Goal: Task Accomplishment & Management: Manage account settings

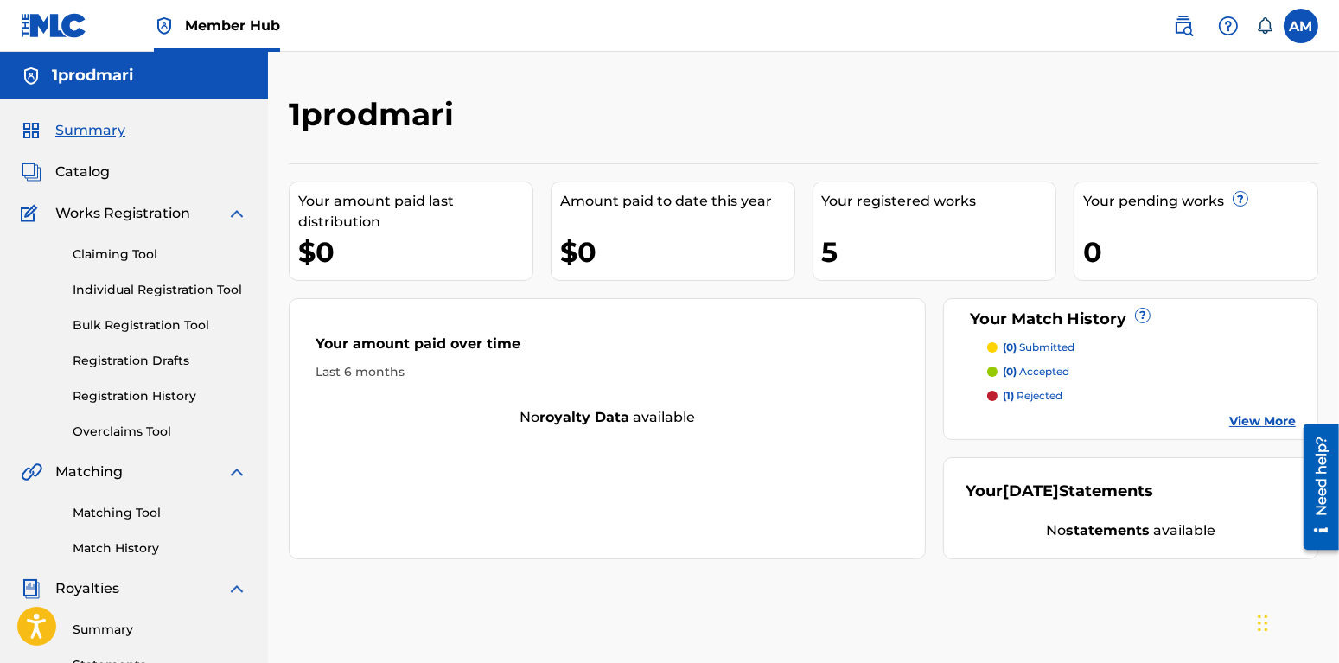
click at [884, 28] on nav "Member Hub AM AM [PERSON_NAME] [EMAIL_ADDRESS][DOMAIN_NAME] Notification Prefer…" at bounding box center [669, 26] width 1339 height 52
click at [119, 243] on div "Claiming Tool Individual Registration Tool Bulk Registration Tool Registration …" at bounding box center [134, 332] width 227 height 217
click at [124, 257] on link "Claiming Tool" at bounding box center [160, 255] width 175 height 18
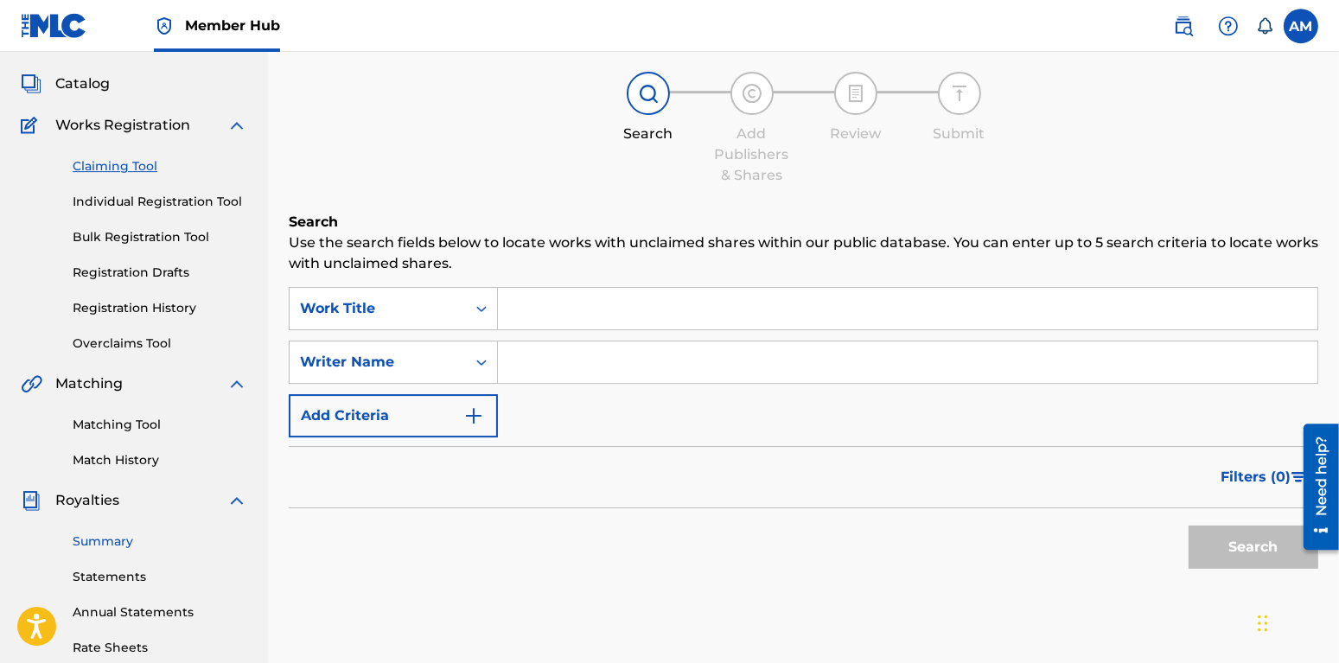
scroll to position [182, 0]
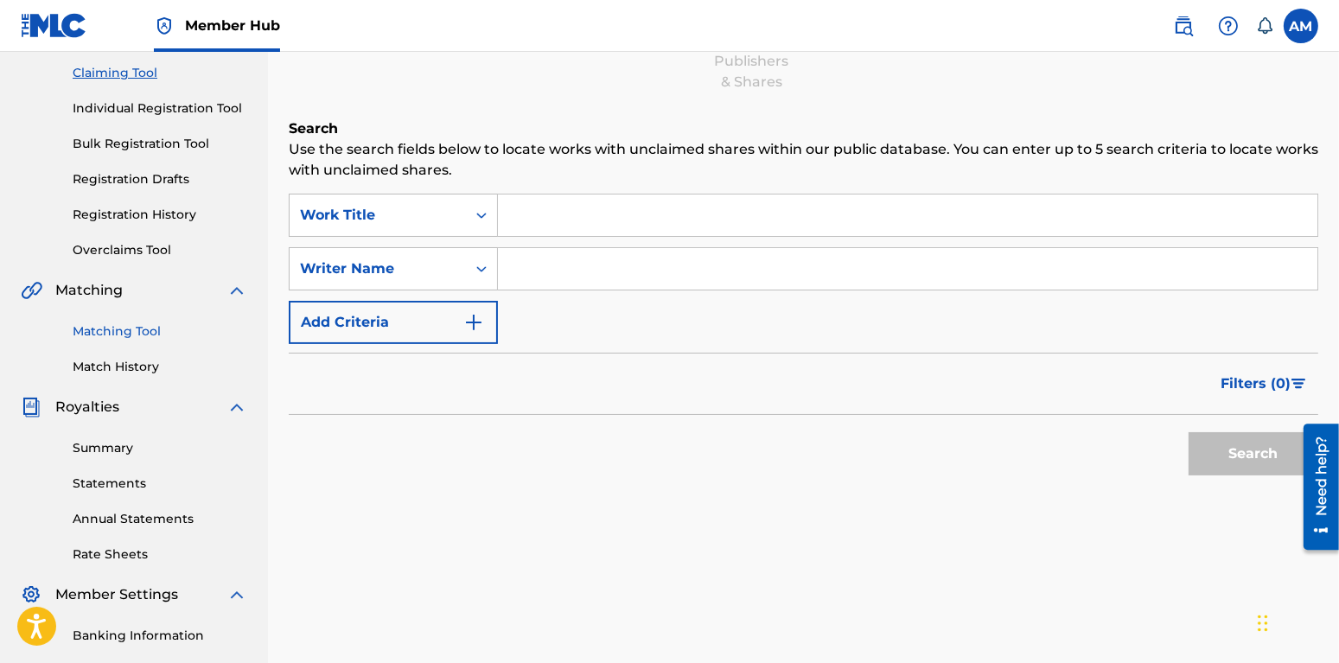
click at [118, 339] on link "Matching Tool" at bounding box center [160, 331] width 175 height 18
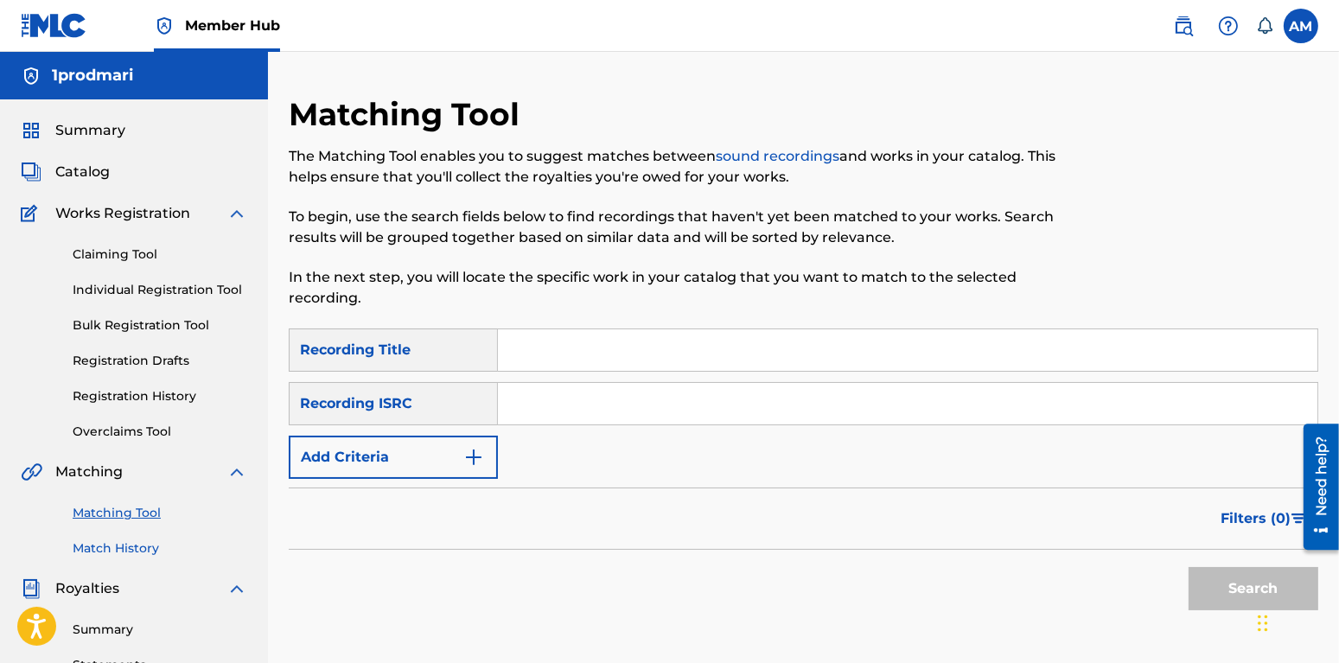
click at [138, 548] on link "Match History" at bounding box center [160, 548] width 175 height 18
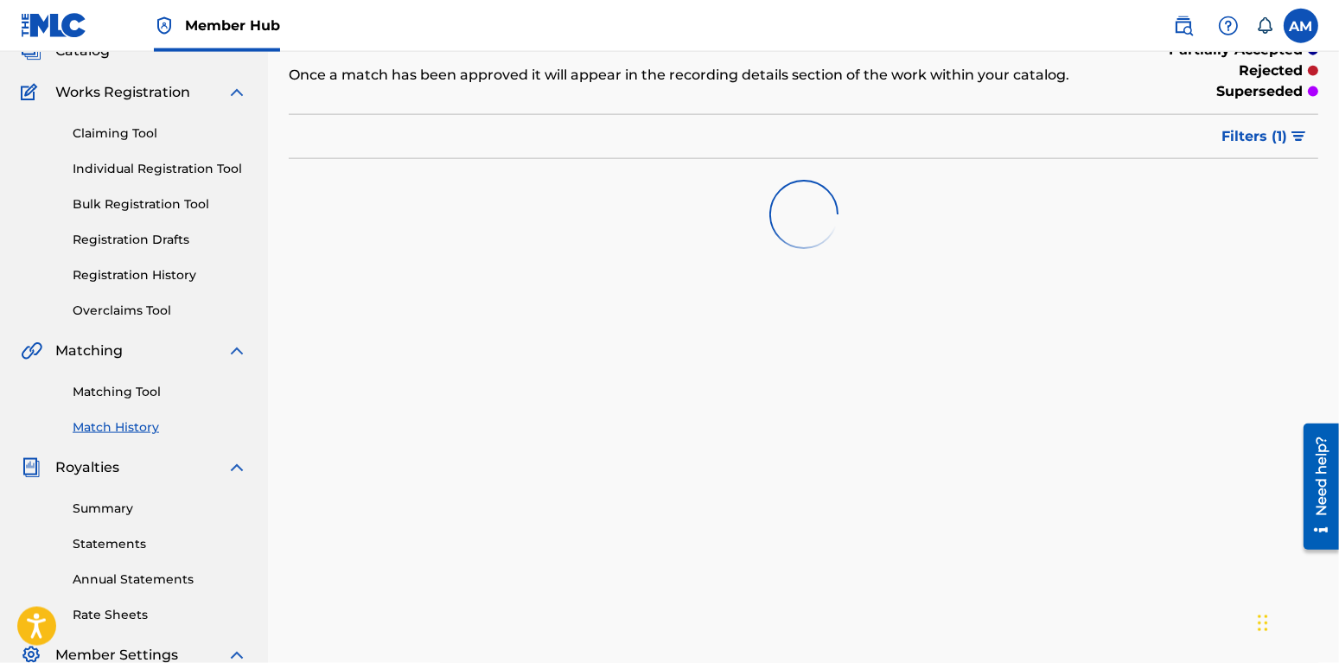
scroll to position [272, 0]
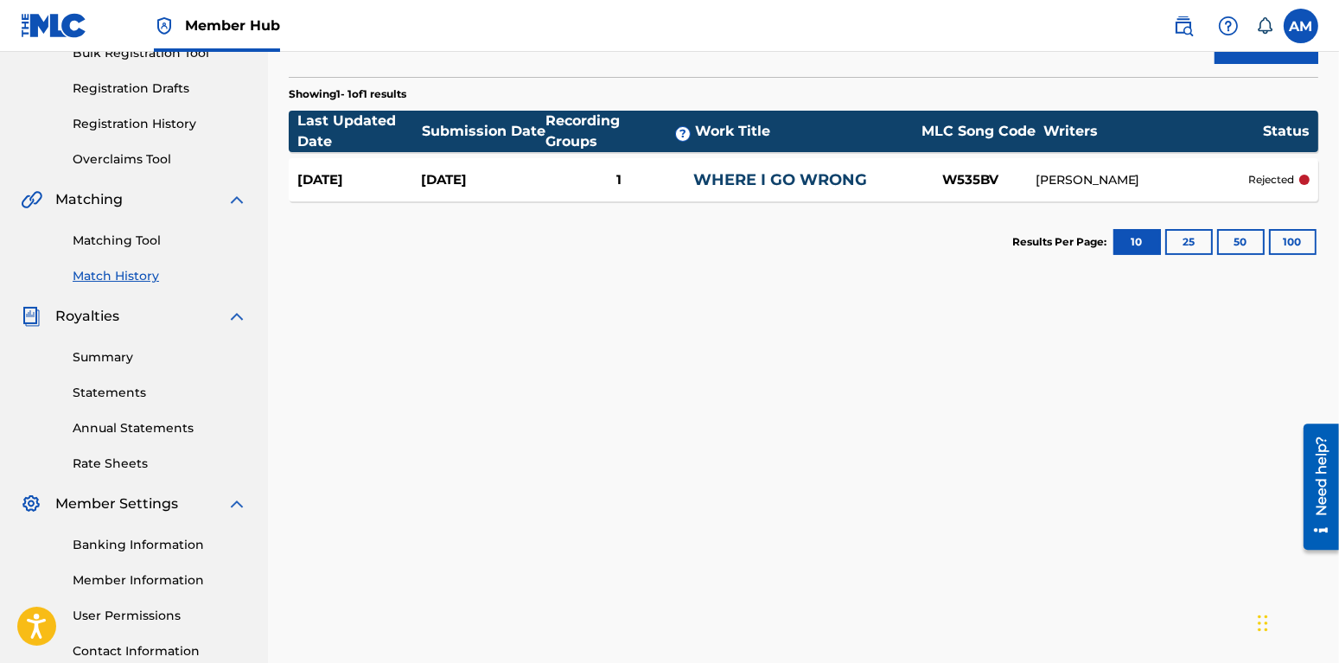
click at [1295, 180] on div "rejected" at bounding box center [1278, 180] width 61 height 16
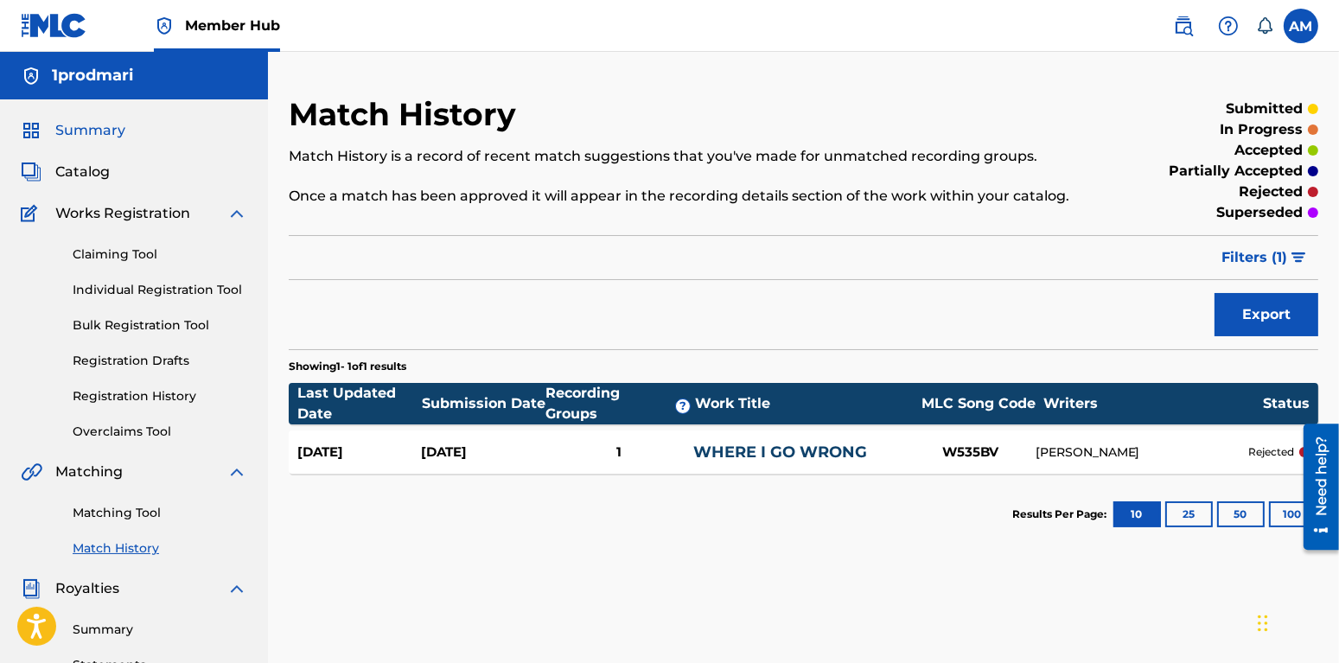
click at [115, 127] on span "Summary" at bounding box center [90, 130] width 70 height 21
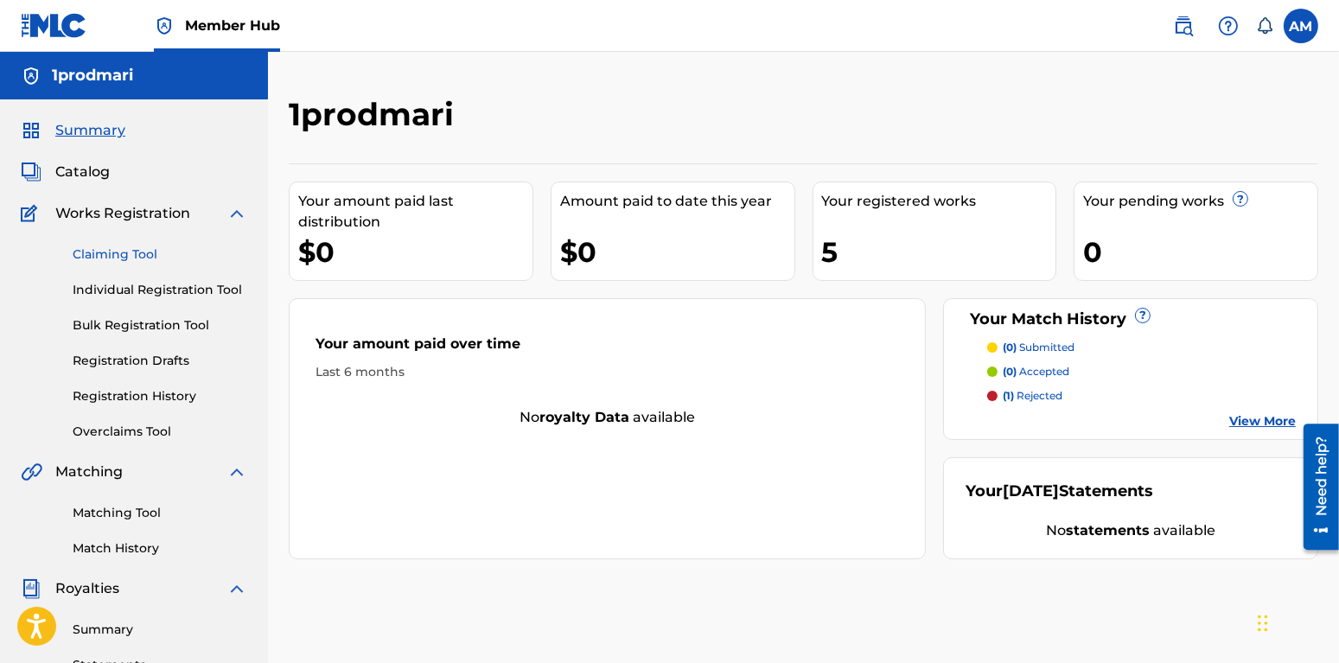
click at [158, 262] on link "Claiming Tool" at bounding box center [160, 255] width 175 height 18
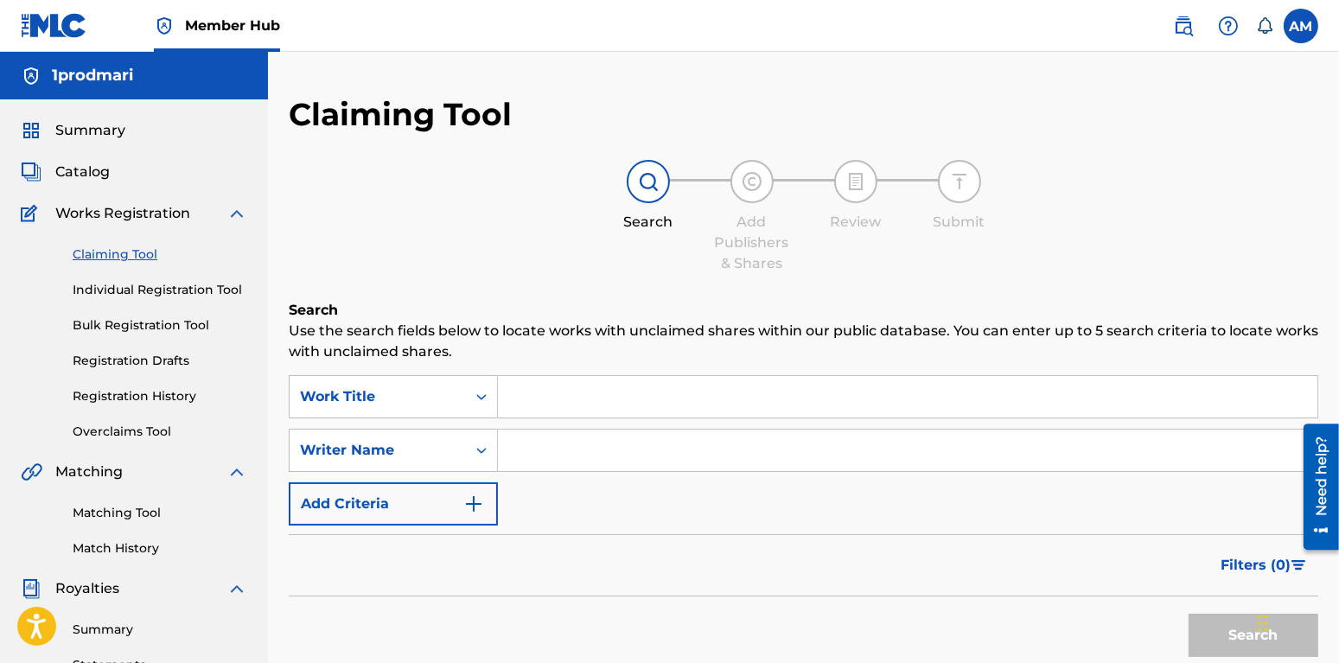
click at [143, 217] on span "Works Registration" at bounding box center [122, 213] width 135 height 21
click at [233, 210] on img at bounding box center [237, 213] width 21 height 21
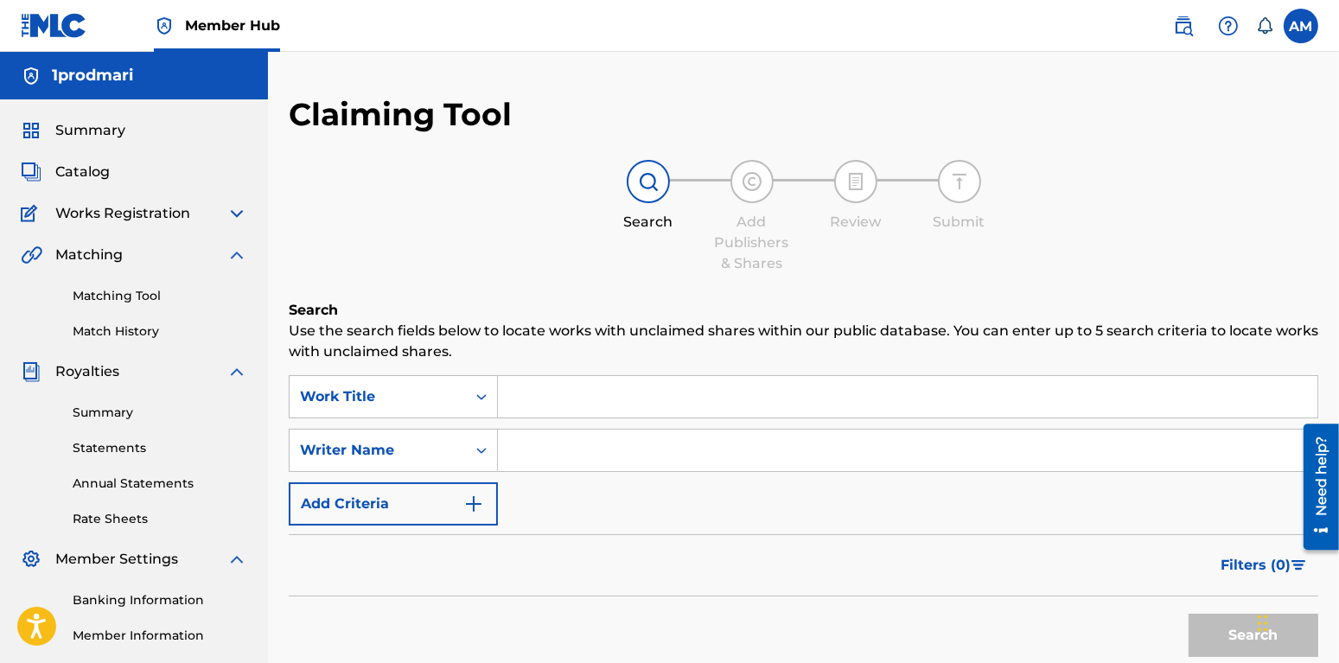
click at [235, 210] on img at bounding box center [237, 213] width 21 height 21
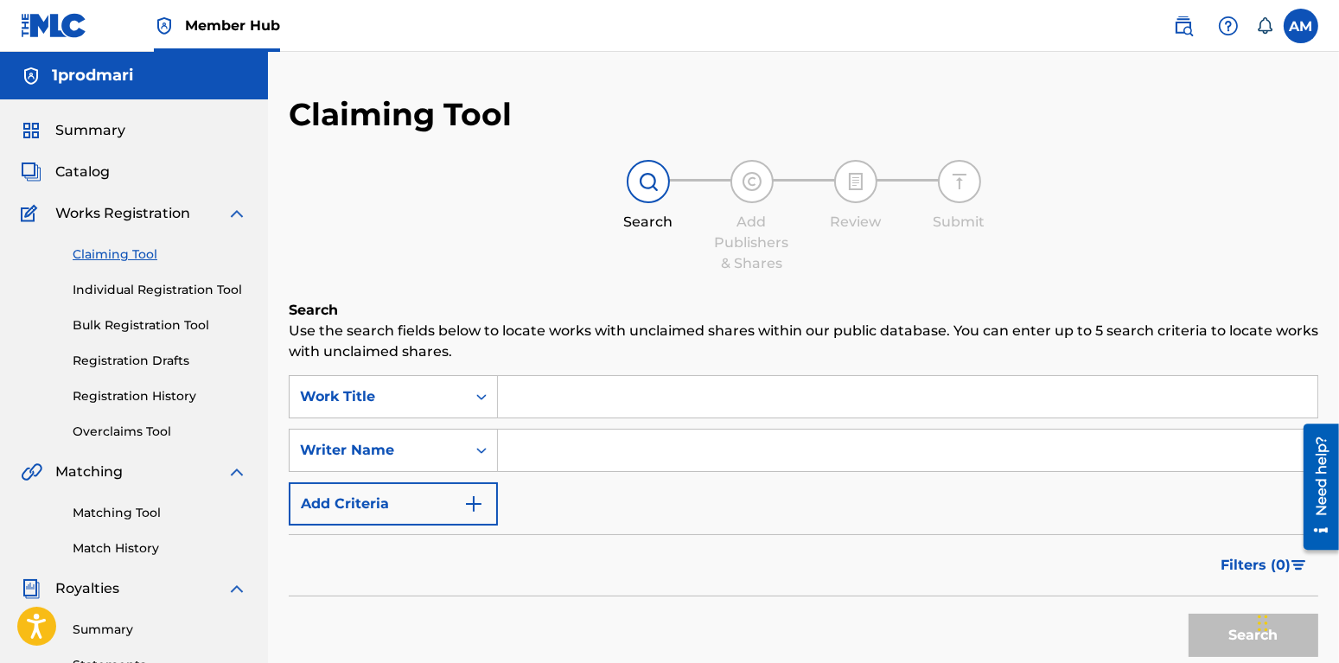
click at [145, 218] on span "Works Registration" at bounding box center [122, 213] width 135 height 21
click at [92, 176] on span "Catalog" at bounding box center [82, 172] width 54 height 21
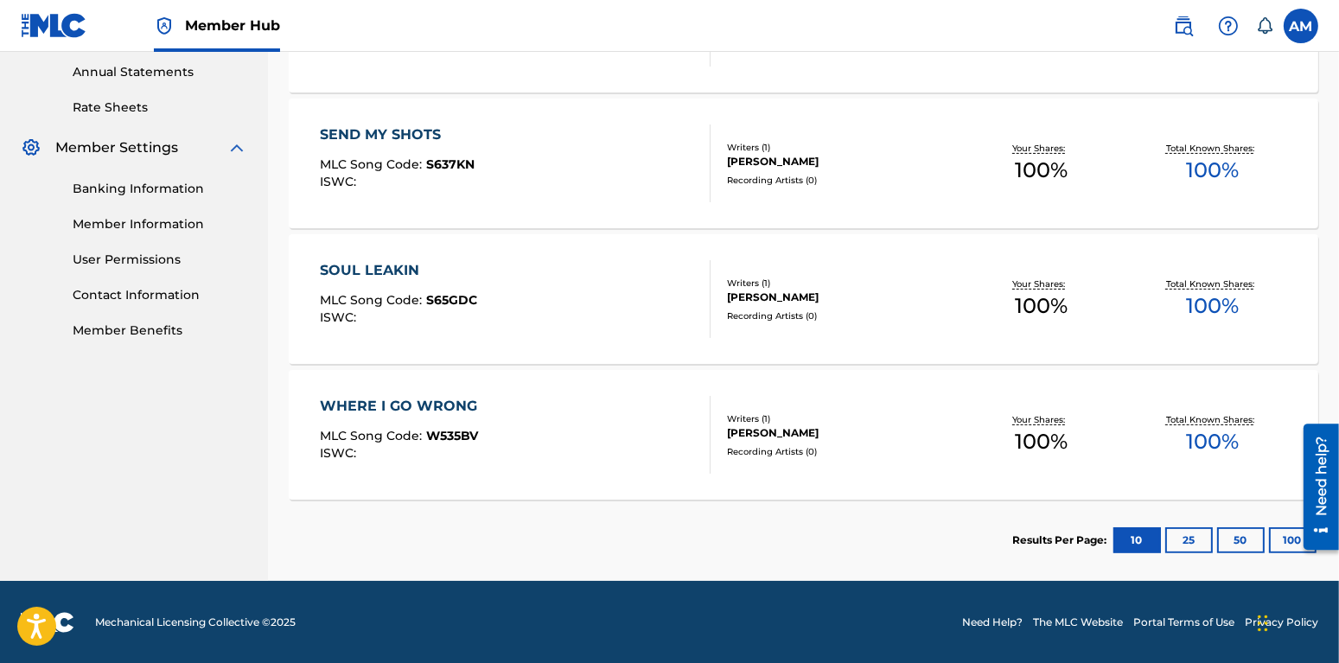
scroll to position [538, 0]
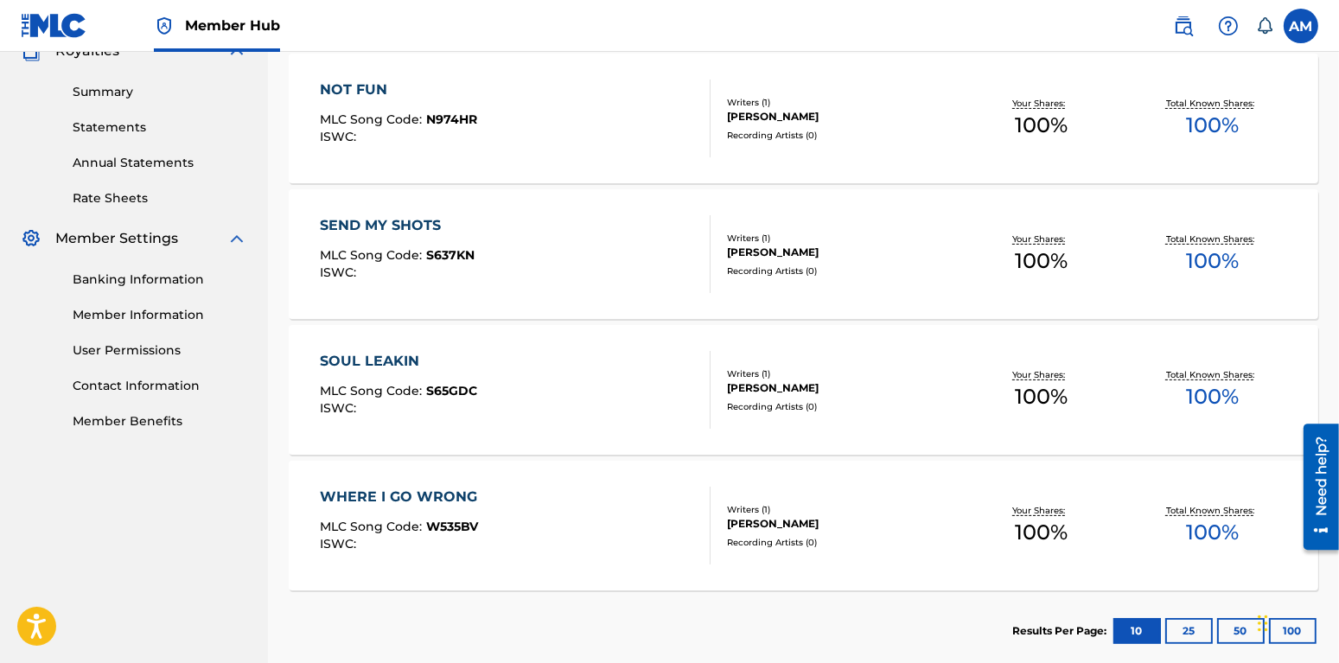
click at [344, 357] on div "SOUL LEAKIN" at bounding box center [398, 361] width 157 height 21
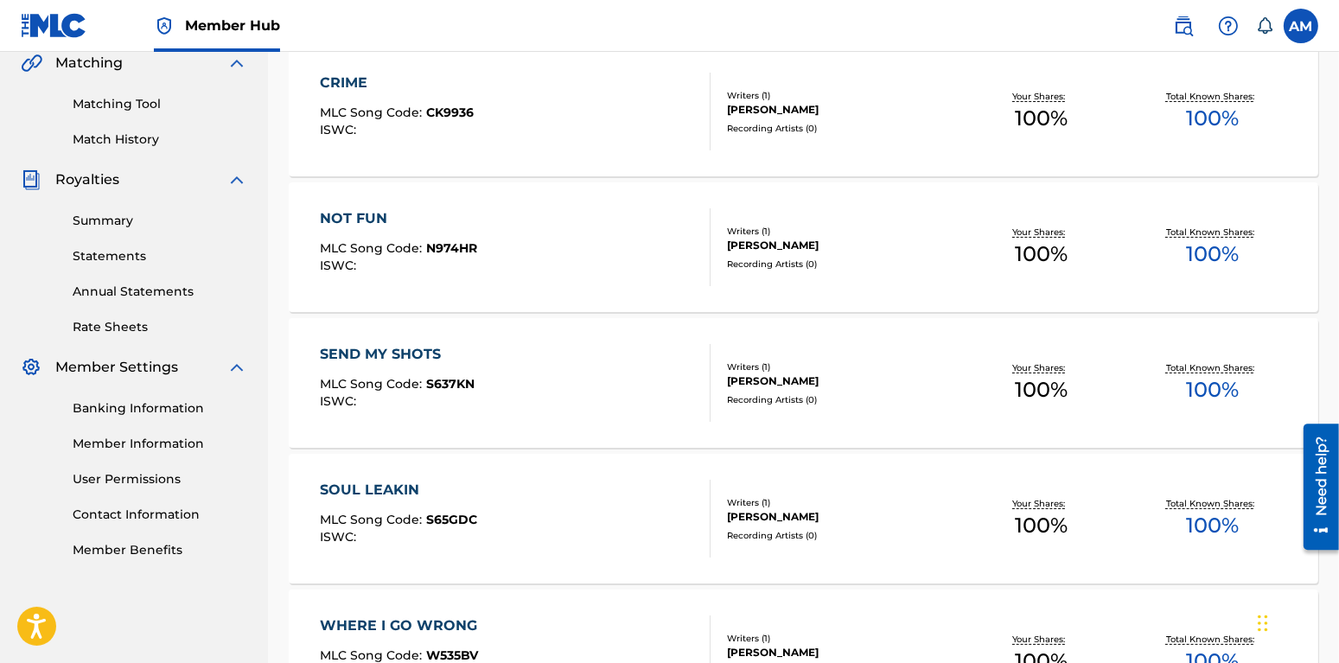
scroll to position [629, 0]
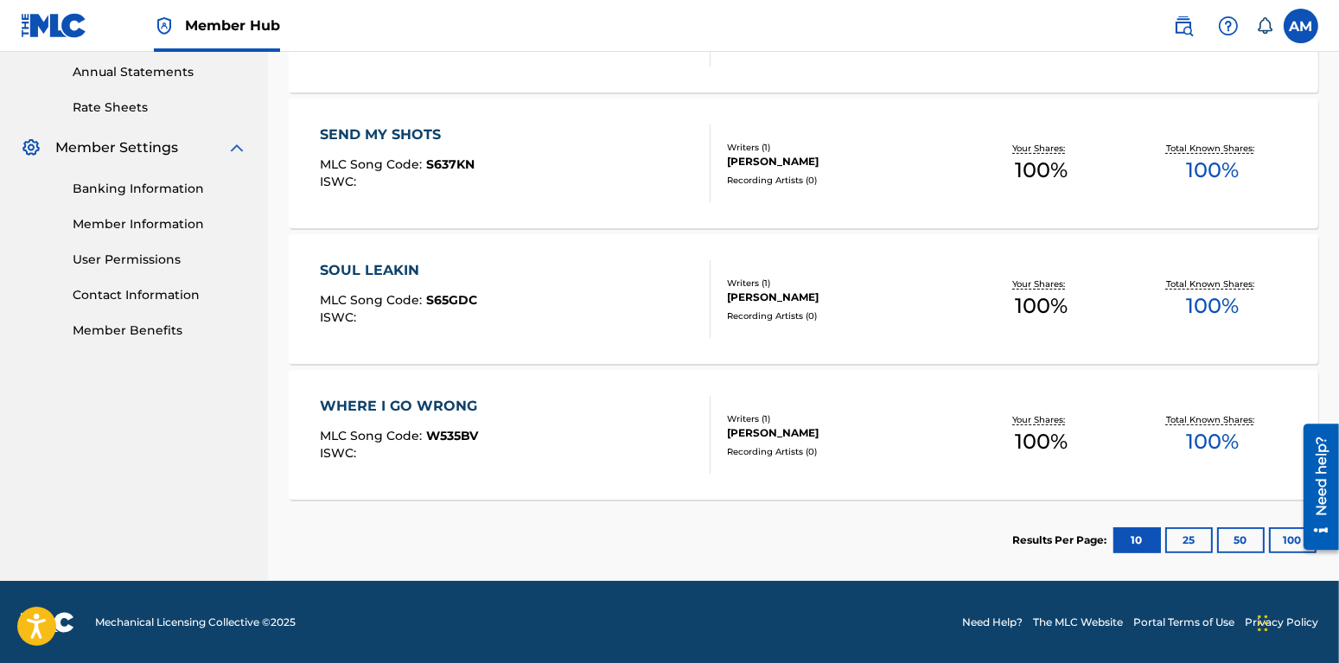
click at [387, 270] on div "SOUL LEAKIN" at bounding box center [398, 270] width 157 height 21
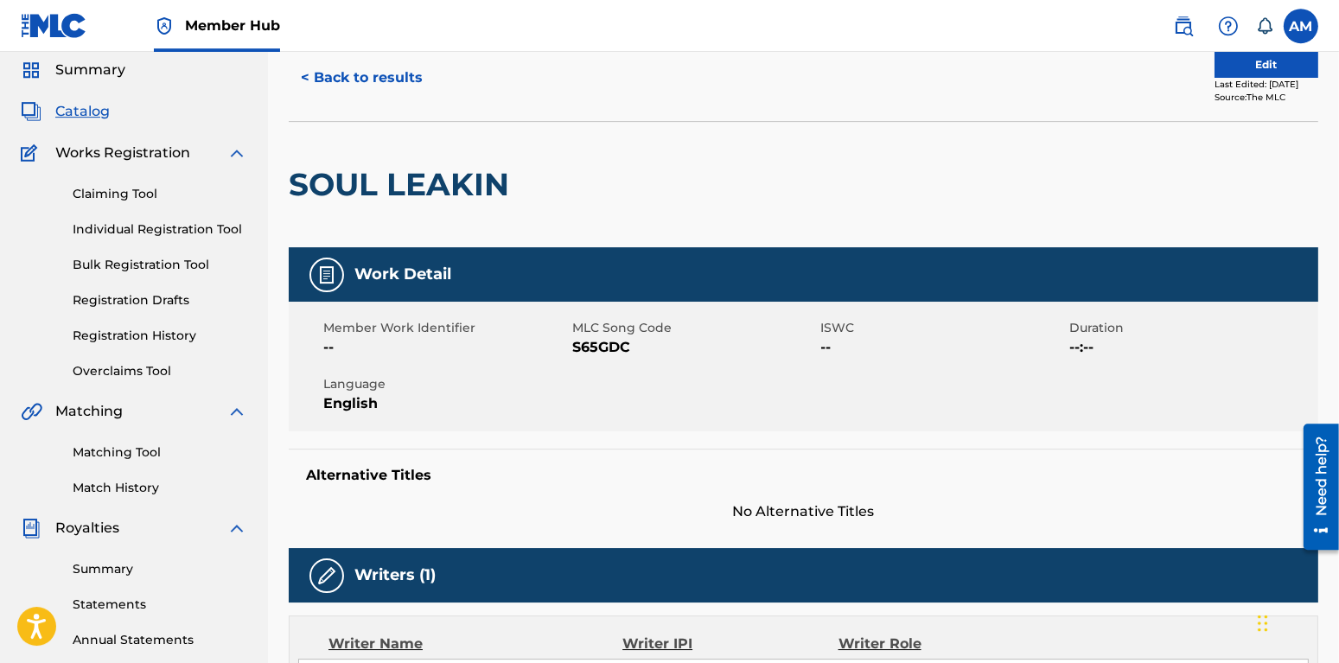
scroll to position [91, 0]
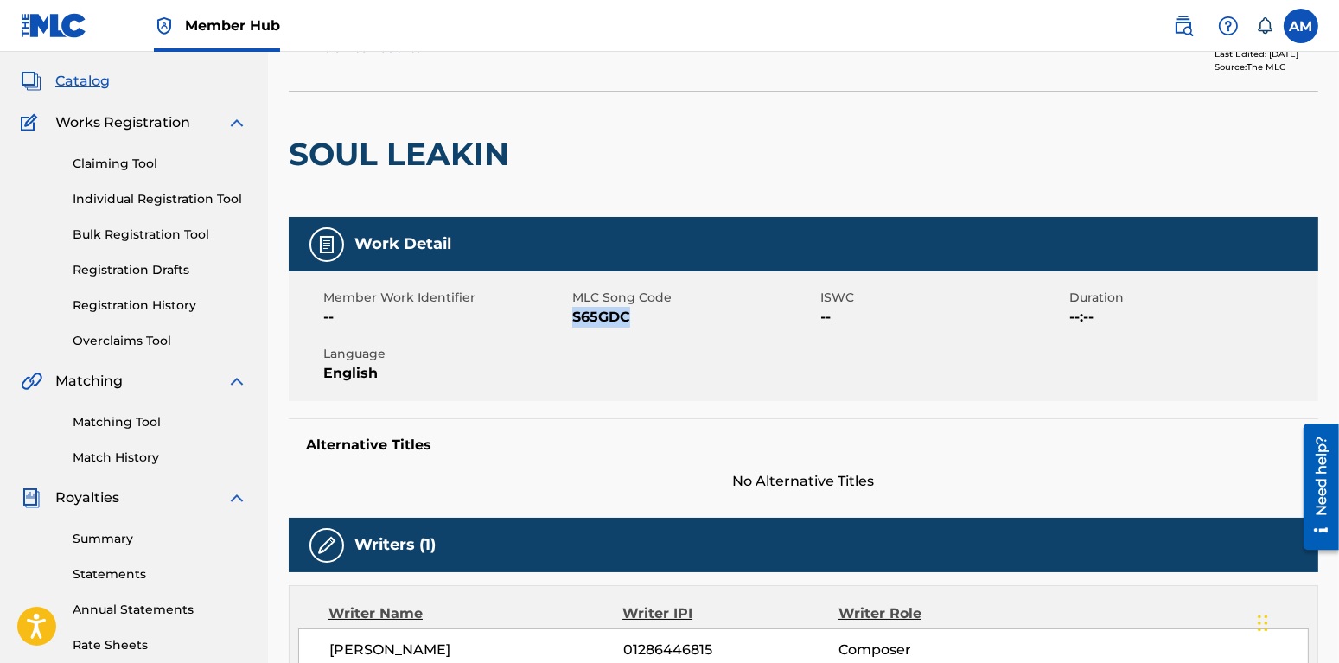
drag, startPoint x: 573, startPoint y: 319, endPoint x: 665, endPoint y: 338, distance: 93.6
click at [665, 328] on span "S65GDC" at bounding box center [694, 317] width 245 height 21
copy span "S65GDC"
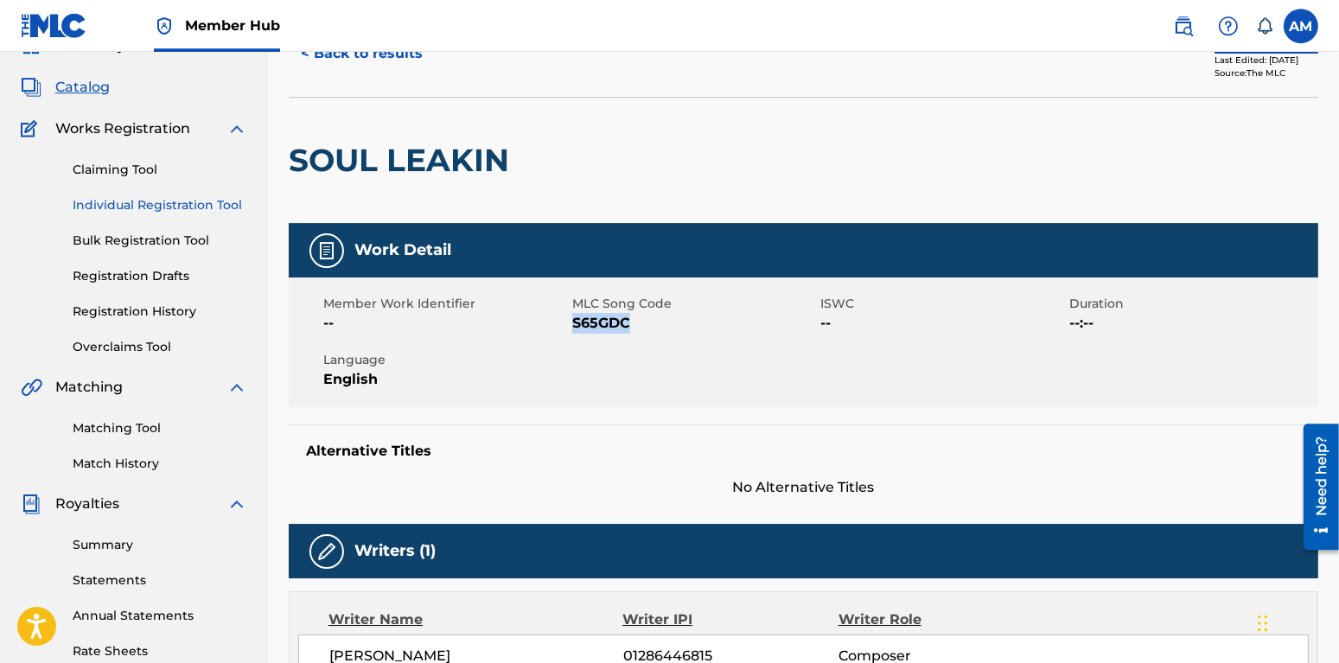
scroll to position [0, 0]
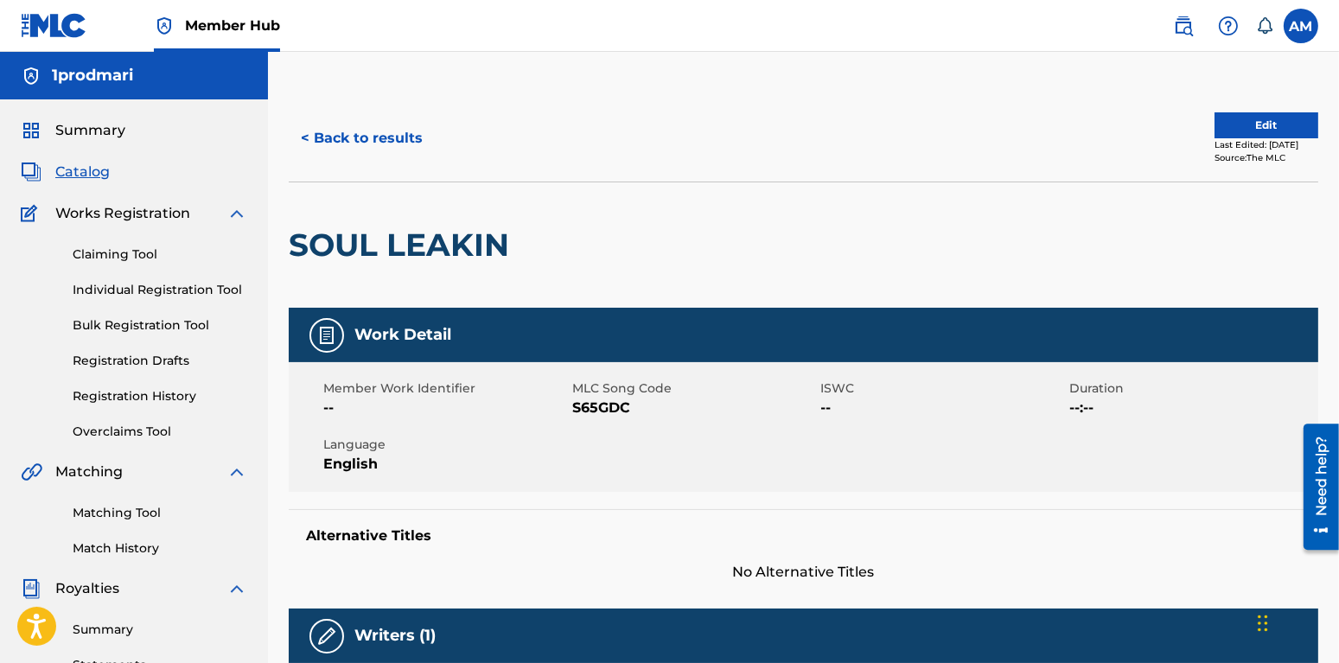
click at [108, 268] on div "Claiming Tool Individual Registration Tool Bulk Registration Tool Registration …" at bounding box center [134, 332] width 227 height 217
click at [116, 254] on link "Claiming Tool" at bounding box center [160, 255] width 175 height 18
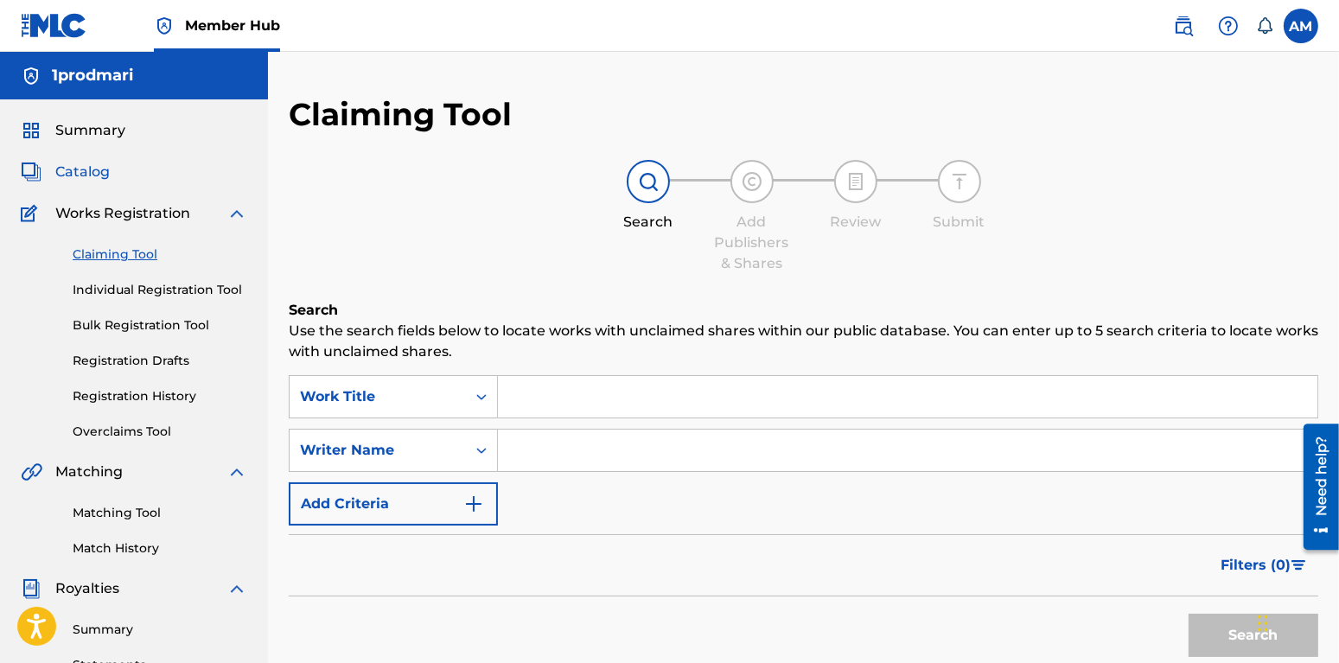
click at [93, 168] on span "Catalog" at bounding box center [82, 172] width 54 height 21
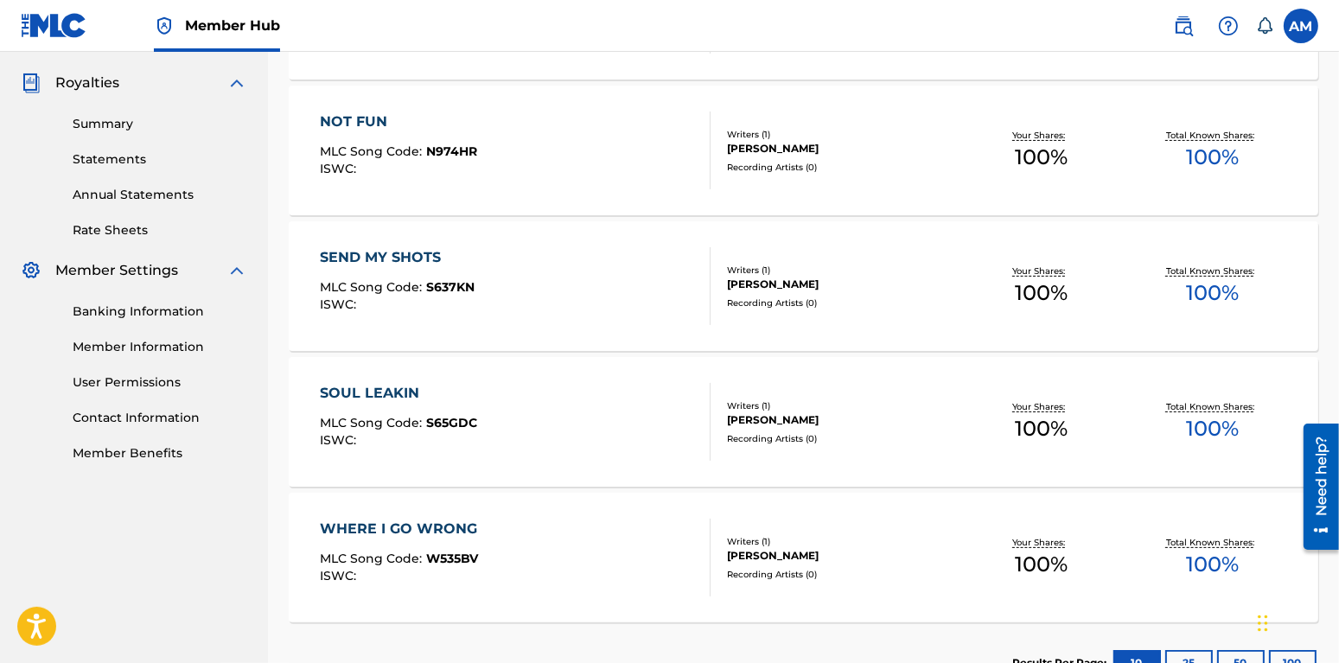
scroll to position [545, 0]
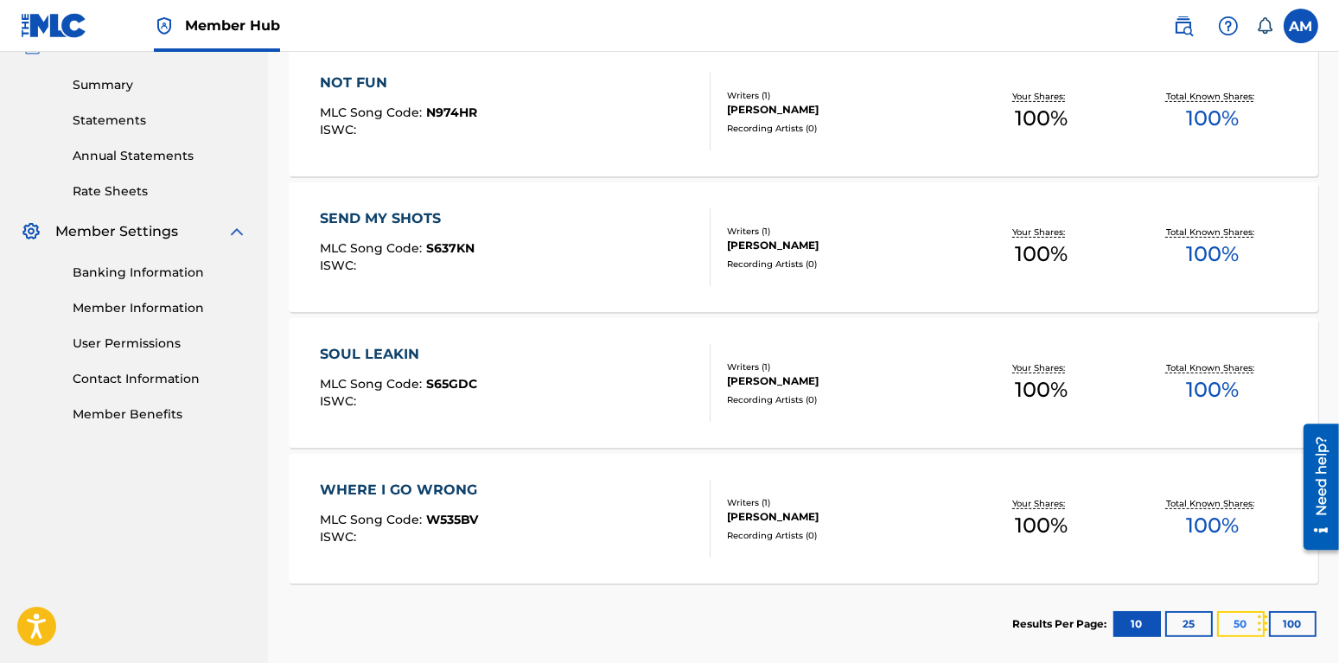
click at [1235, 629] on button "50" at bounding box center [1241, 624] width 48 height 26
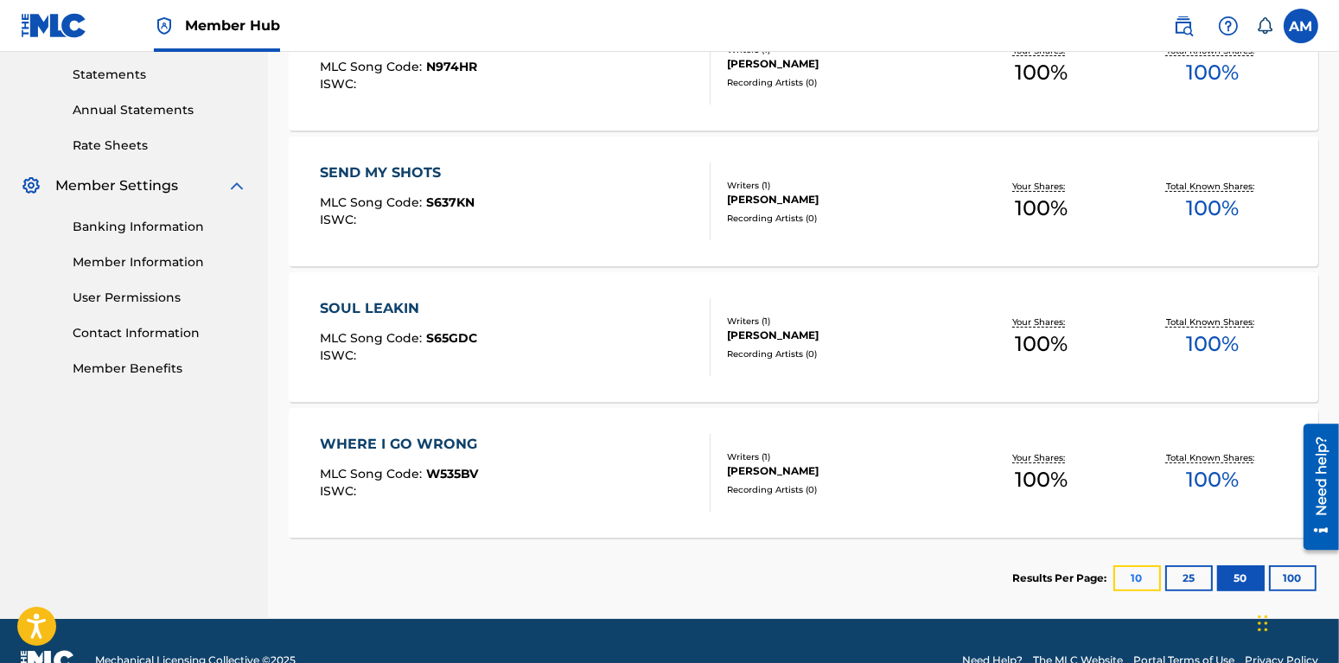
click at [1149, 576] on button "10" at bounding box center [1138, 578] width 48 height 26
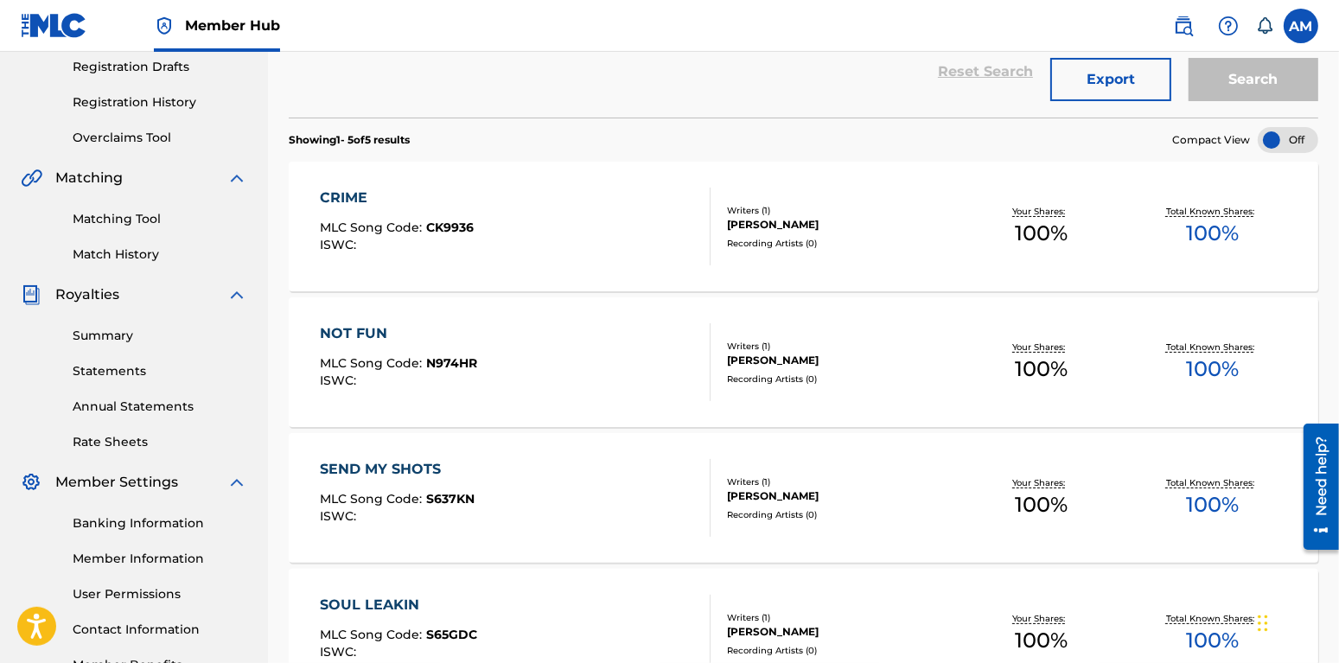
scroll to position [500, 0]
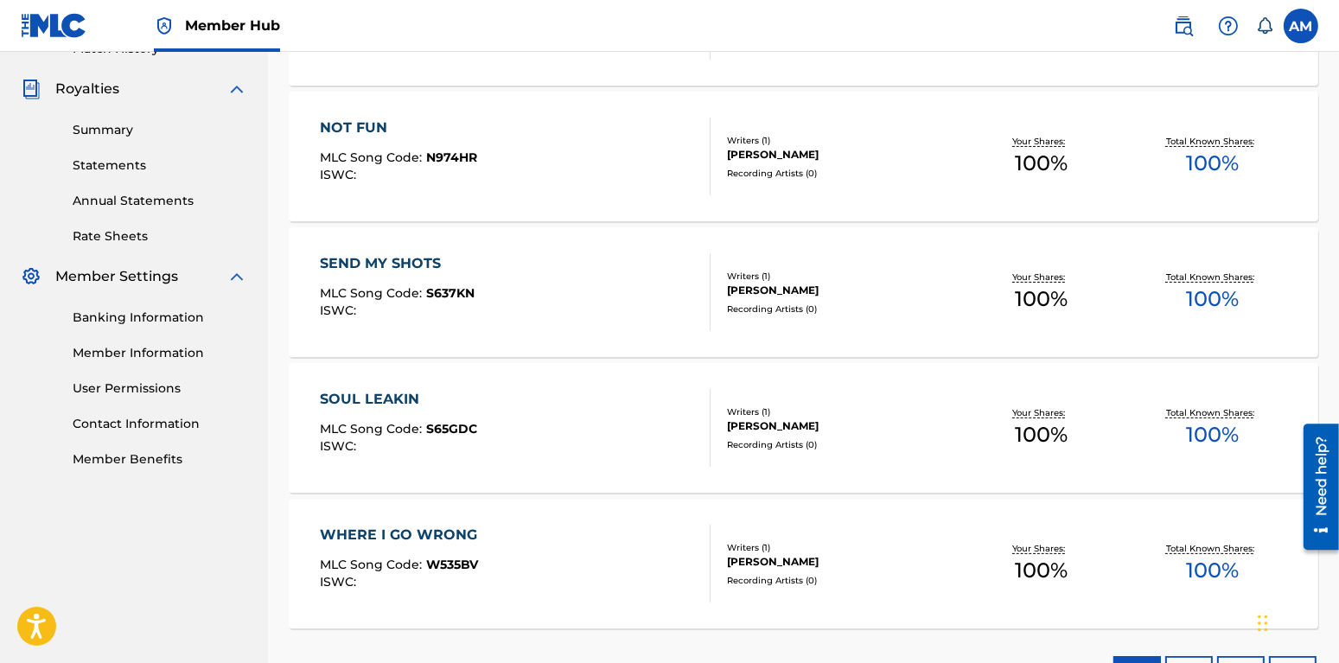
click at [384, 402] on div "SOUL LEAKIN" at bounding box center [398, 399] width 157 height 21
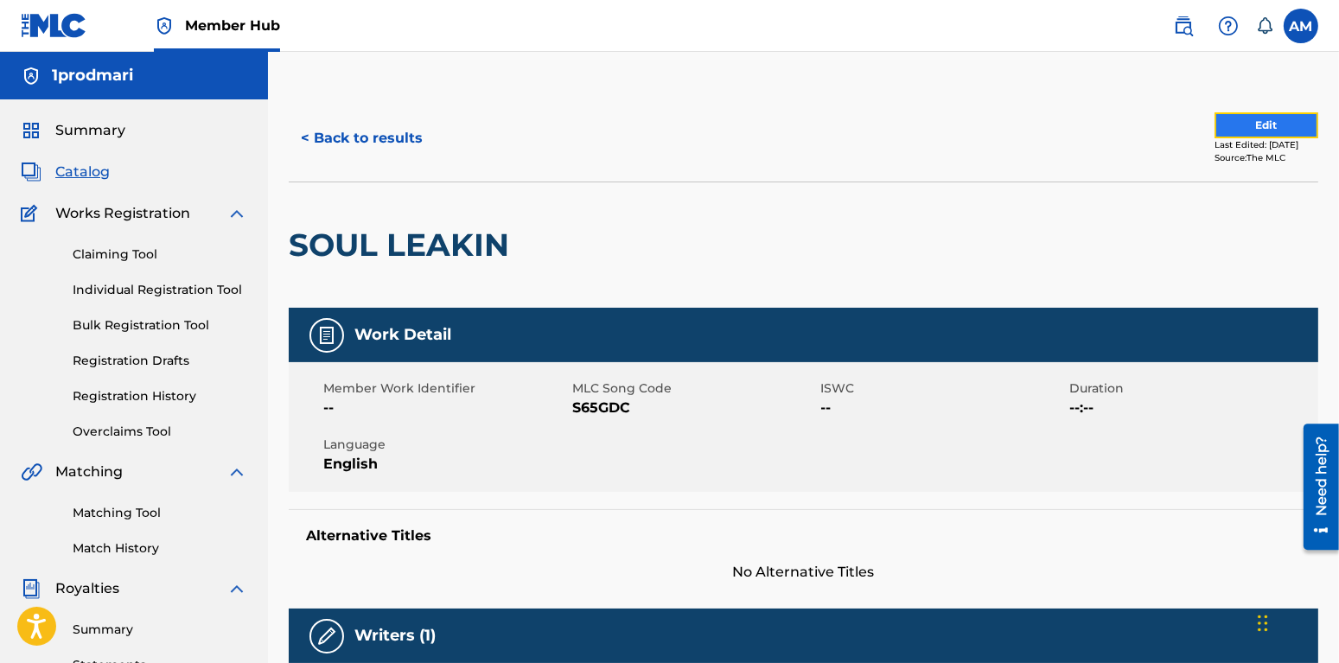
click at [1230, 132] on button "Edit" at bounding box center [1267, 125] width 104 height 26
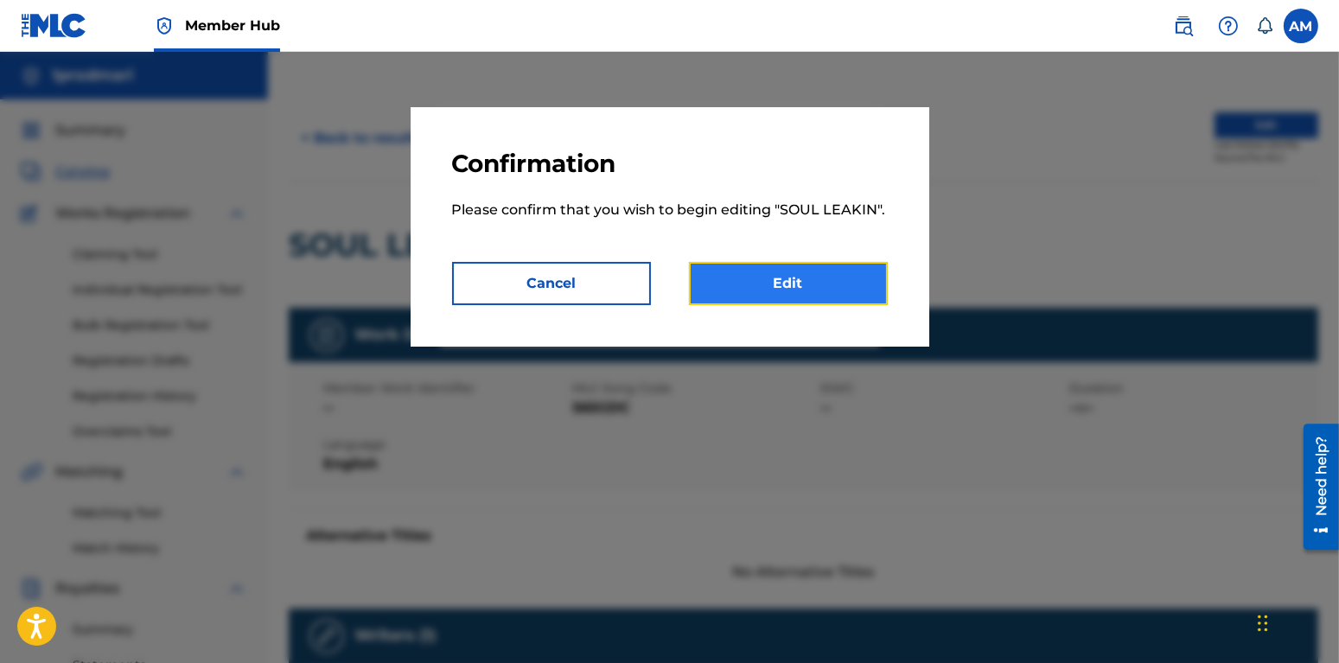
click at [852, 271] on link "Edit" at bounding box center [788, 283] width 199 height 43
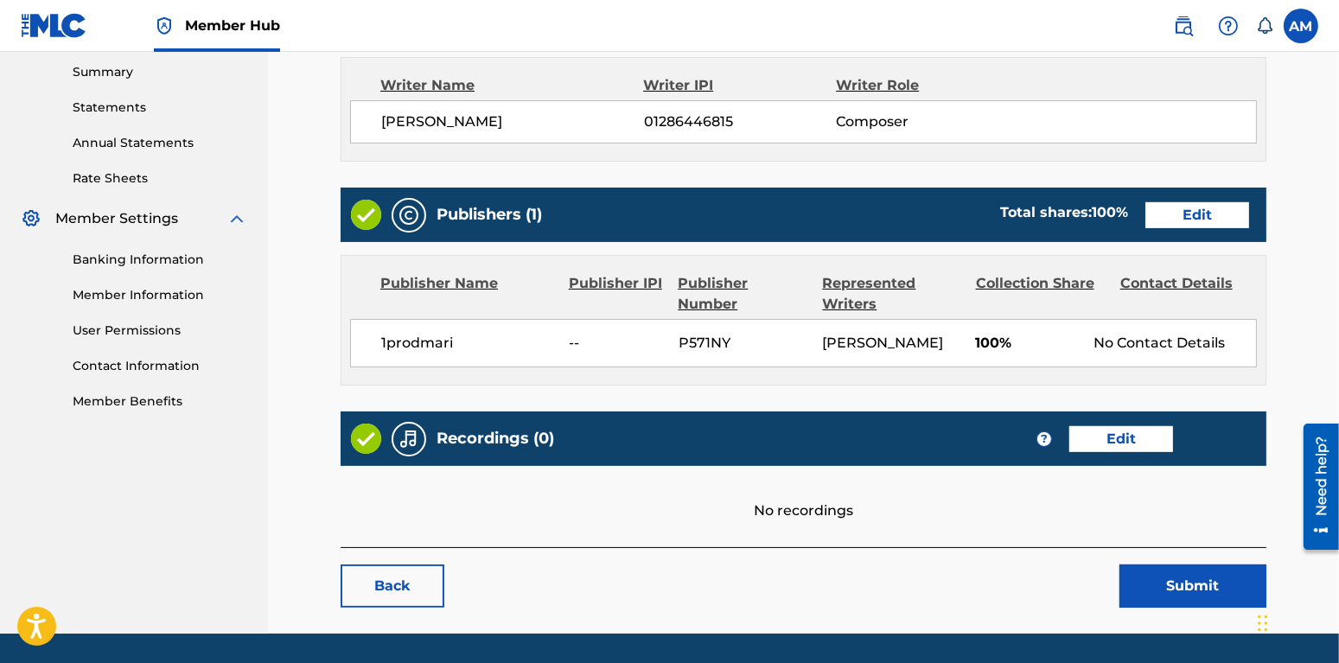
scroll to position [610, 0]
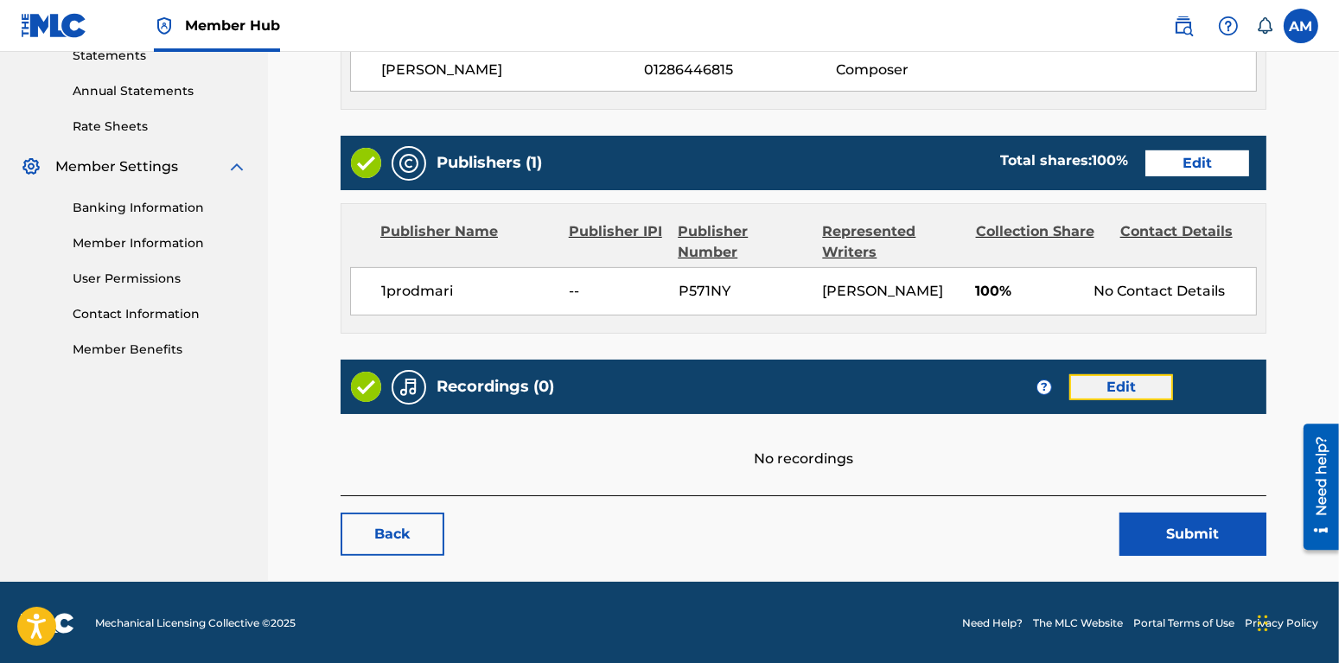
click at [1092, 380] on link "Edit" at bounding box center [1121, 387] width 104 height 26
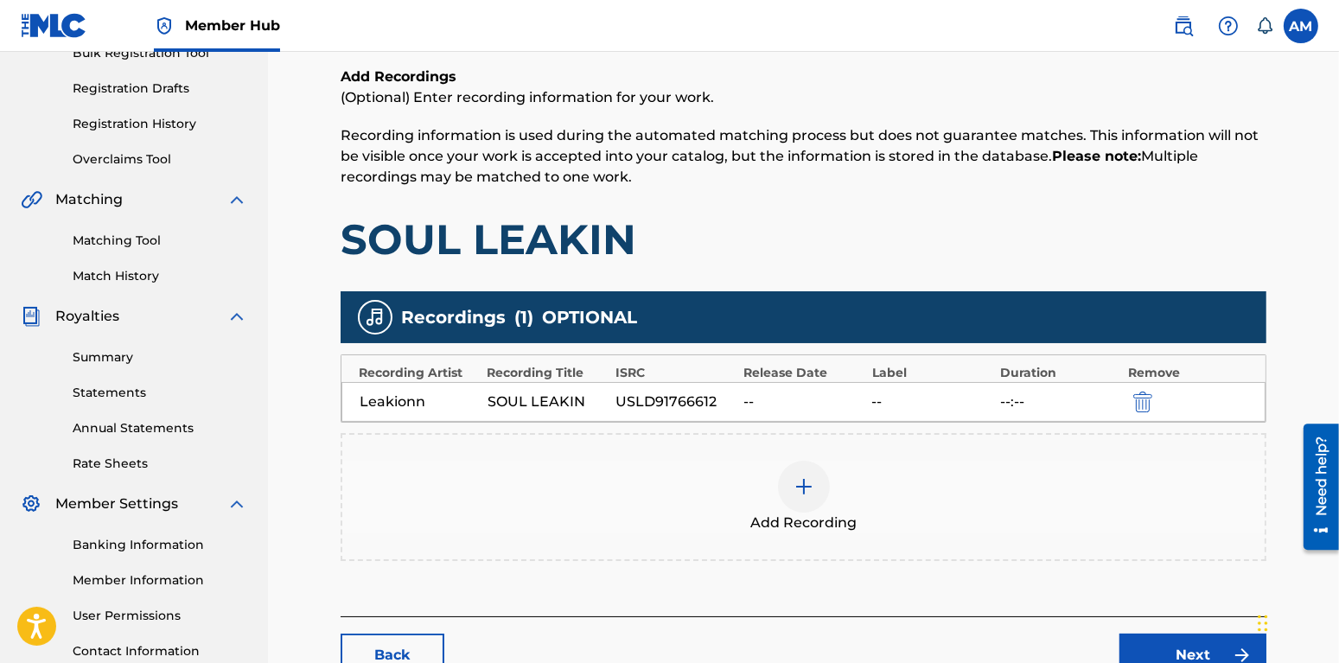
scroll to position [363, 0]
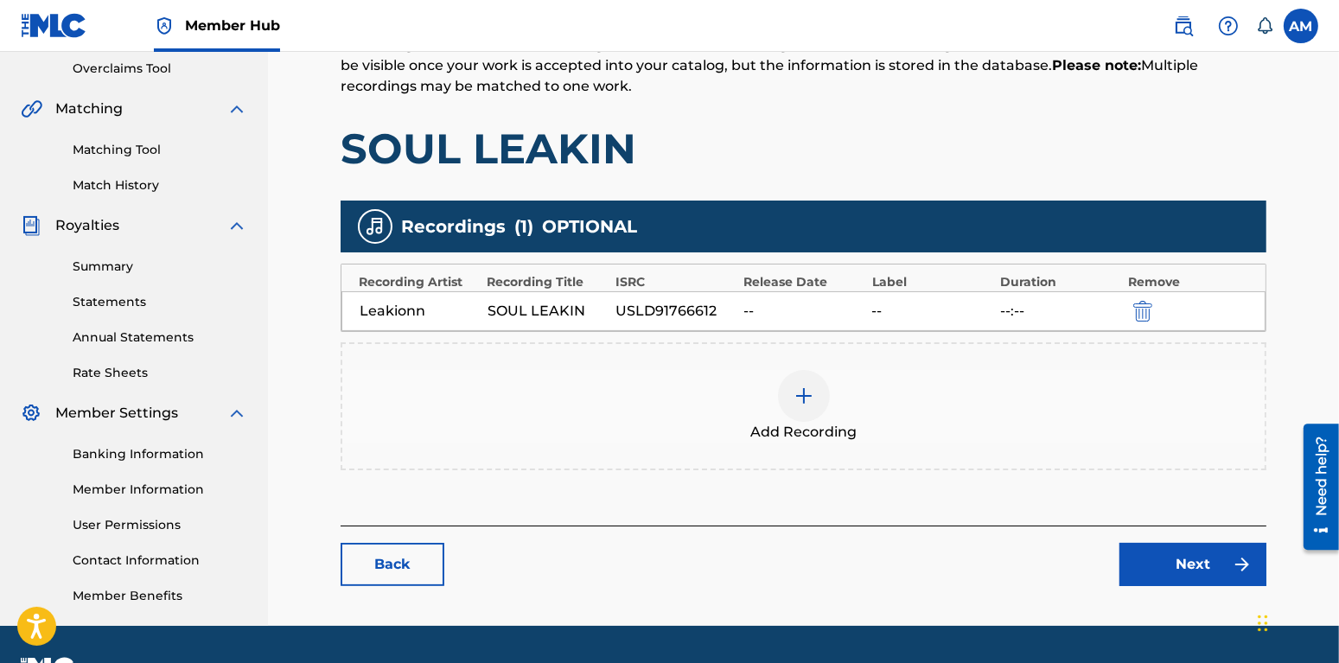
click at [610, 118] on div "Add Recordings (Optional) Enter recording information for your work. Recording …" at bounding box center [804, 75] width 926 height 199
click at [736, 314] on div "Leakionn SOUL LEAKIN USLD91766612 -- -- --:--" at bounding box center [804, 311] width 924 height 40
drag, startPoint x: 980, startPoint y: 286, endPoint x: 1071, endPoint y: 312, distance: 95.2
click at [980, 286] on div "Label" at bounding box center [931, 282] width 119 height 18
click at [1072, 314] on div "--:--" at bounding box center [1059, 311] width 119 height 21
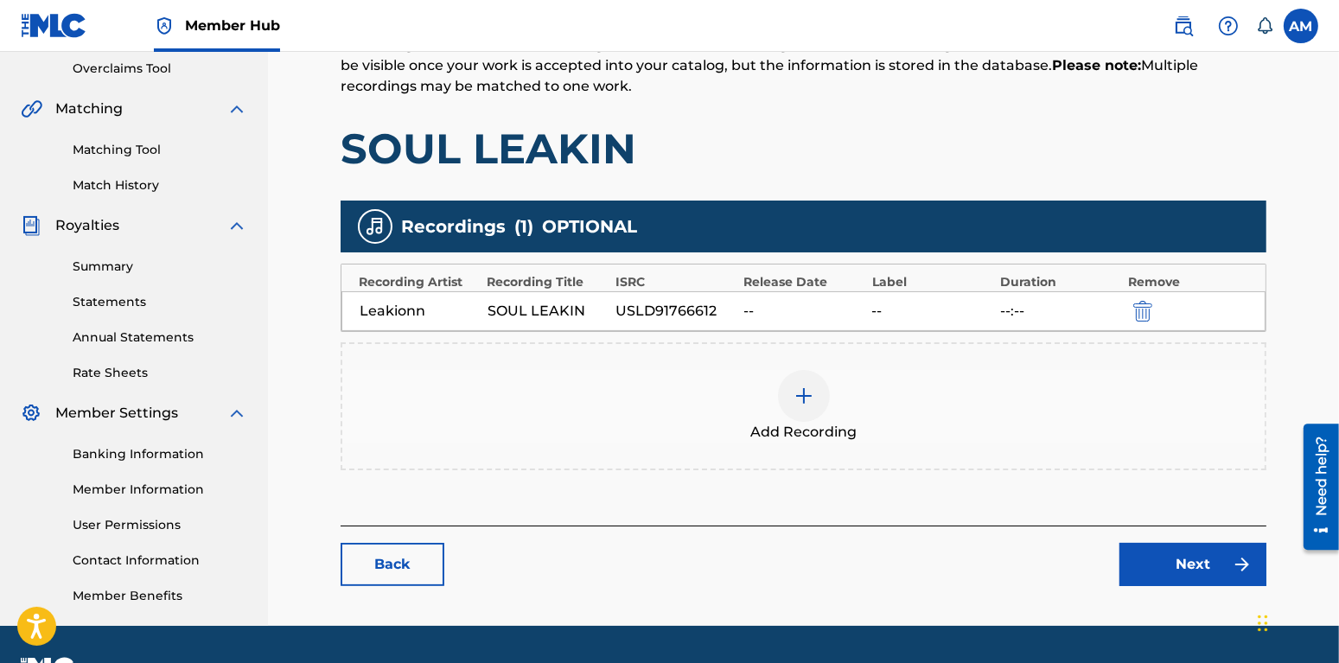
click at [903, 307] on div "Leakionn SOUL LEAKIN USLD91766612 -- -- --:--" at bounding box center [804, 311] width 924 height 40
click at [594, 278] on div "Recording Title" at bounding box center [546, 282] width 119 height 18
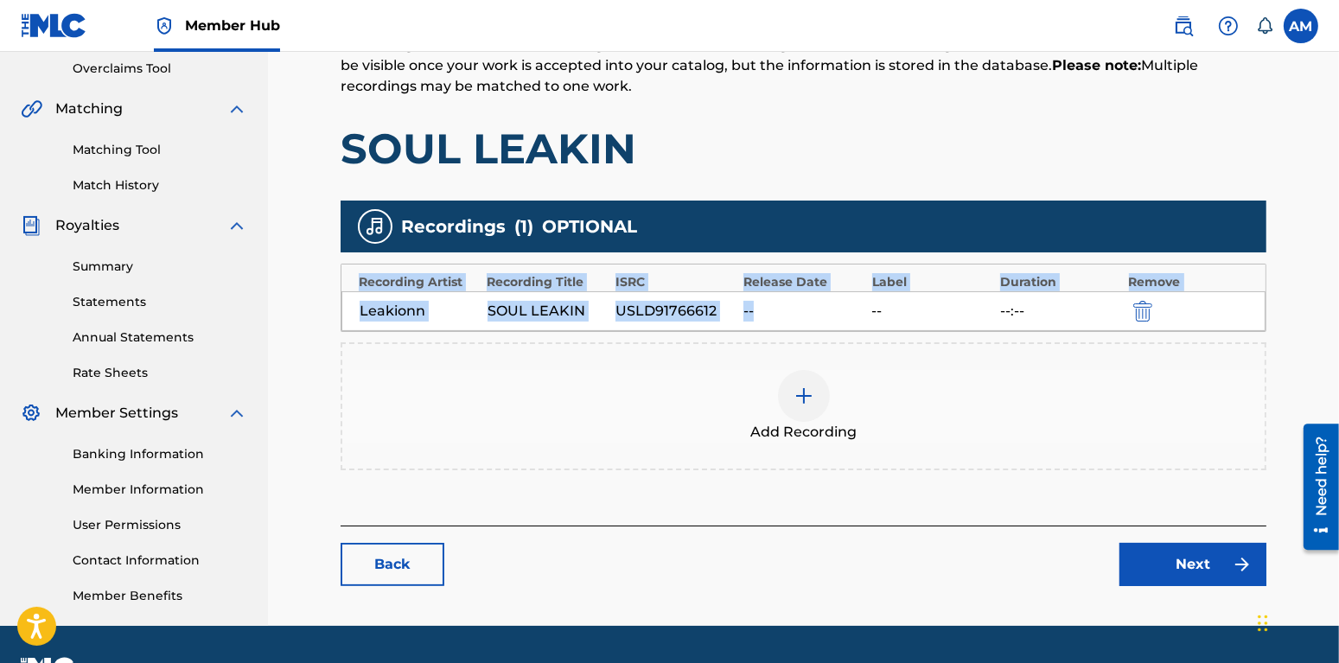
drag, startPoint x: 674, startPoint y: 259, endPoint x: 730, endPoint y: 316, distance: 80.1
click at [752, 322] on div "Recordings ( 1 ) OPTIONAL Recording Artist Recording Title ISRC Release Date La…" at bounding box center [804, 336] width 926 height 270
click at [677, 309] on div "USLD91766612" at bounding box center [675, 311] width 119 height 21
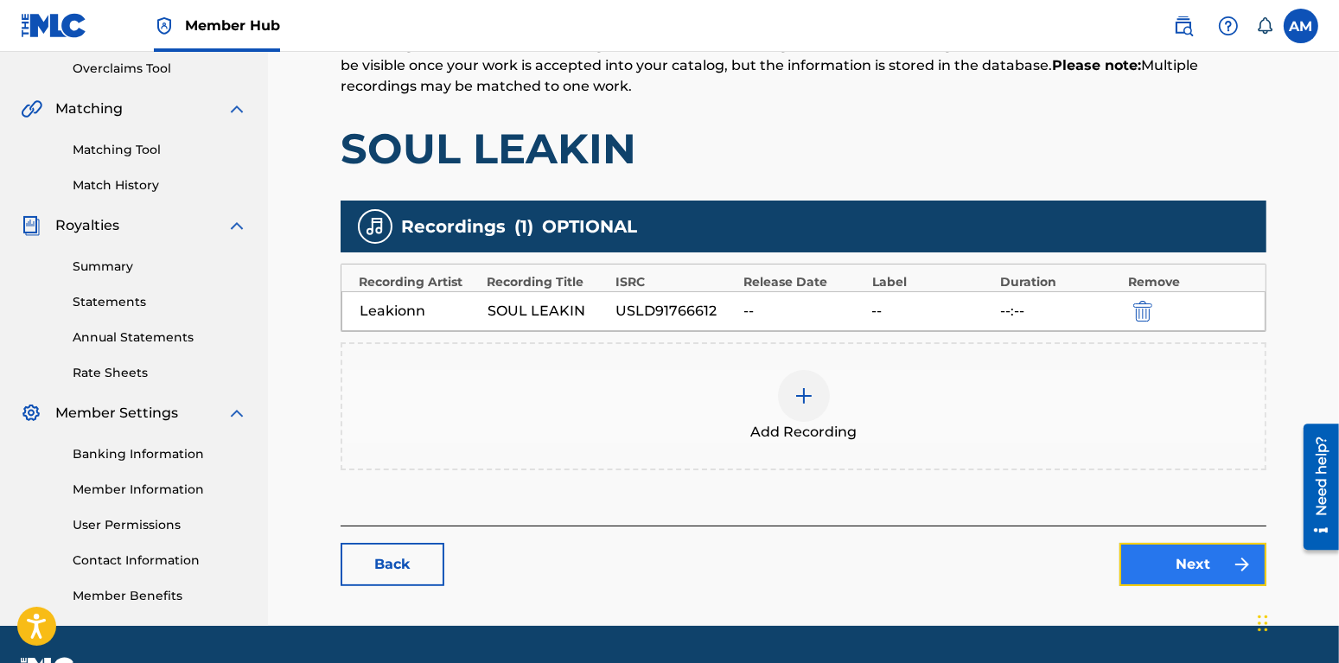
click at [1181, 568] on link "Next" at bounding box center [1193, 564] width 147 height 43
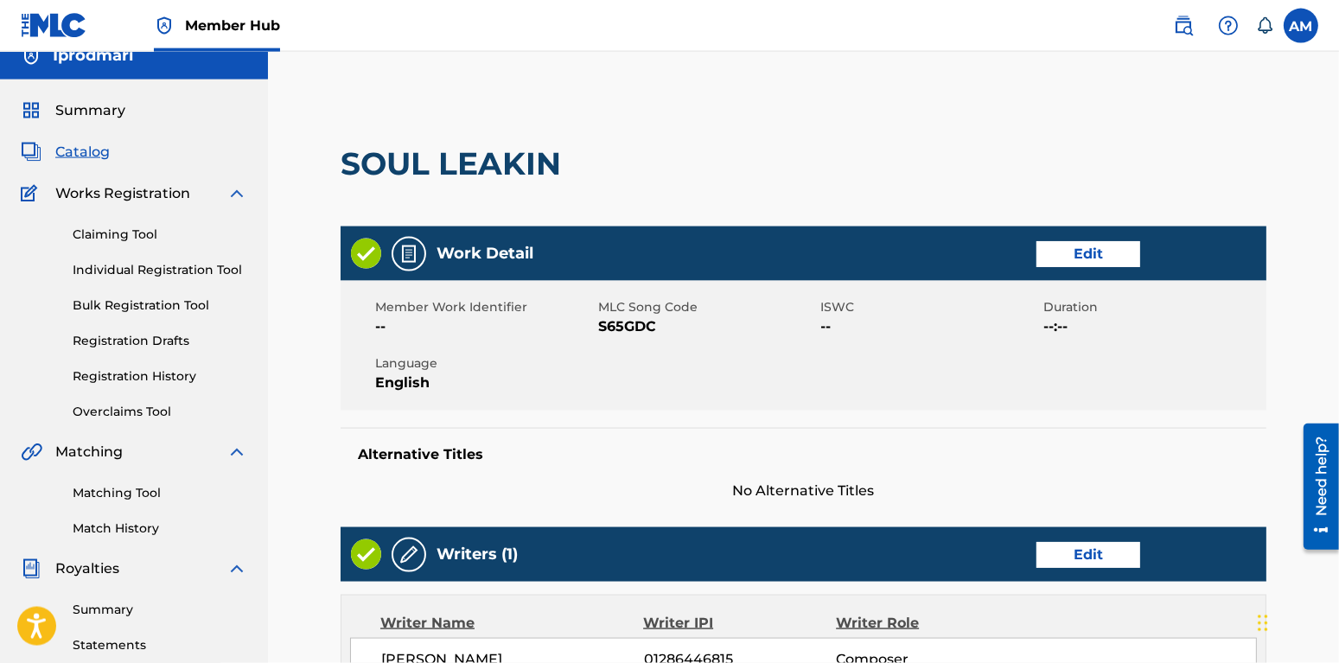
scroll to position [667, 0]
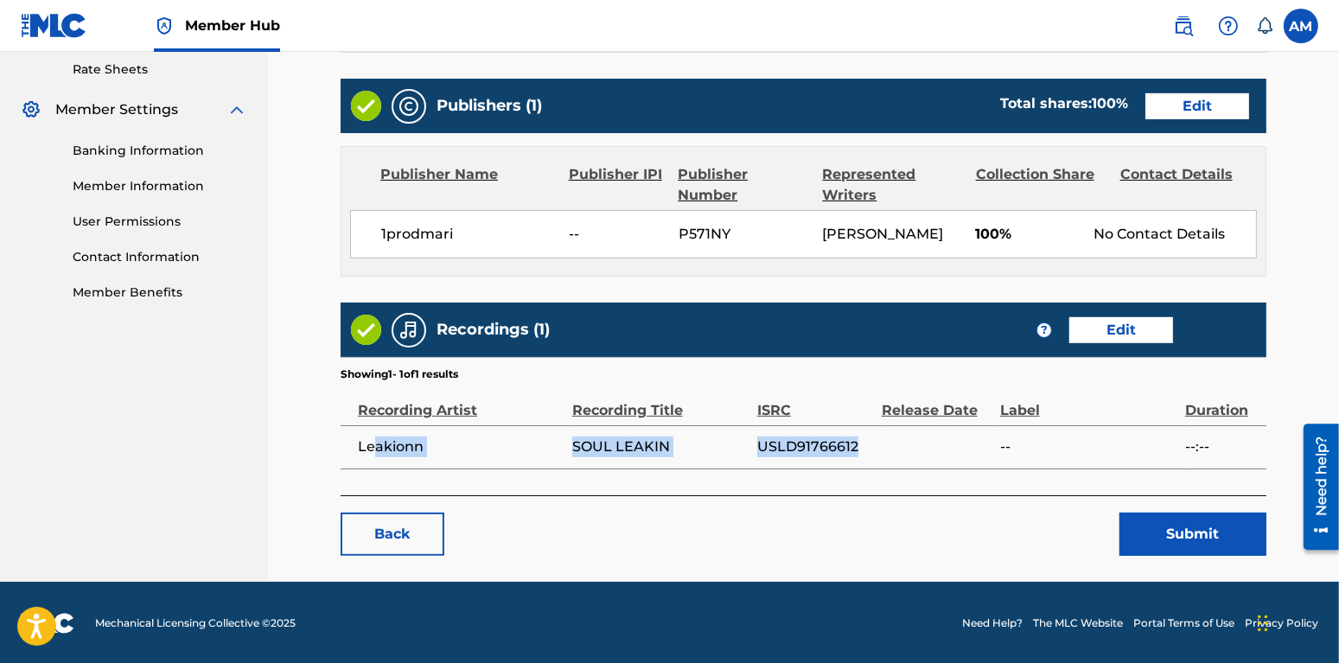
drag, startPoint x: 859, startPoint y: 435, endPoint x: 373, endPoint y: 435, distance: 485.9
click at [370, 433] on tr "Leakionn SOUL LEAKIN USLD91766612 -- --:--" at bounding box center [804, 446] width 926 height 43
click at [962, 511] on div "Back Submit" at bounding box center [804, 525] width 926 height 61
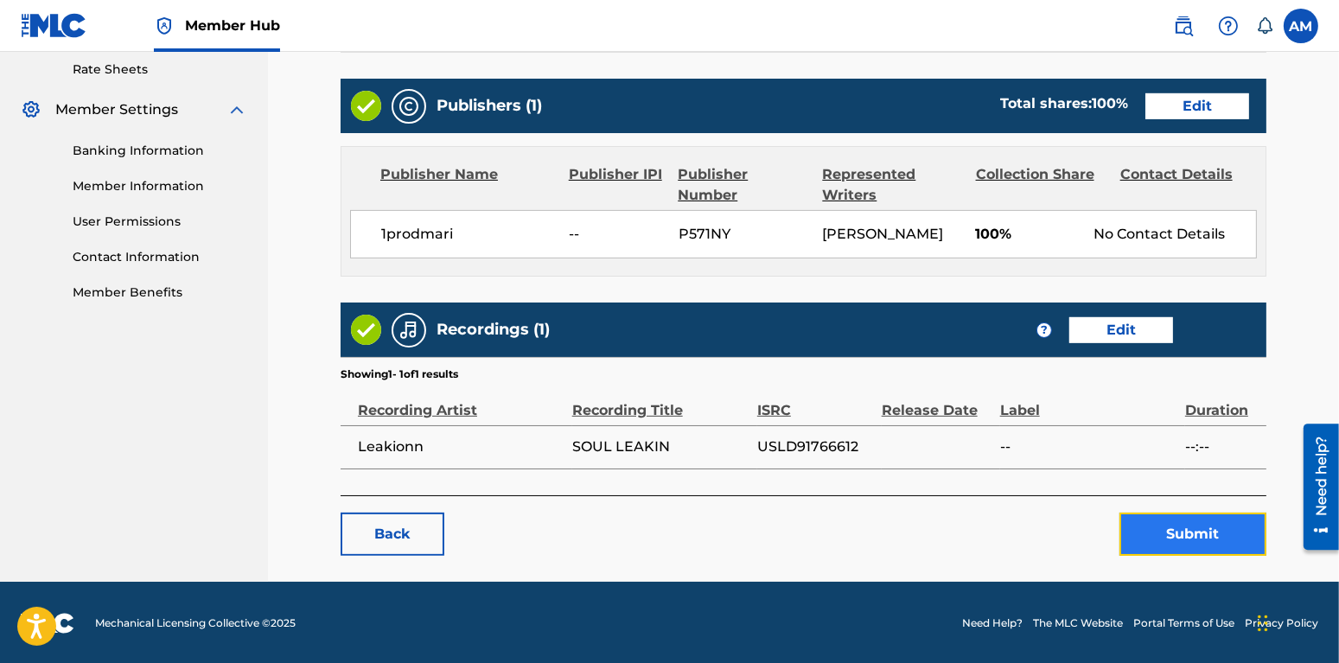
click at [1196, 532] on button "Submit" at bounding box center [1193, 534] width 147 height 43
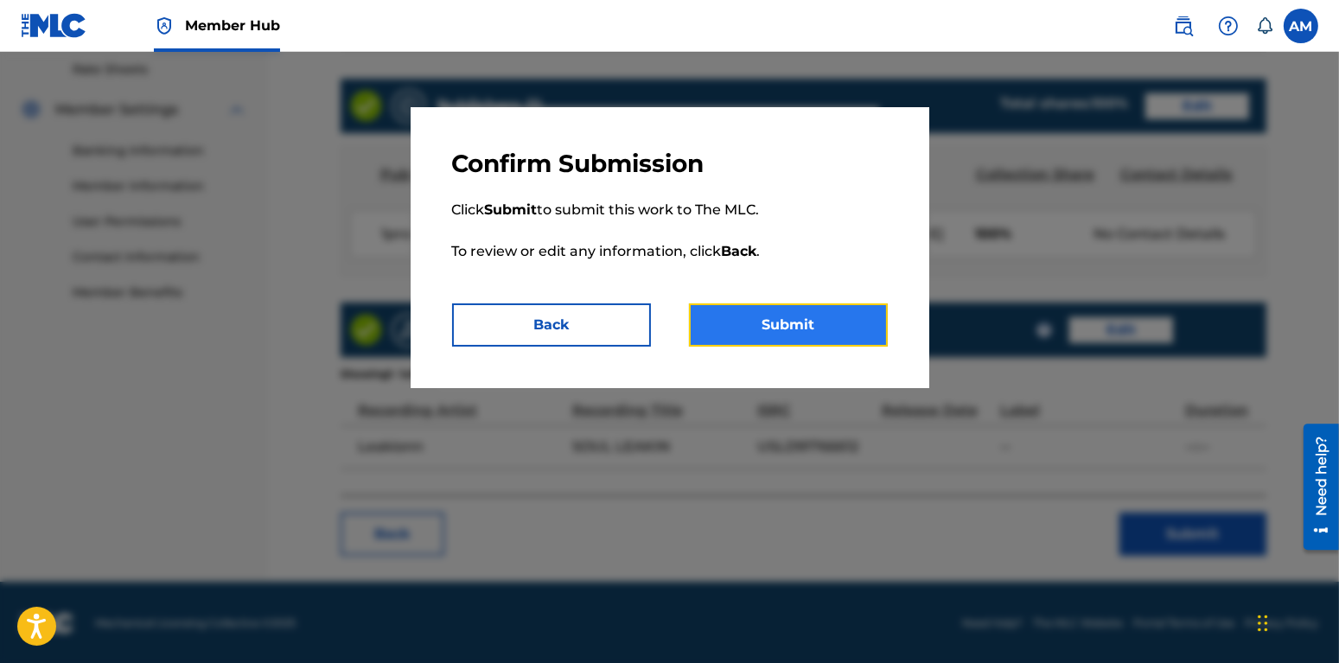
click at [732, 340] on button "Submit" at bounding box center [788, 324] width 199 height 43
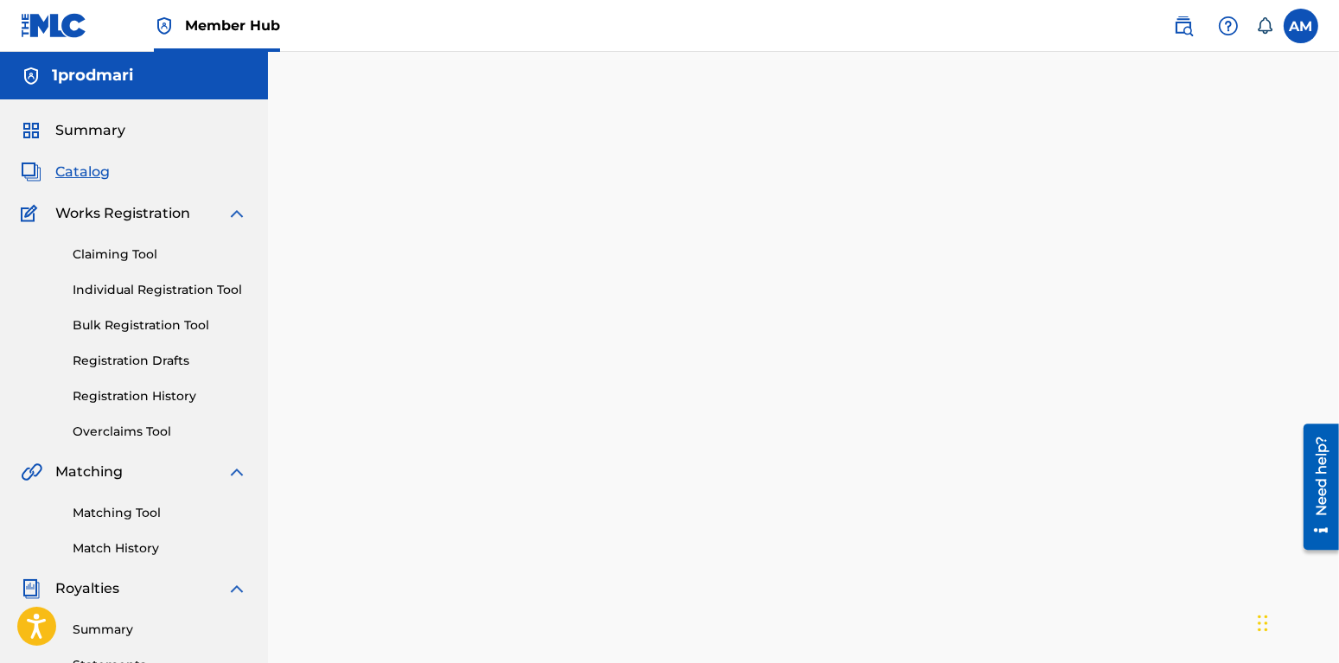
click at [86, 168] on span "Catalog" at bounding box center [82, 172] width 54 height 21
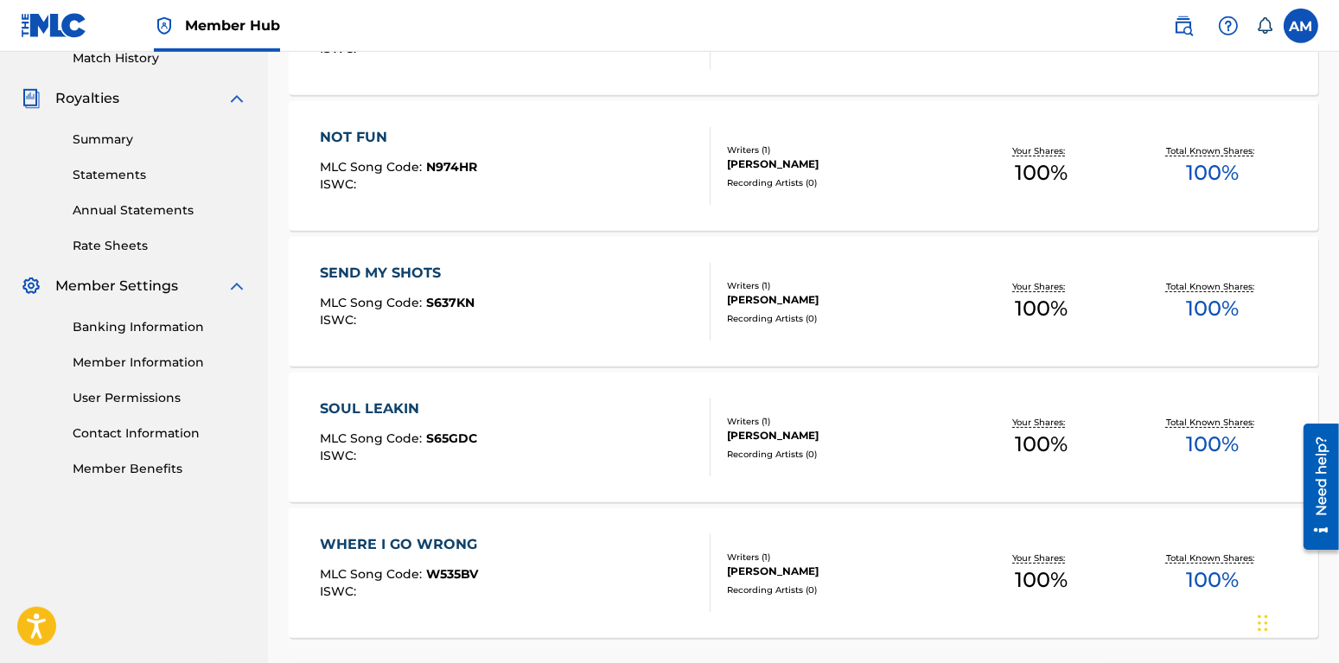
scroll to position [629, 0]
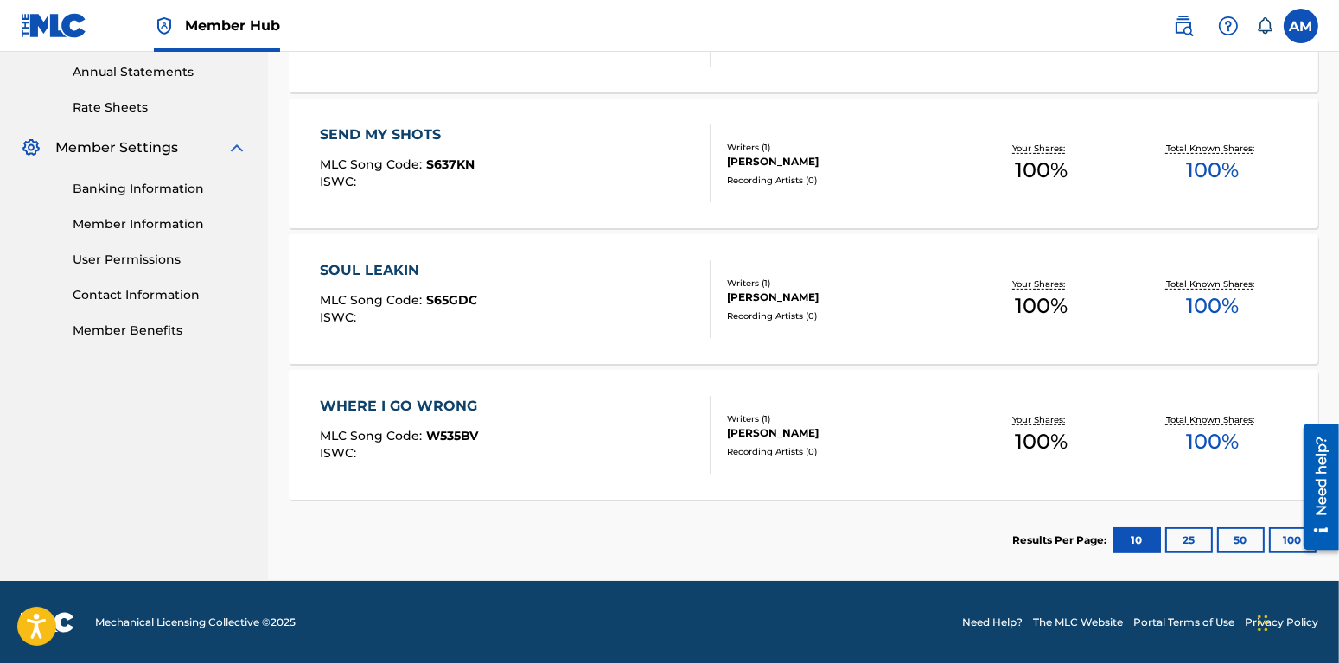
click at [409, 263] on div "SOUL LEAKIN" at bounding box center [398, 270] width 157 height 21
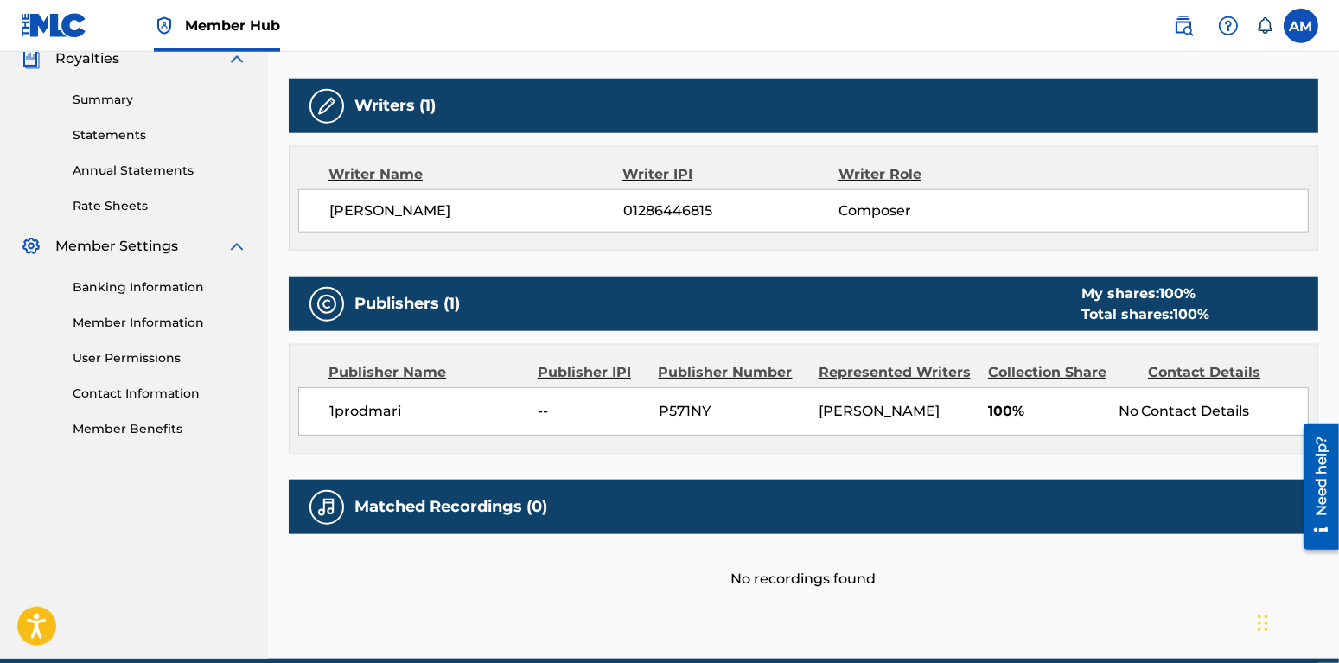
scroll to position [608, 0]
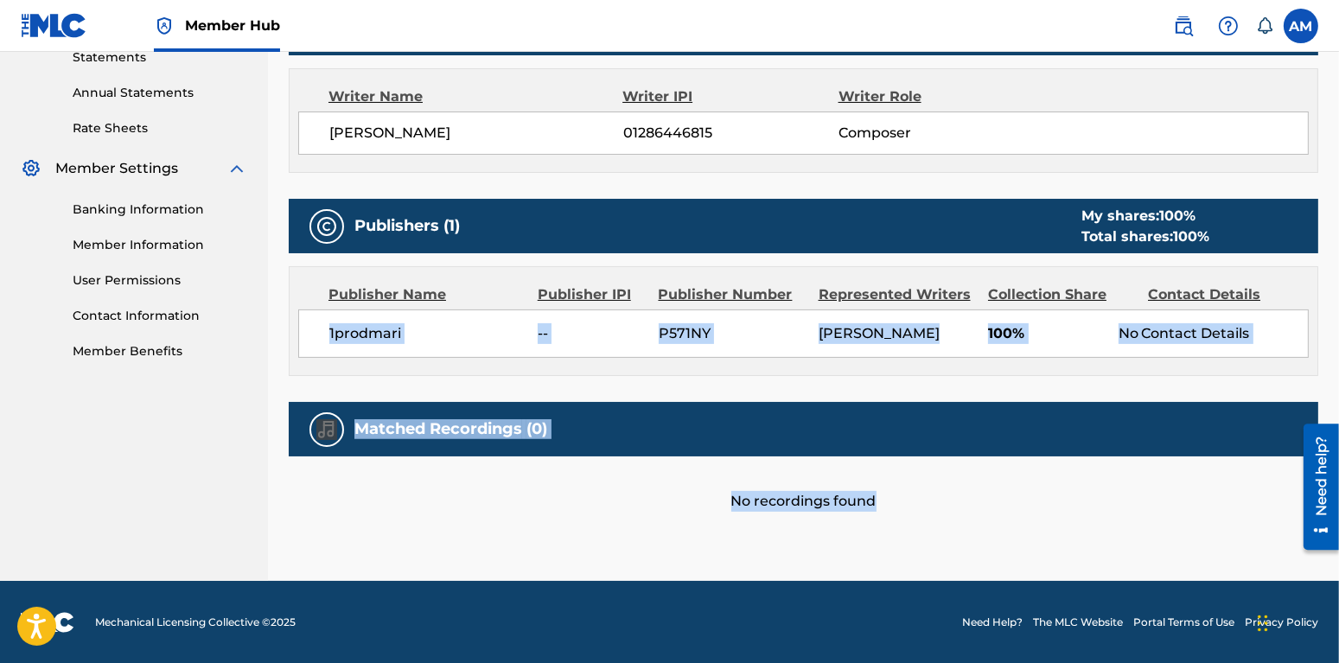
drag, startPoint x: 964, startPoint y: 528, endPoint x: 278, endPoint y: 363, distance: 706.1
click at [278, 363] on div "< Back to results Edit Last Edited: July 18, 2025 Source: The MLC SOUL LEAKIN W…" at bounding box center [803, 34] width 1071 height 1094
click at [418, 469] on div "No recordings found" at bounding box center [804, 483] width 1030 height 55
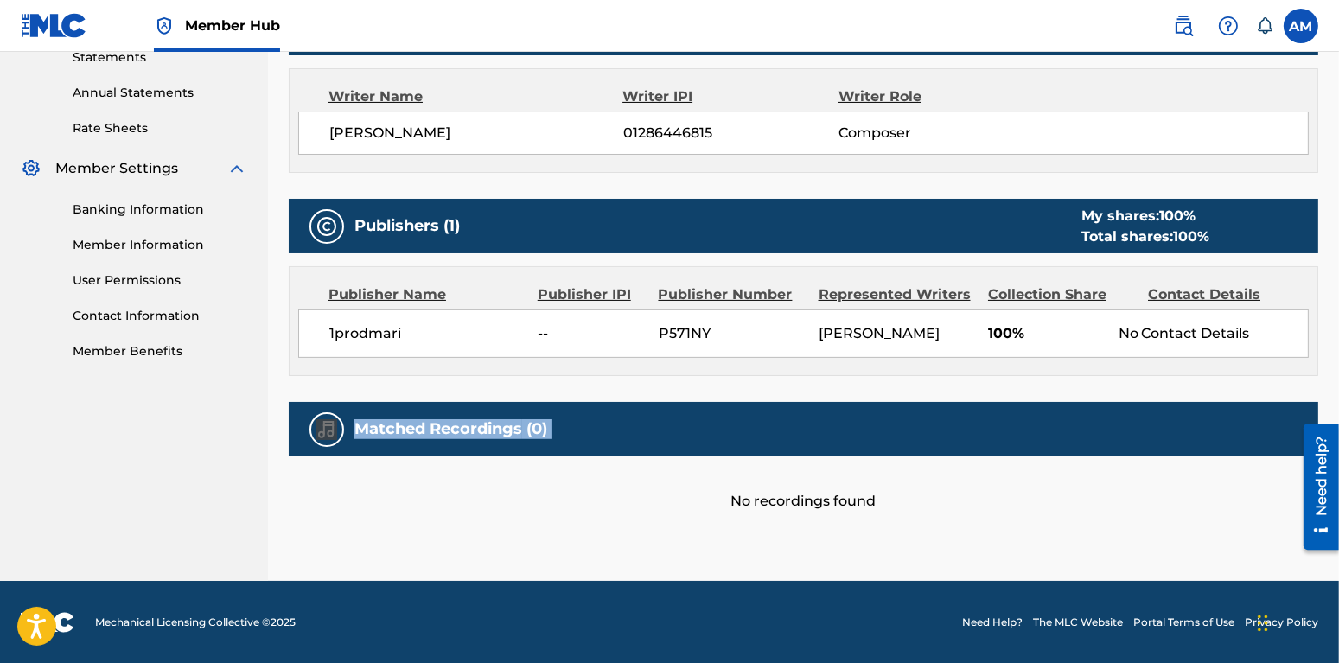
drag, startPoint x: 321, startPoint y: 413, endPoint x: 647, endPoint y: 476, distance: 331.8
click at [647, 476] on div "Matched Recordings (0) No recordings found" at bounding box center [804, 457] width 1030 height 110
click at [627, 555] on div "< Back to results Edit Last Edited: July 18, 2025 Source: The MLC SOUL LEAKIN W…" at bounding box center [804, 34] width 1030 height 1094
drag, startPoint x: 899, startPoint y: 499, endPoint x: 357, endPoint y: 413, distance: 548.8
click at [357, 413] on div "Matched Recordings (0) No recordings found" at bounding box center [804, 457] width 1030 height 110
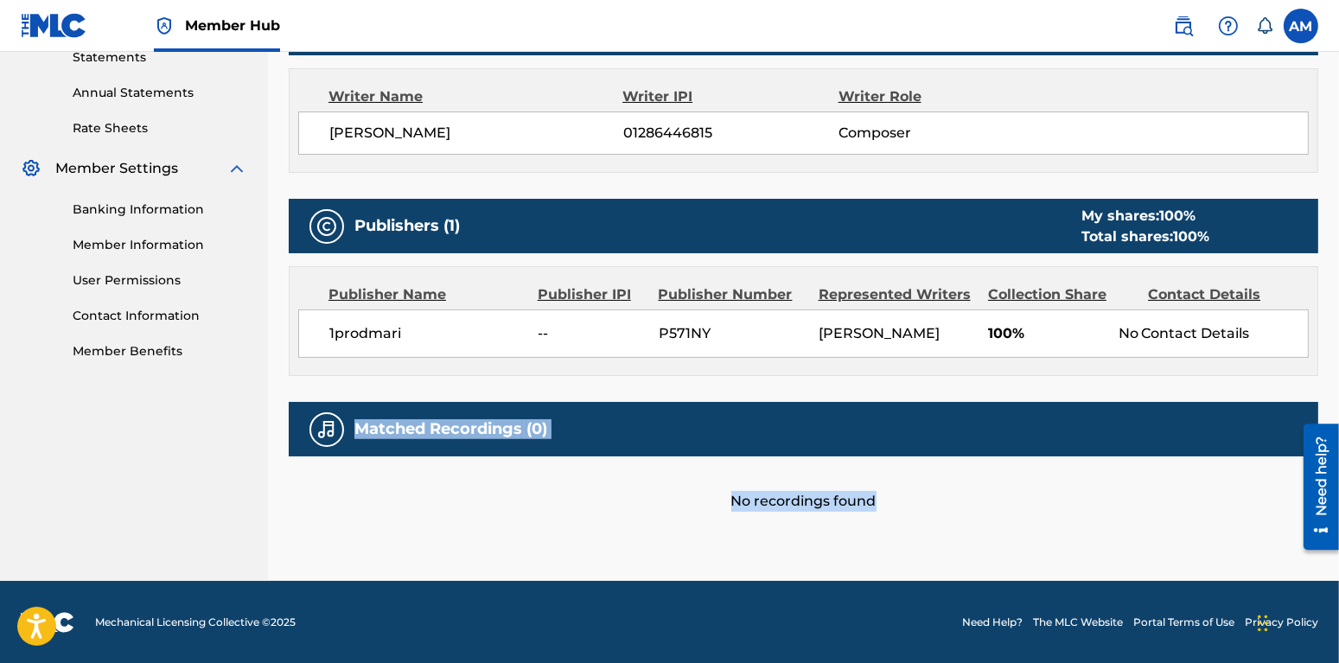
click at [582, 444] on div "Matched Recordings (0)" at bounding box center [804, 429] width 1030 height 54
drag, startPoint x: 931, startPoint y: 499, endPoint x: 607, endPoint y: 471, distance: 325.4
click at [607, 471] on div "No recordings found" at bounding box center [804, 483] width 1030 height 55
click at [618, 467] on div "No recordings found" at bounding box center [804, 483] width 1030 height 55
drag, startPoint x: 975, startPoint y: 556, endPoint x: 681, endPoint y: 481, distance: 303.4
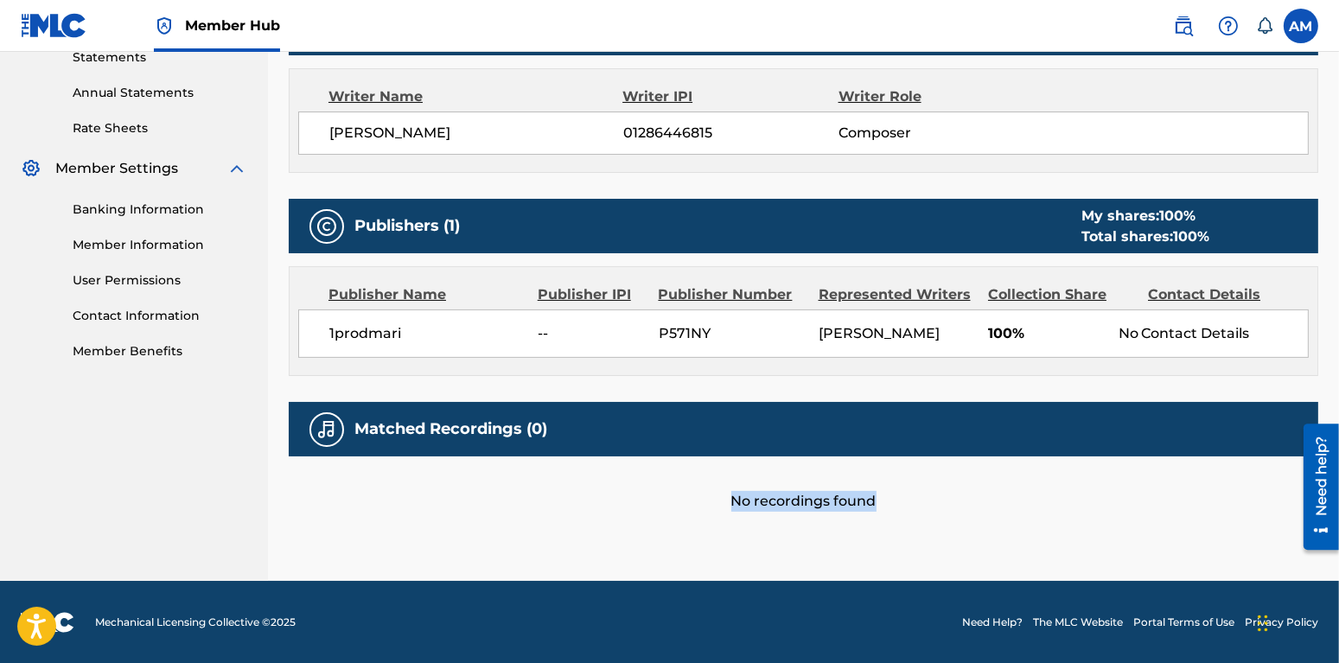
click at [681, 481] on div "< Back to results Edit Last Edited: July 18, 2025 Source: The MLC SOUL LEAKIN W…" at bounding box center [804, 34] width 1030 height 1094
click at [680, 481] on div "No recordings found" at bounding box center [804, 483] width 1030 height 55
drag, startPoint x: 957, startPoint y: 516, endPoint x: 735, endPoint y: 509, distance: 222.3
click at [742, 513] on div "< Back to results Edit Last Edited: July 18, 2025 Source: The MLC SOUL LEAKIN W…" at bounding box center [804, 34] width 1030 height 1094
click at [707, 501] on div "No recordings found" at bounding box center [804, 483] width 1030 height 55
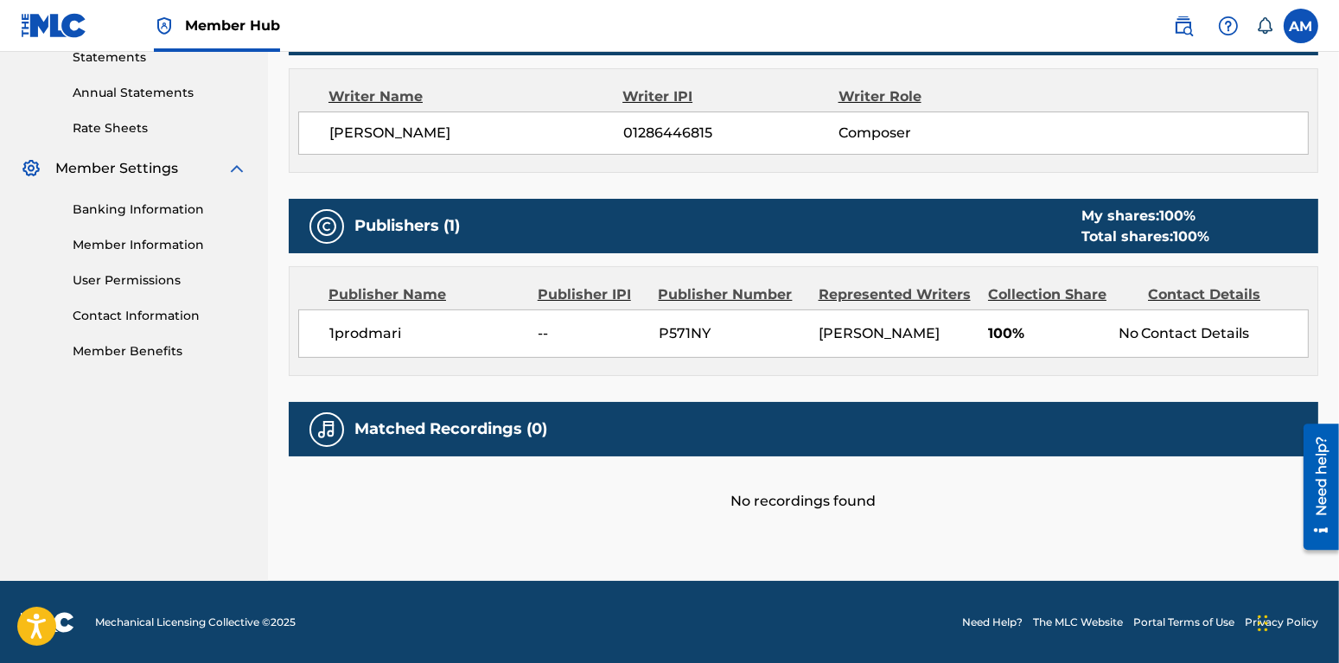
click at [585, 469] on div "No recordings found" at bounding box center [804, 483] width 1030 height 55
drag, startPoint x: 582, startPoint y: 413, endPoint x: 322, endPoint y: 418, distance: 259.4
click at [322, 418] on div "Matched Recordings (0)" at bounding box center [804, 429] width 1030 height 54
click at [445, 474] on div "No recordings found" at bounding box center [804, 483] width 1030 height 55
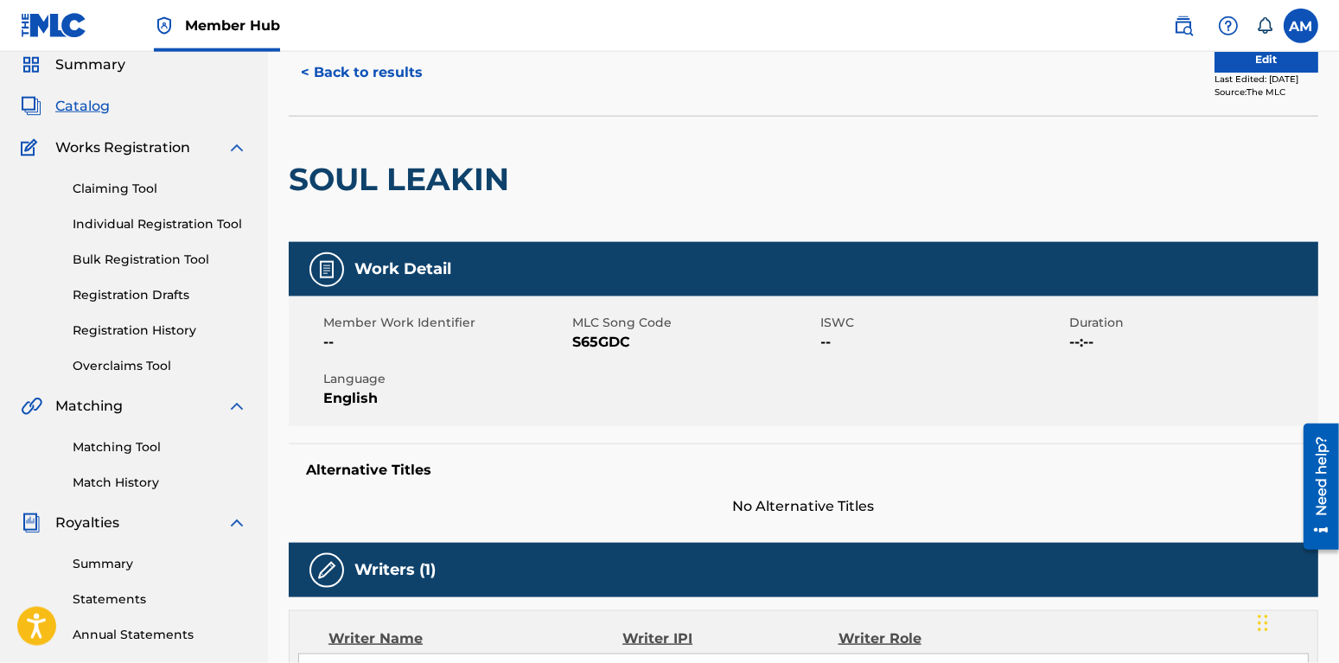
scroll to position [63, 0]
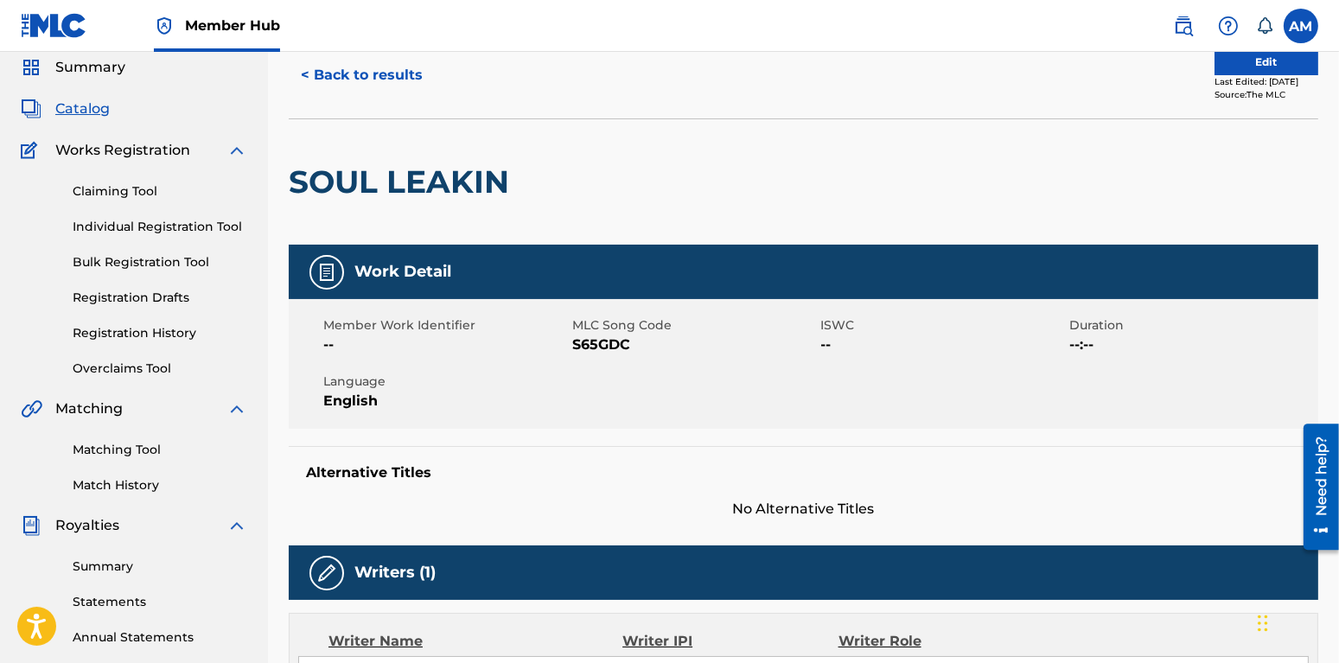
click at [899, 444] on div "Work Detail Member Work Identifier -- MLC Song Code S65GDC ISWC -- Duration --:…" at bounding box center [804, 382] width 1030 height 275
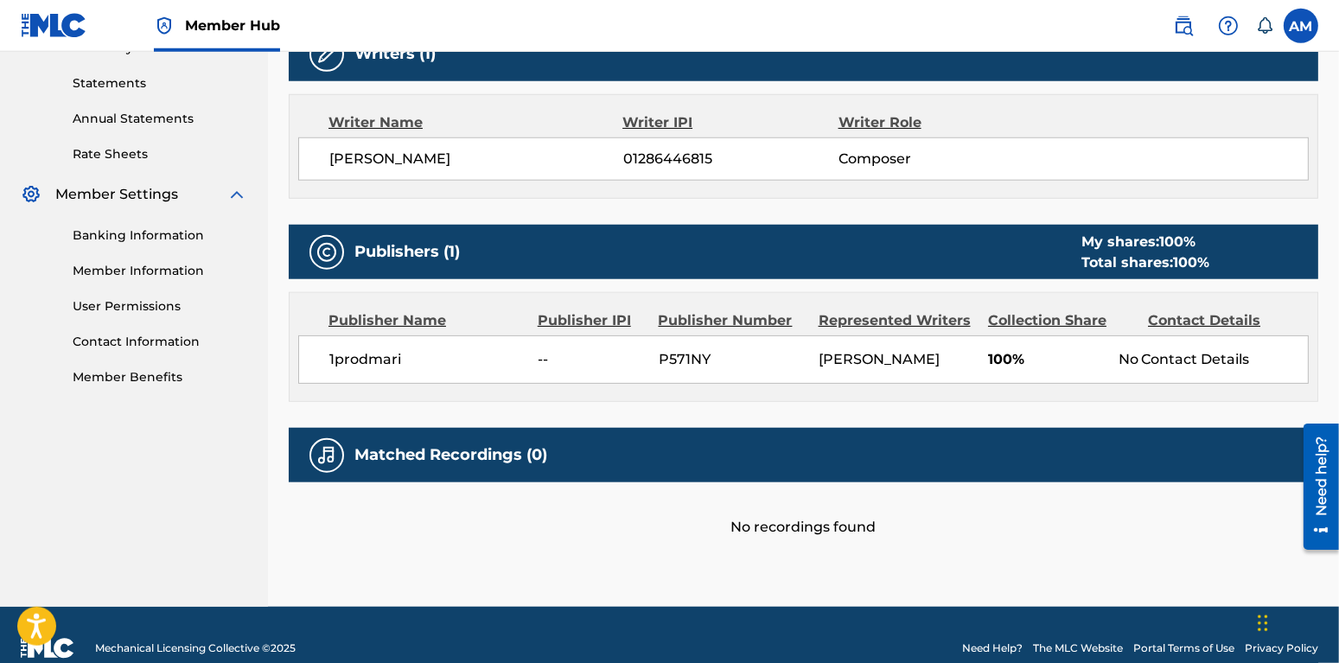
scroll to position [608, 0]
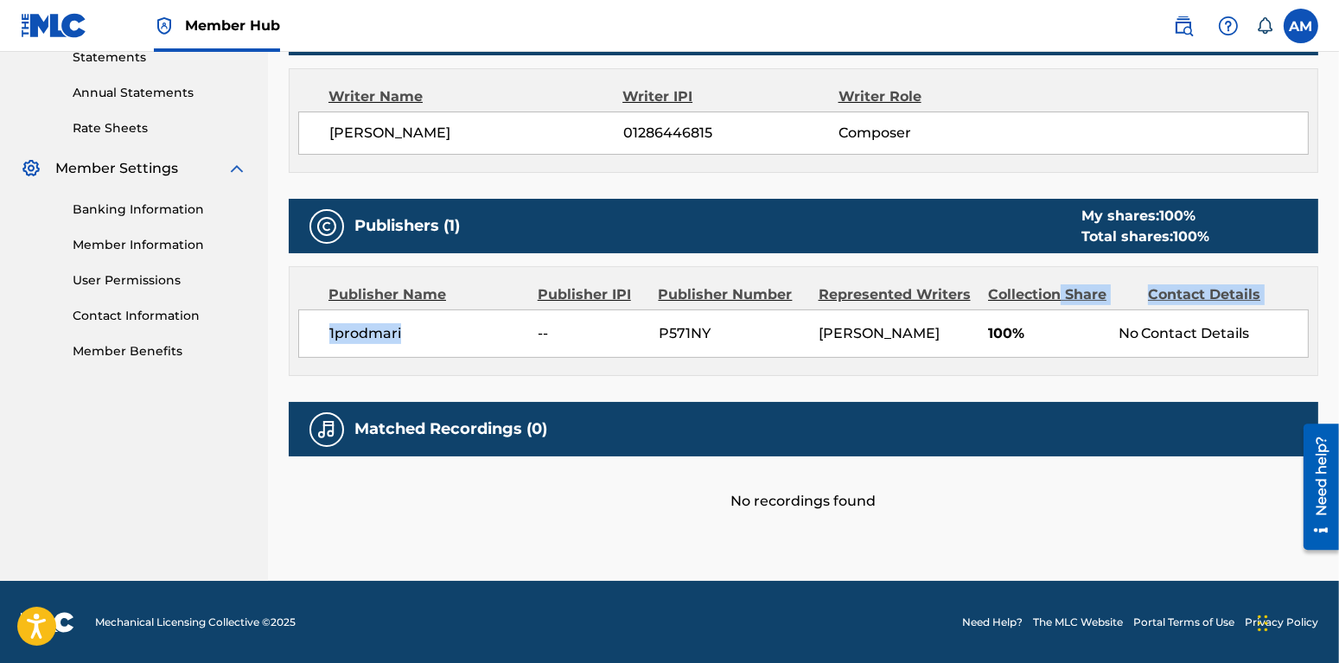
drag, startPoint x: 1061, startPoint y: 305, endPoint x: 469, endPoint y: 342, distance: 593.4
click at [469, 343] on div "Publisher Name Publisher IPI Publisher Number Represented Writers Collection Sh…" at bounding box center [804, 321] width 1028 height 108
click at [468, 338] on span "1prodmari" at bounding box center [426, 333] width 195 height 21
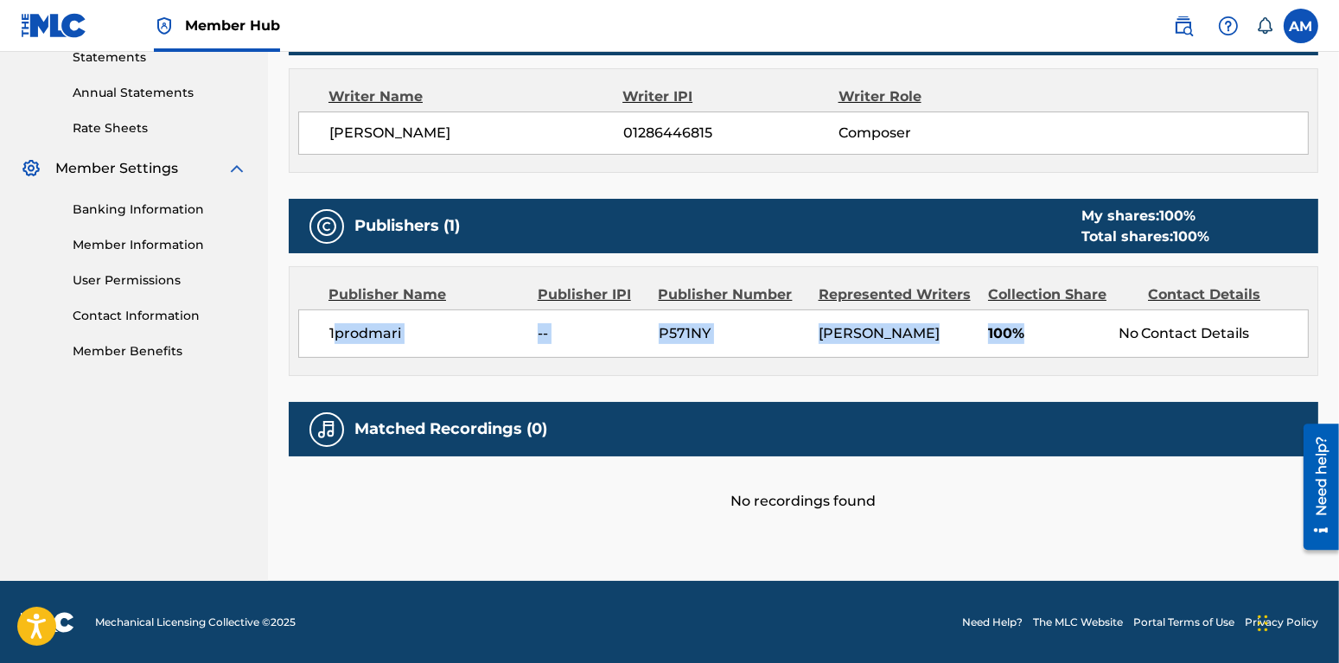
drag, startPoint x: 1037, startPoint y: 335, endPoint x: 331, endPoint y: 367, distance: 706.2
click at [334, 358] on div "1prodmari -- P571NY AMARI MHOON 100% No Contact Details" at bounding box center [803, 334] width 1011 height 48
click at [327, 360] on div "Publisher Name Publisher IPI Publisher Number Represented Writers Collection Sh…" at bounding box center [804, 321] width 1028 height 108
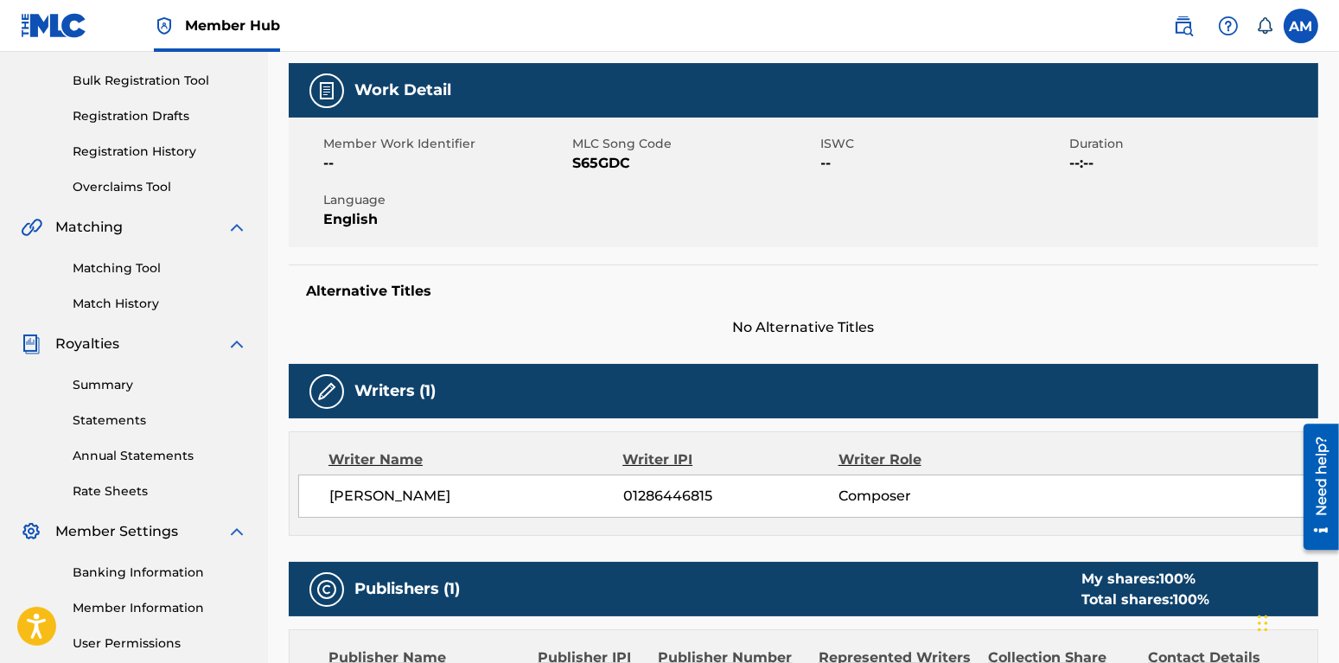
scroll to position [0, 0]
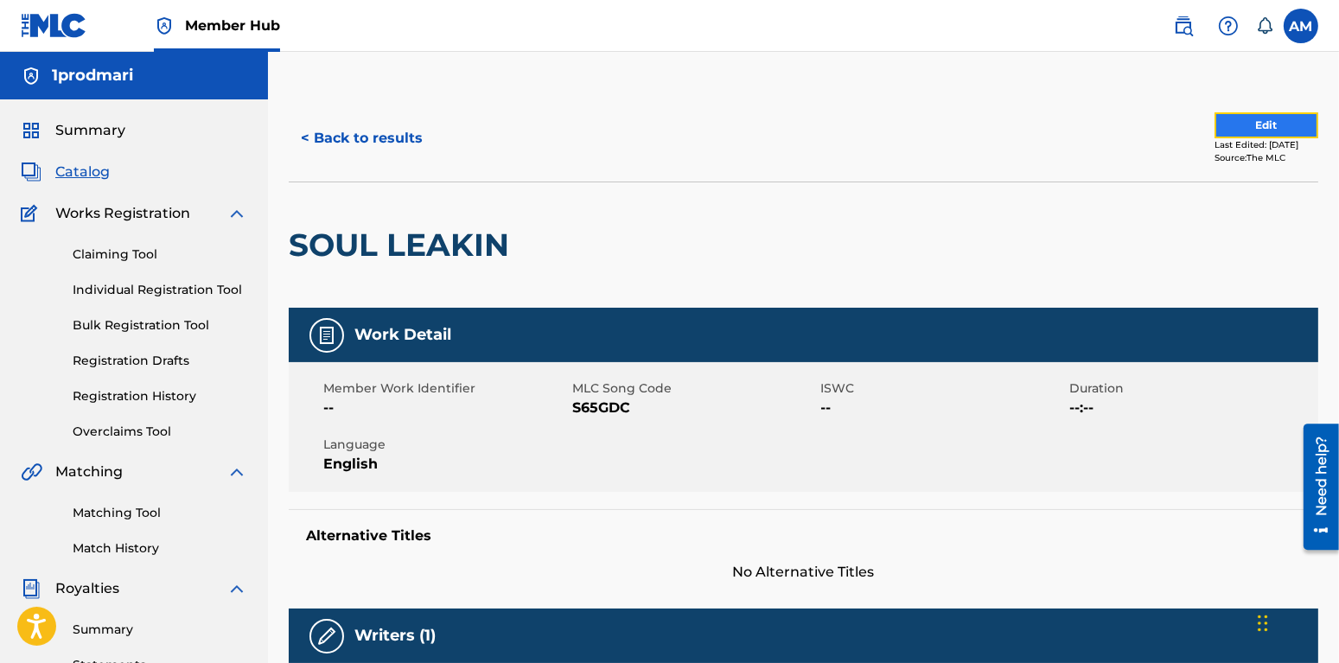
click at [1241, 131] on button "Edit" at bounding box center [1267, 125] width 104 height 26
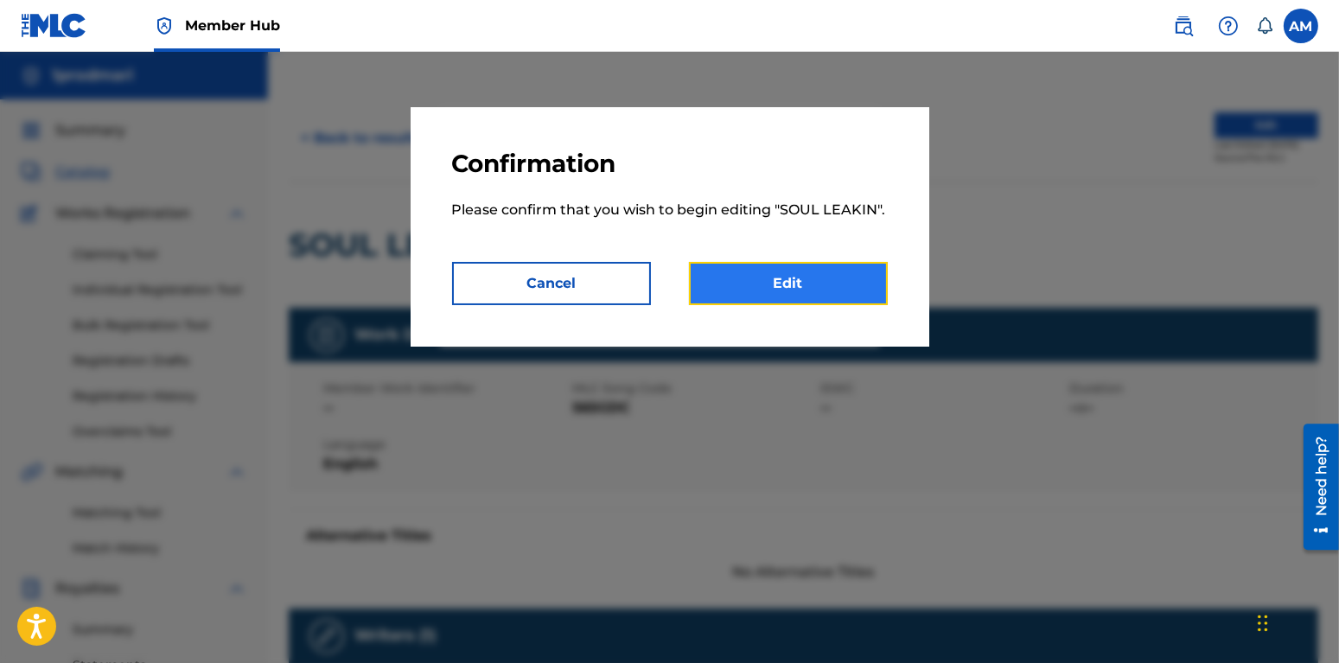
click at [760, 279] on link "Edit" at bounding box center [788, 283] width 199 height 43
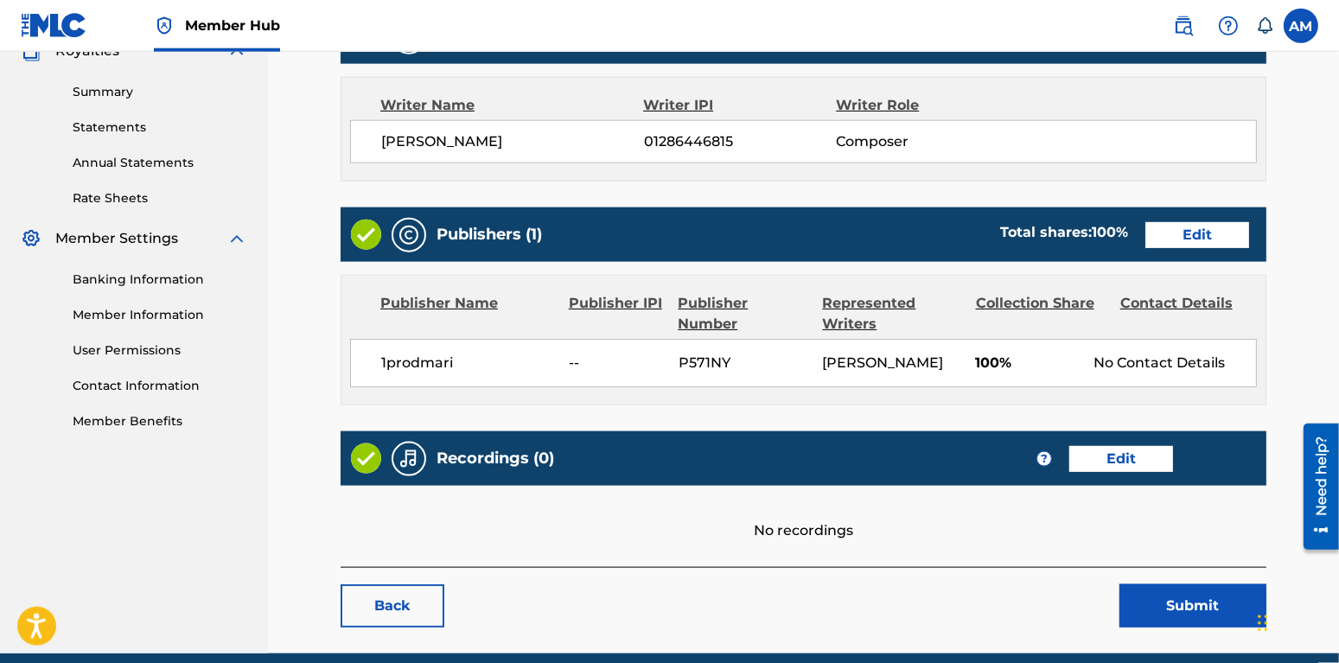
scroll to position [545, 0]
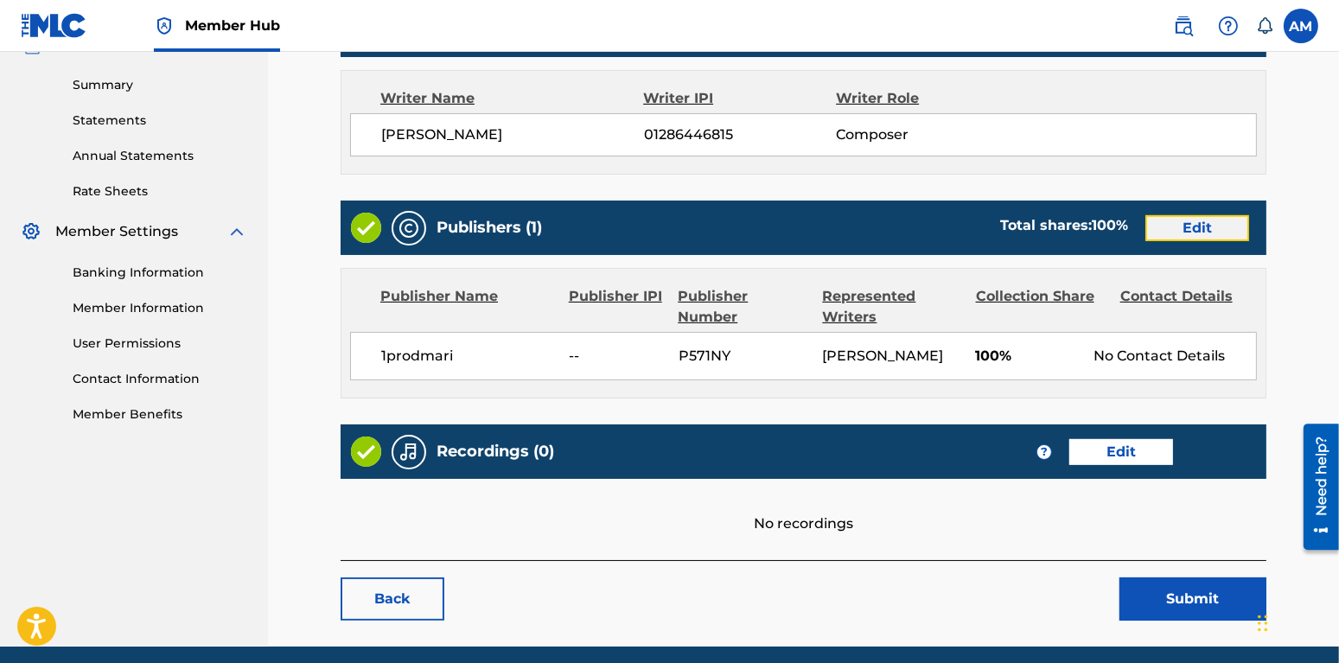
click at [1148, 238] on link "Edit" at bounding box center [1198, 228] width 104 height 26
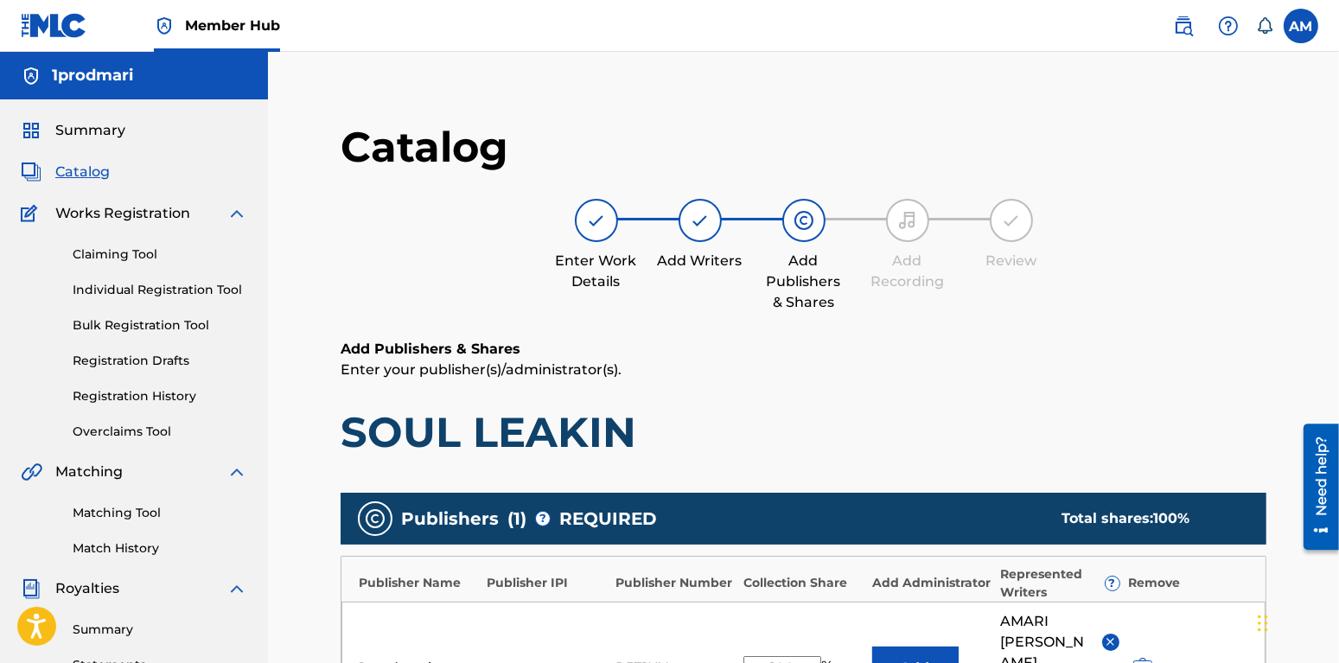
scroll to position [363, 0]
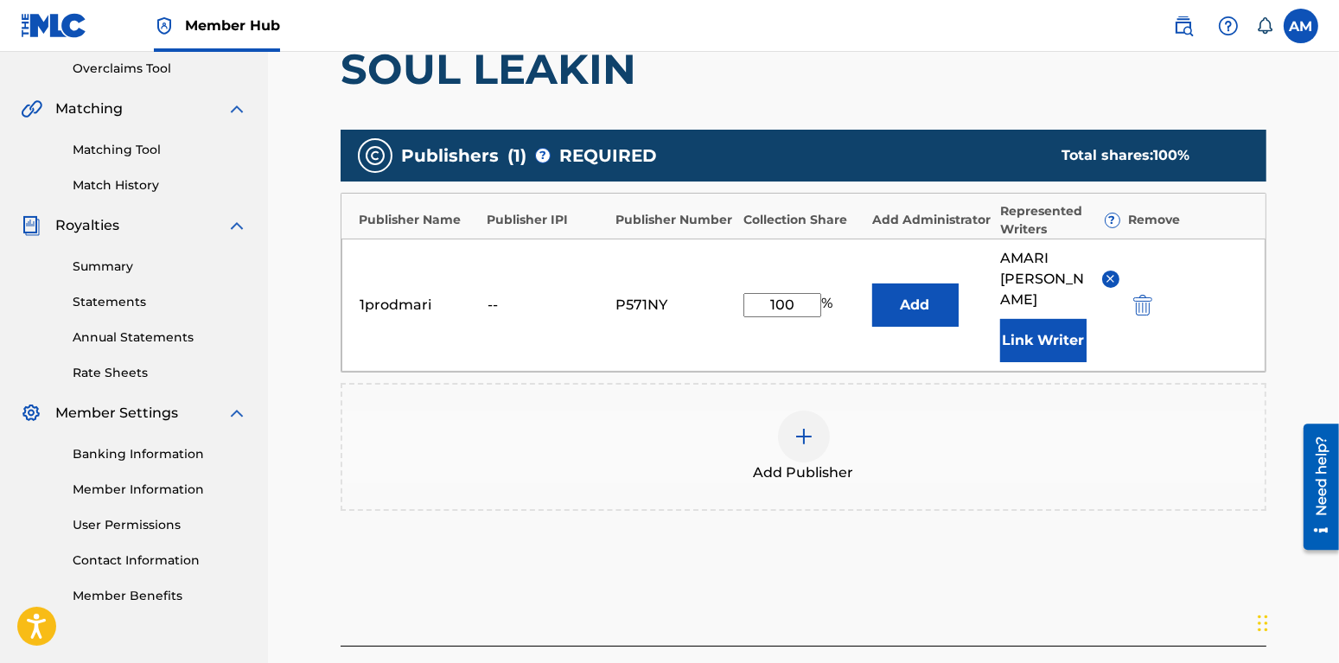
drag, startPoint x: 795, startPoint y: 296, endPoint x: 569, endPoint y: 305, distance: 226.7
click at [744, 305] on input "100" at bounding box center [783, 305] width 78 height 24
type input "50"
click at [897, 291] on button "Add" at bounding box center [915, 305] width 86 height 43
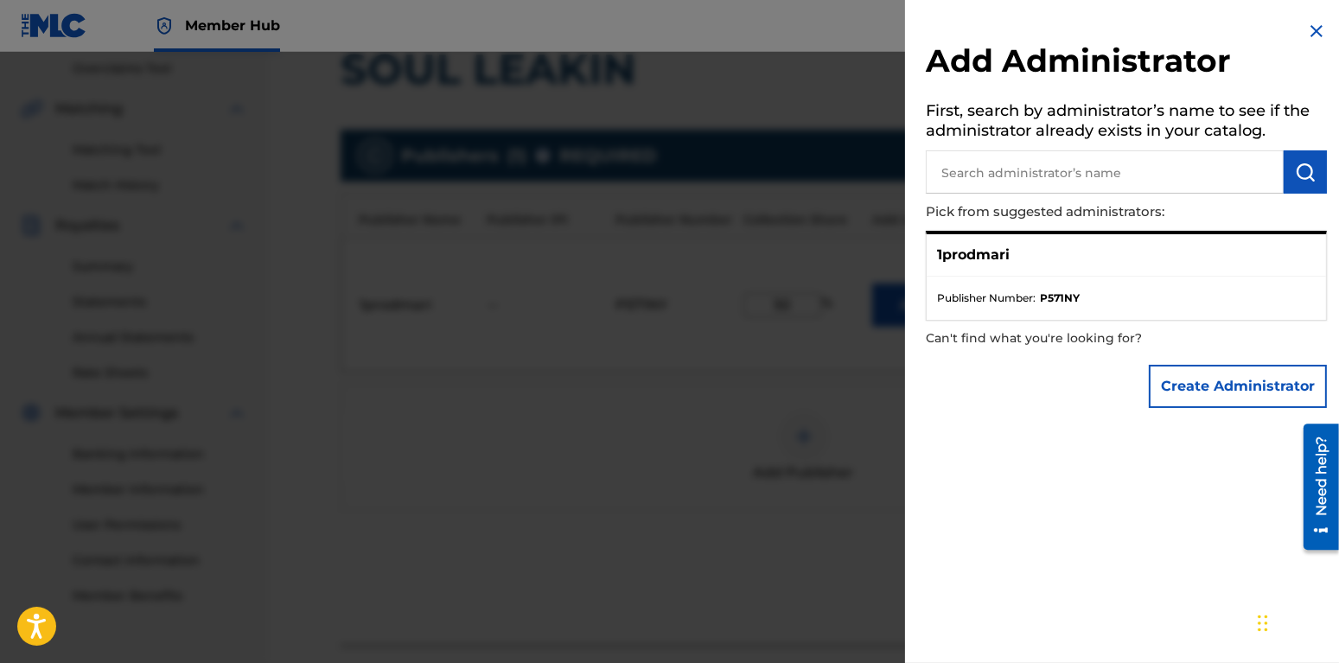
click at [1105, 271] on div "1prodmari" at bounding box center [1126, 255] width 399 height 42
click at [1002, 258] on p "1prodmari" at bounding box center [973, 255] width 73 height 21
drag, startPoint x: 975, startPoint y: 259, endPoint x: 1050, endPoint y: 297, distance: 84.7
click at [975, 262] on p "1prodmari" at bounding box center [973, 255] width 73 height 21
click at [1123, 322] on p "Can't find what you're looking for?" at bounding box center [1077, 338] width 303 height 35
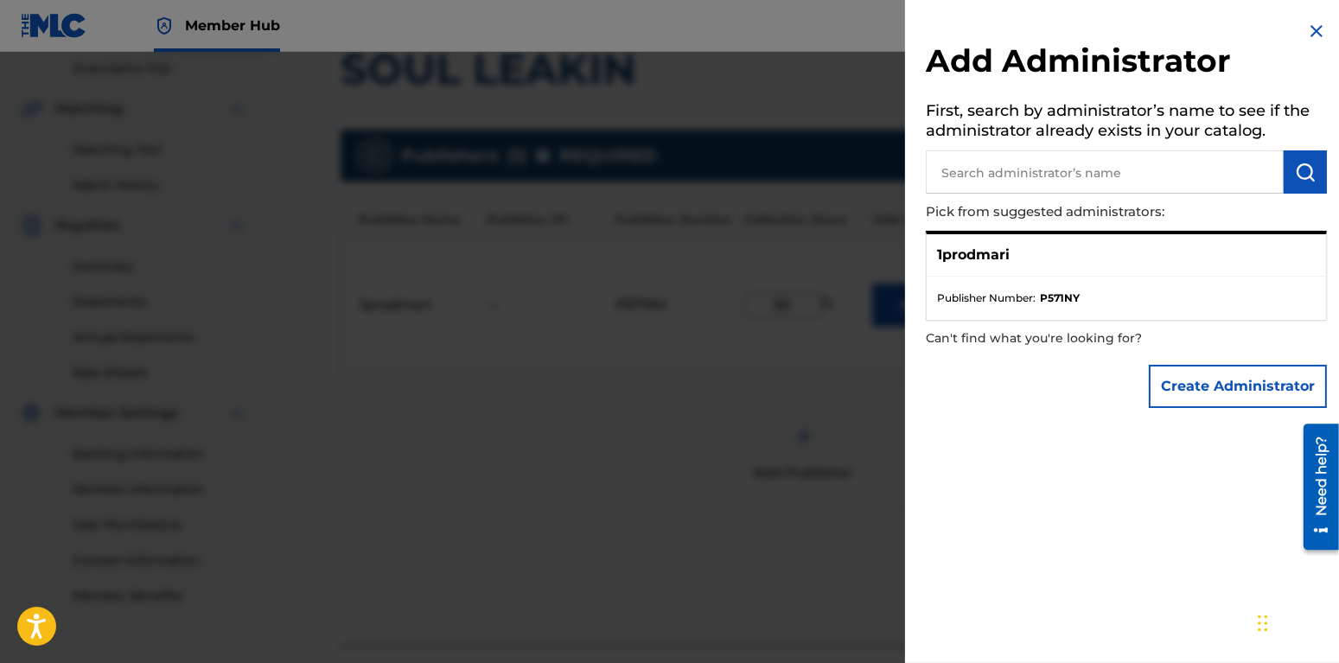
click at [1078, 321] on p "Can't find what you're looking for?" at bounding box center [1077, 338] width 303 height 35
click at [1210, 378] on button "Create Administrator" at bounding box center [1238, 386] width 178 height 43
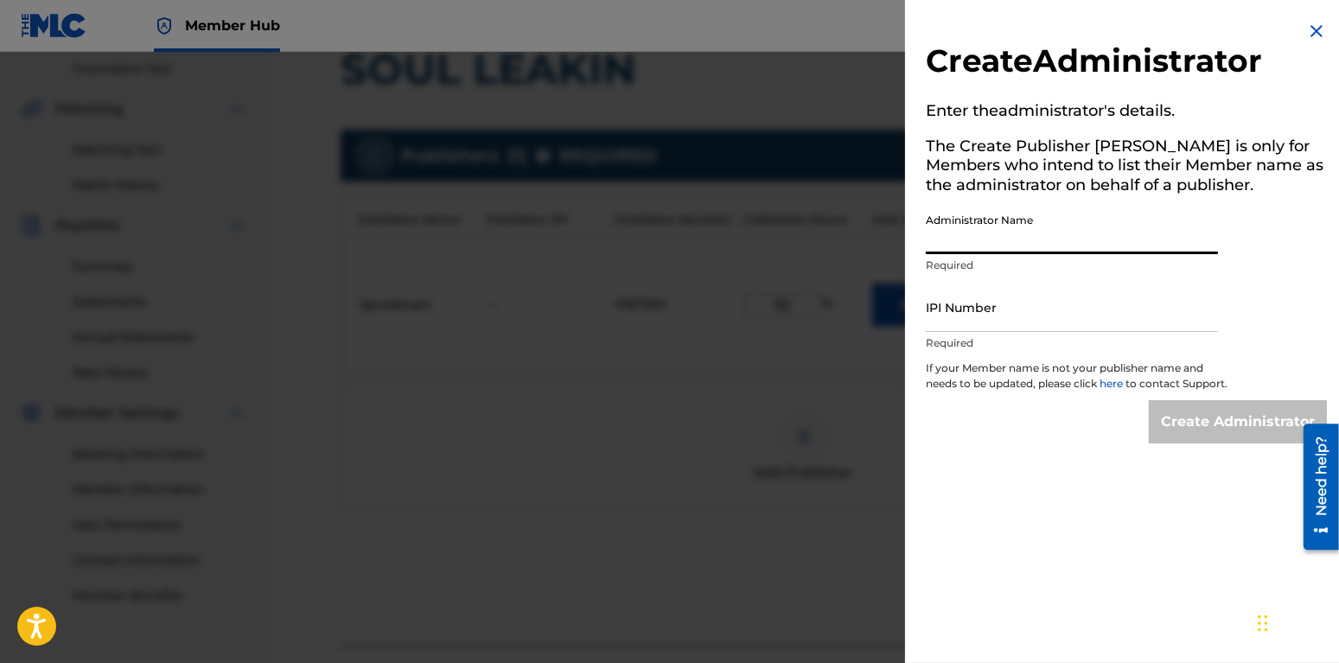
click at [983, 227] on input "Administrator Name" at bounding box center [1072, 229] width 292 height 49
click at [1313, 36] on img at bounding box center [1316, 31] width 21 height 21
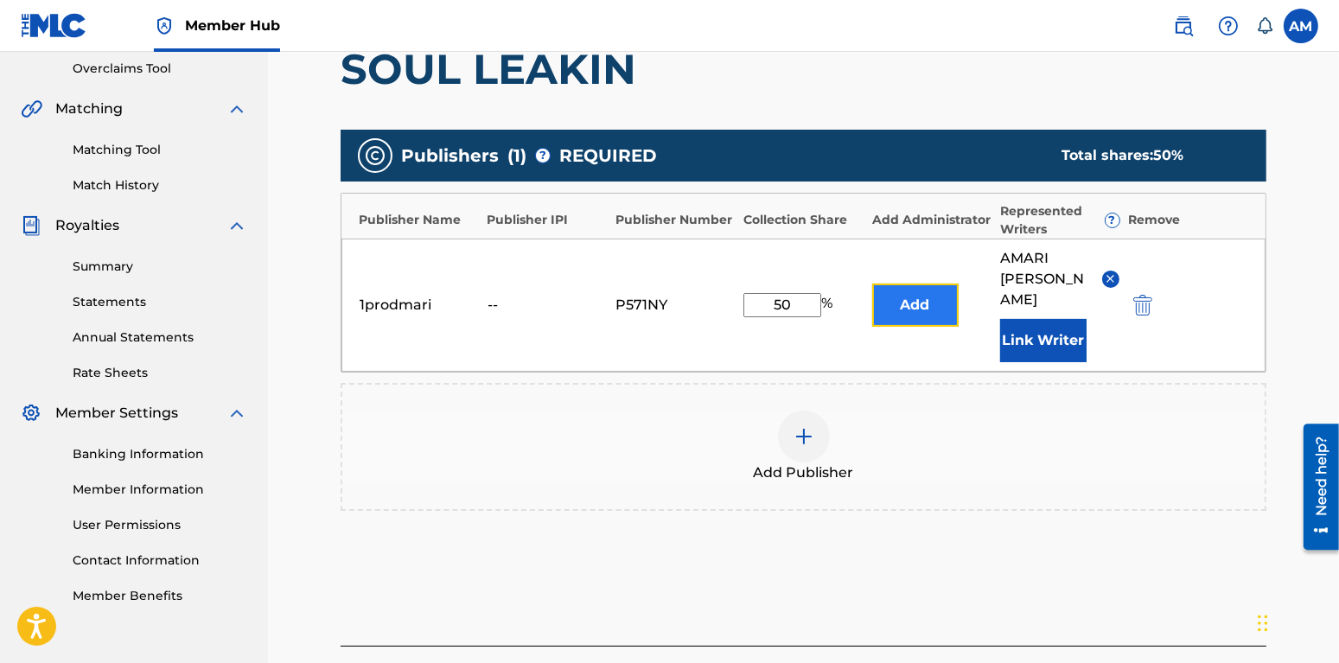
click at [929, 301] on button "Add" at bounding box center [915, 305] width 86 height 43
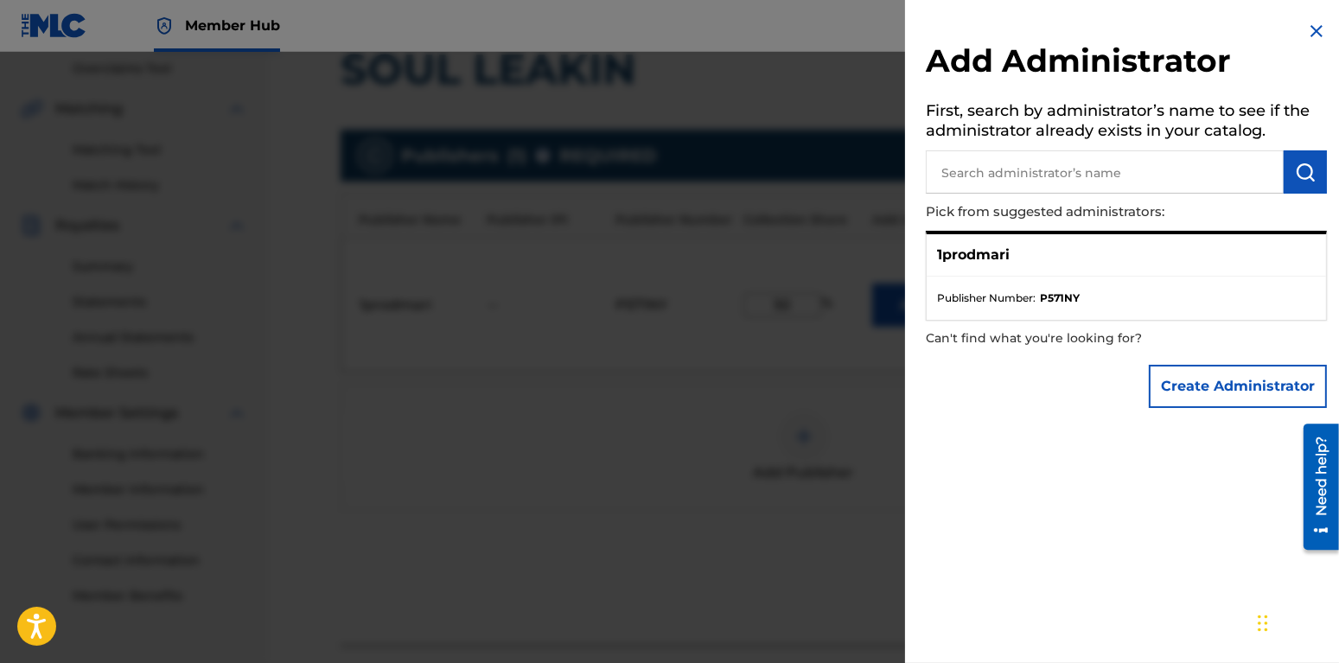
click at [948, 241] on div "1prodmari" at bounding box center [1126, 255] width 399 height 42
click at [943, 257] on p "1prodmari" at bounding box center [973, 255] width 73 height 21
click at [1069, 305] on ul "Publisher Number : P571NY" at bounding box center [1126, 298] width 399 height 43
click at [964, 258] on p "1prodmari" at bounding box center [973, 255] width 73 height 21
click at [953, 285] on ul "Publisher Number : P571NY" at bounding box center [1126, 298] width 399 height 43
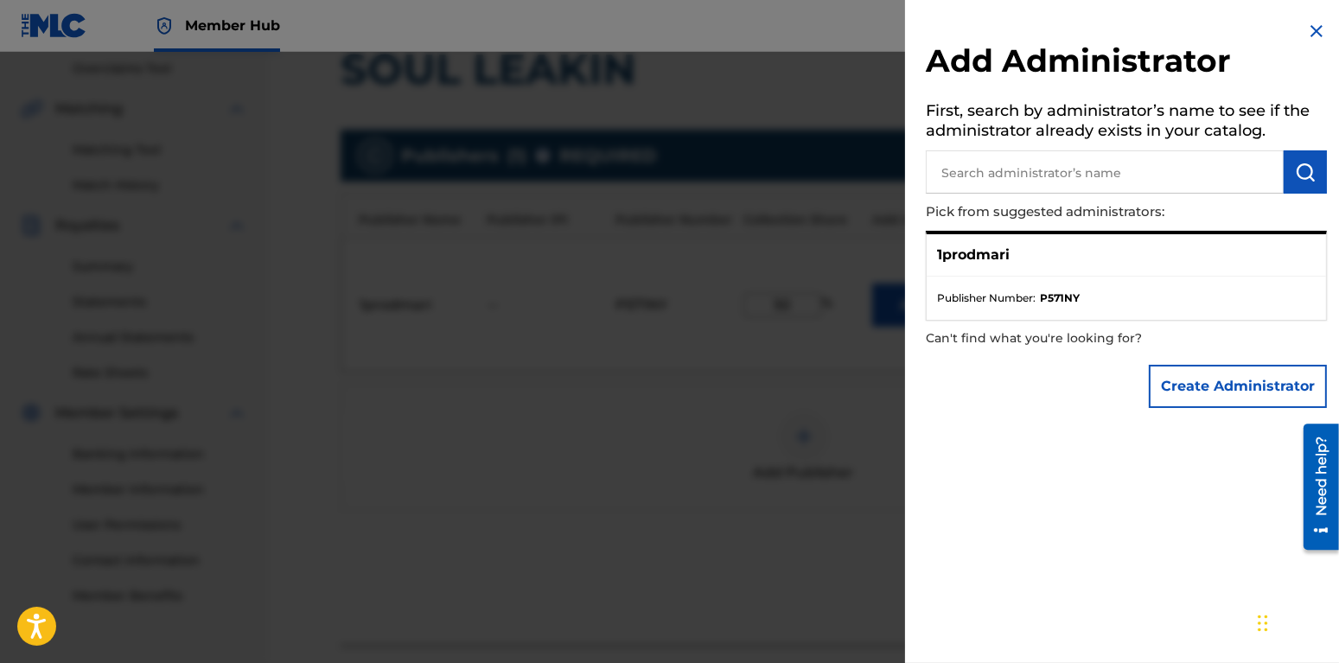
click at [945, 272] on div "1prodmari" at bounding box center [1126, 255] width 399 height 42
drag, startPoint x: 947, startPoint y: 343, endPoint x: 941, endPoint y: 277, distance: 66.8
click at [947, 344] on p "Can't find what you're looking for?" at bounding box center [1077, 338] width 303 height 35
drag, startPoint x: 941, startPoint y: 277, endPoint x: 990, endPoint y: 254, distance: 54.2
click at [941, 277] on ul "Publisher Number : P571NY" at bounding box center [1126, 298] width 399 height 43
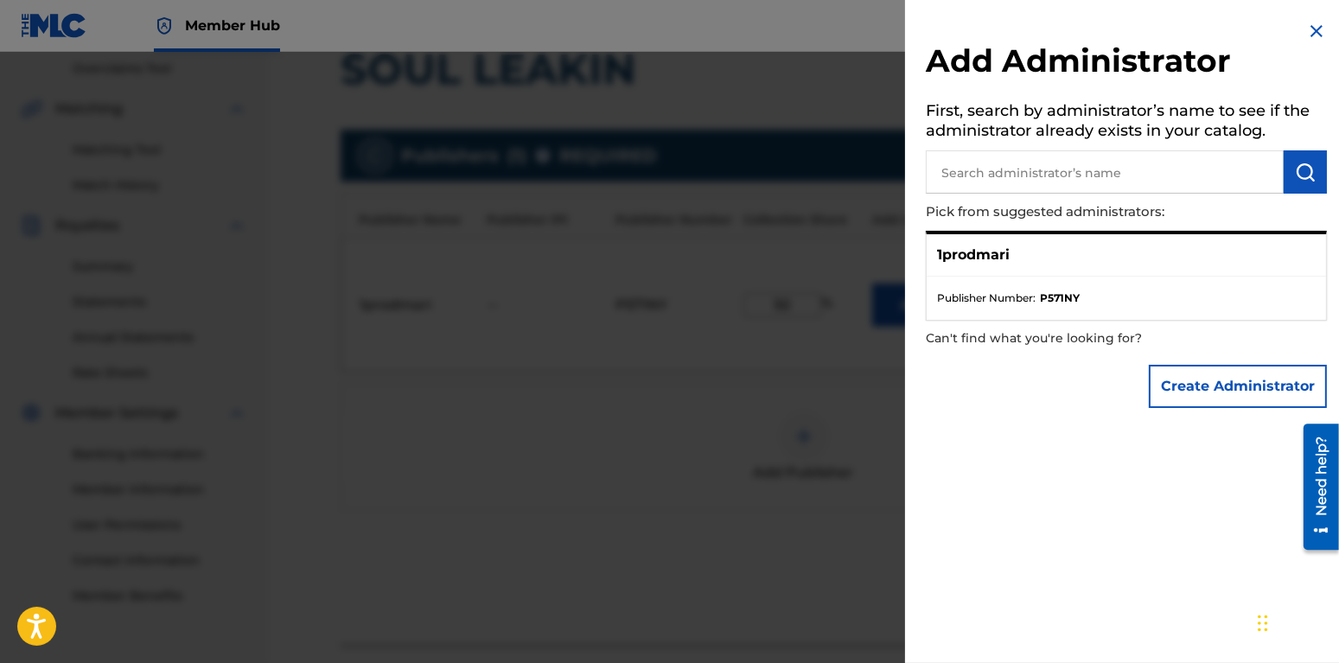
click at [1008, 278] on div "1prodmari Publisher Number : P571NY" at bounding box center [1126, 276] width 401 height 90
click at [1060, 301] on strong "P571NY" at bounding box center [1060, 298] width 40 height 16
click at [1047, 296] on strong "P571NY" at bounding box center [1060, 298] width 40 height 16
click at [1322, 22] on img at bounding box center [1316, 31] width 21 height 21
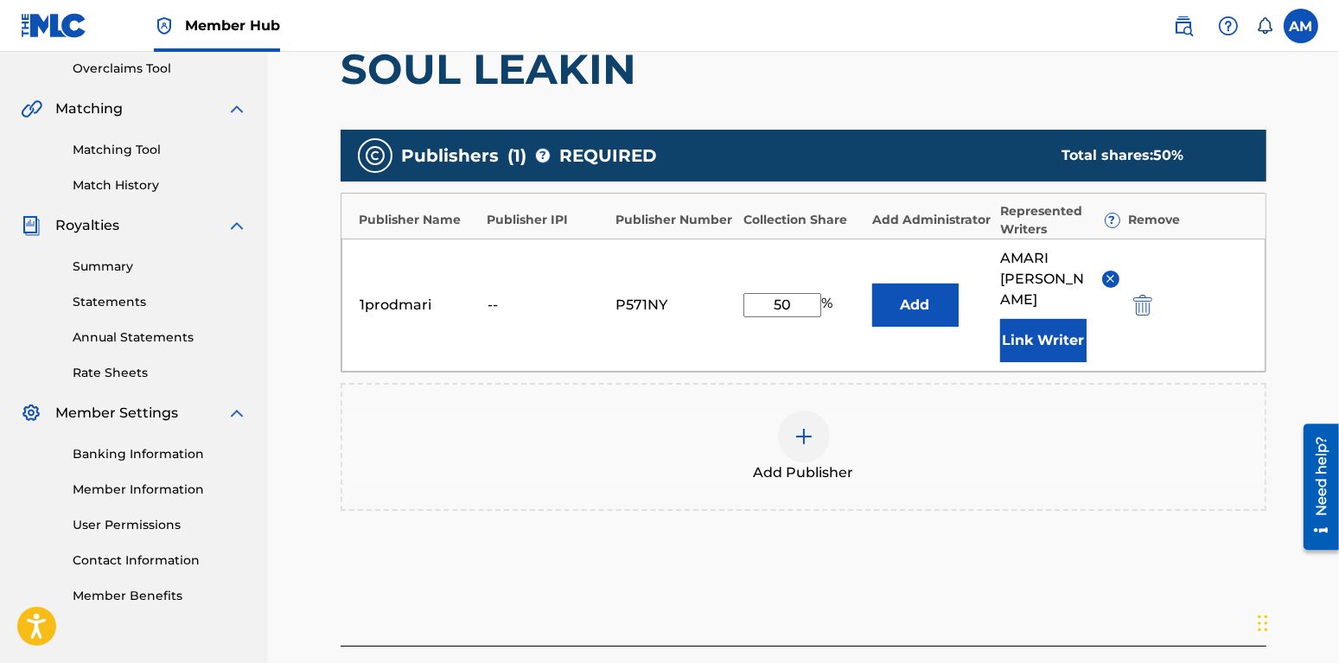
scroll to position [454, 0]
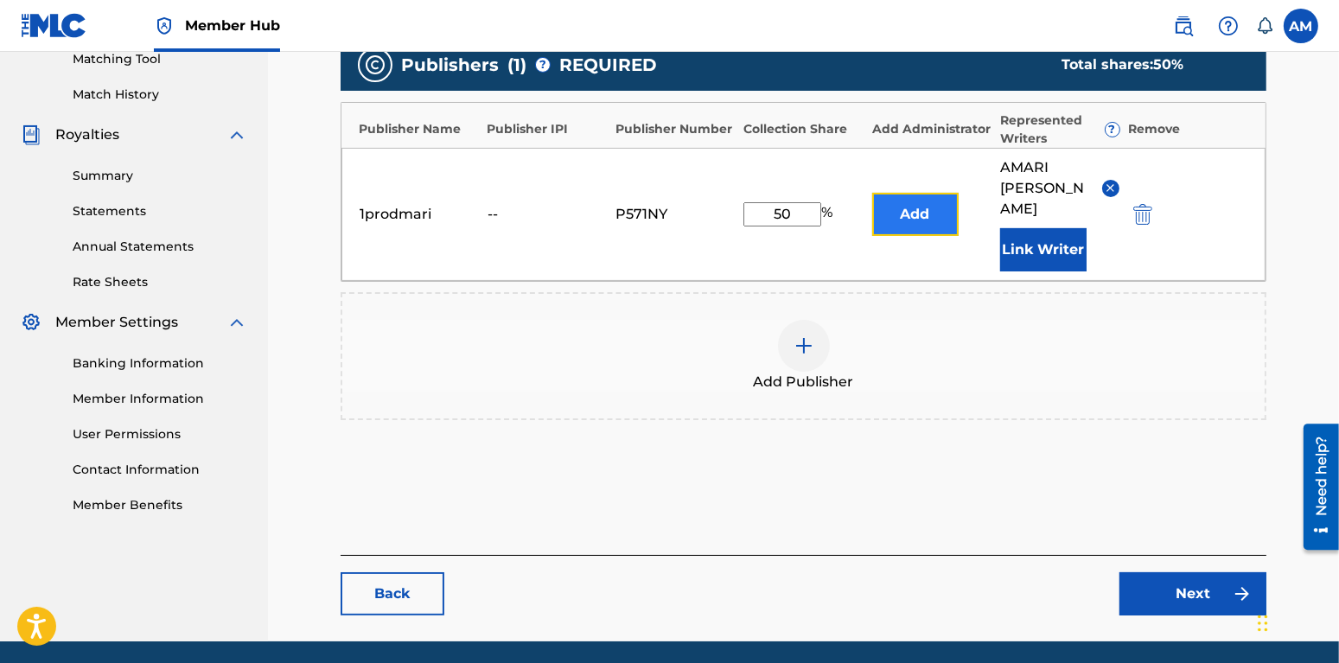
click at [897, 198] on button "Add" at bounding box center [915, 214] width 86 height 43
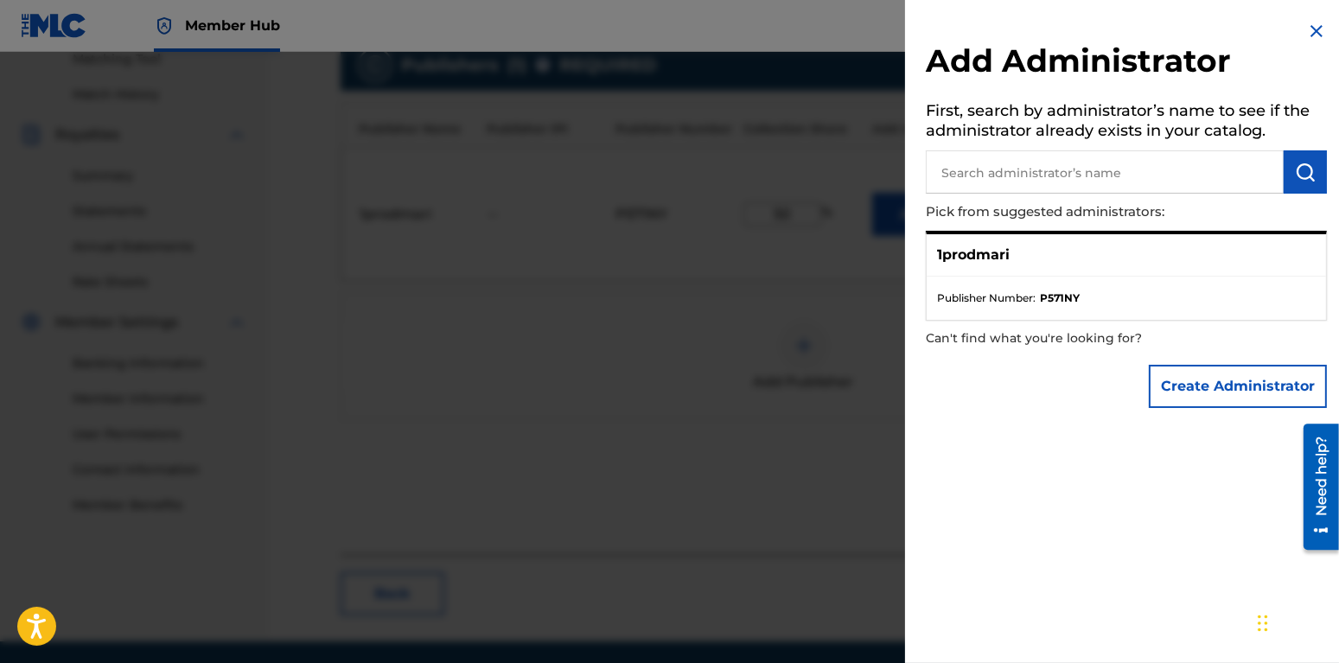
click at [1318, 33] on img at bounding box center [1316, 31] width 21 height 21
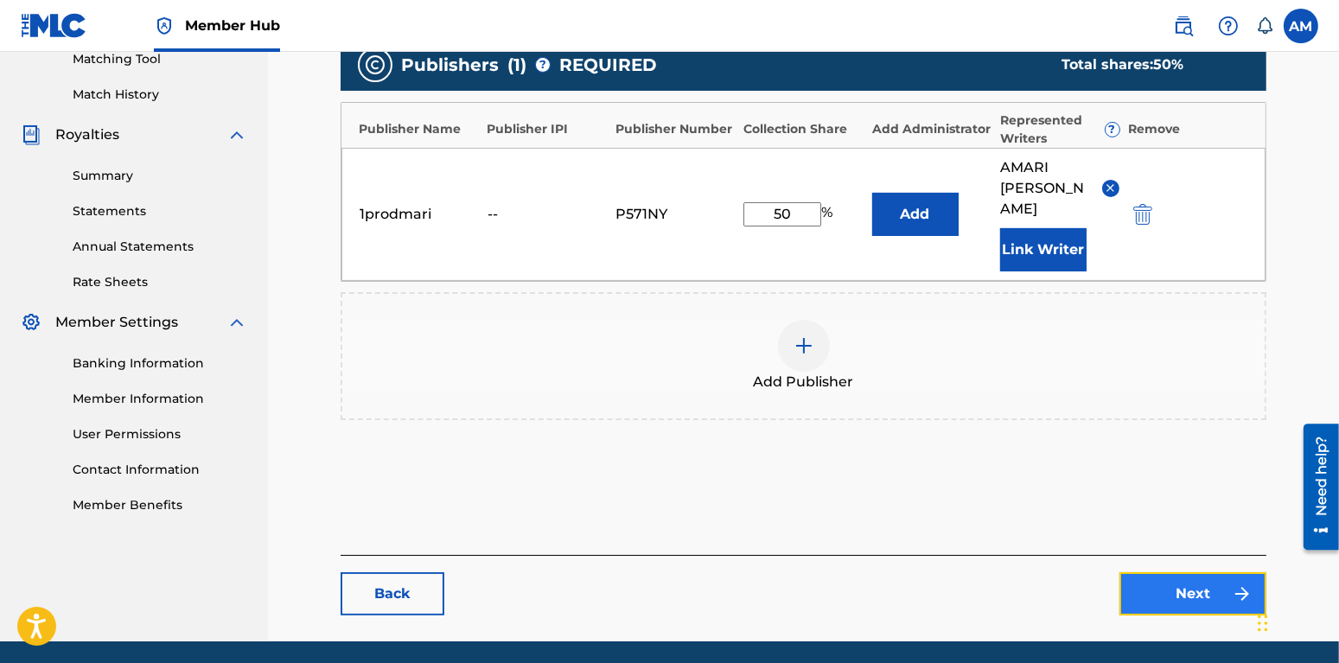
click at [1173, 572] on link "Next" at bounding box center [1193, 593] width 147 height 43
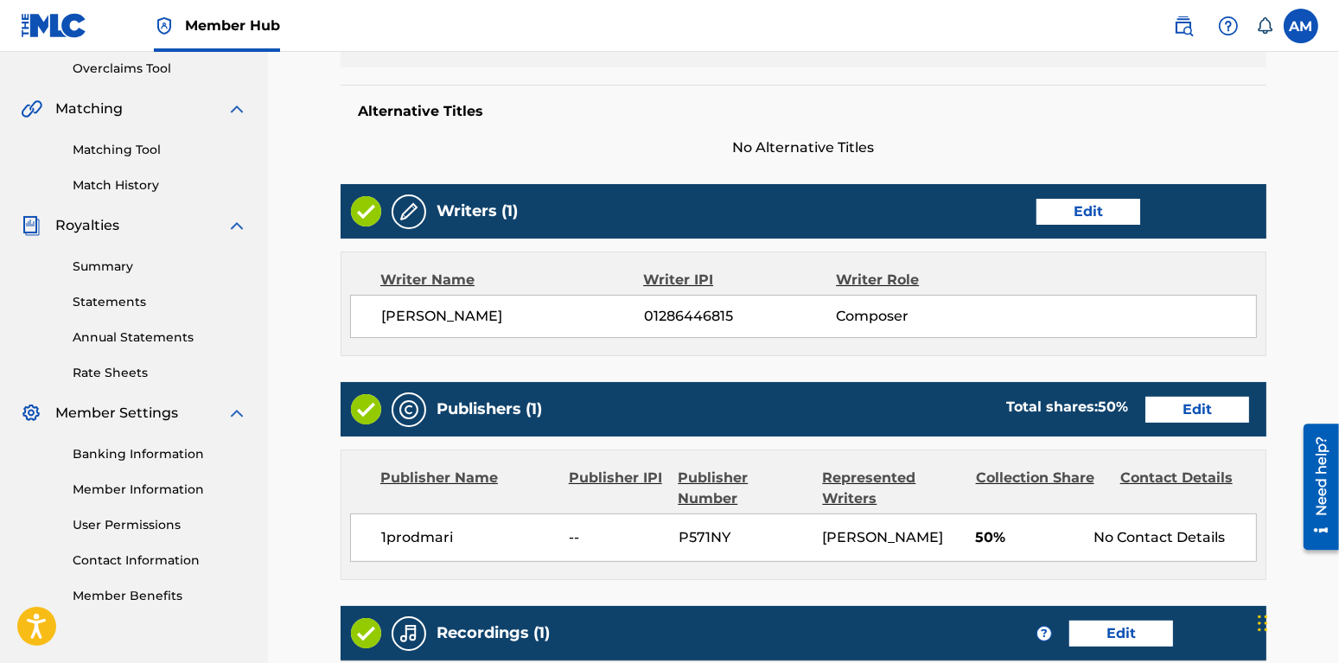
scroll to position [667, 0]
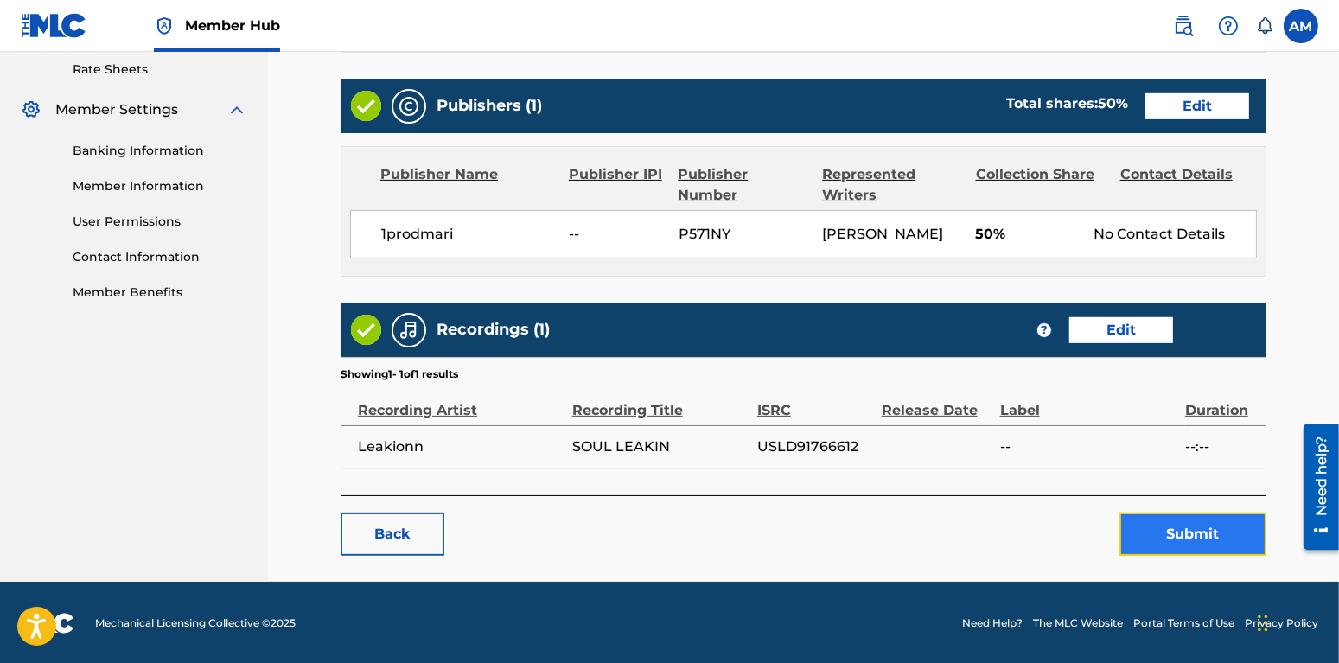
click at [1170, 530] on button "Submit" at bounding box center [1193, 534] width 147 height 43
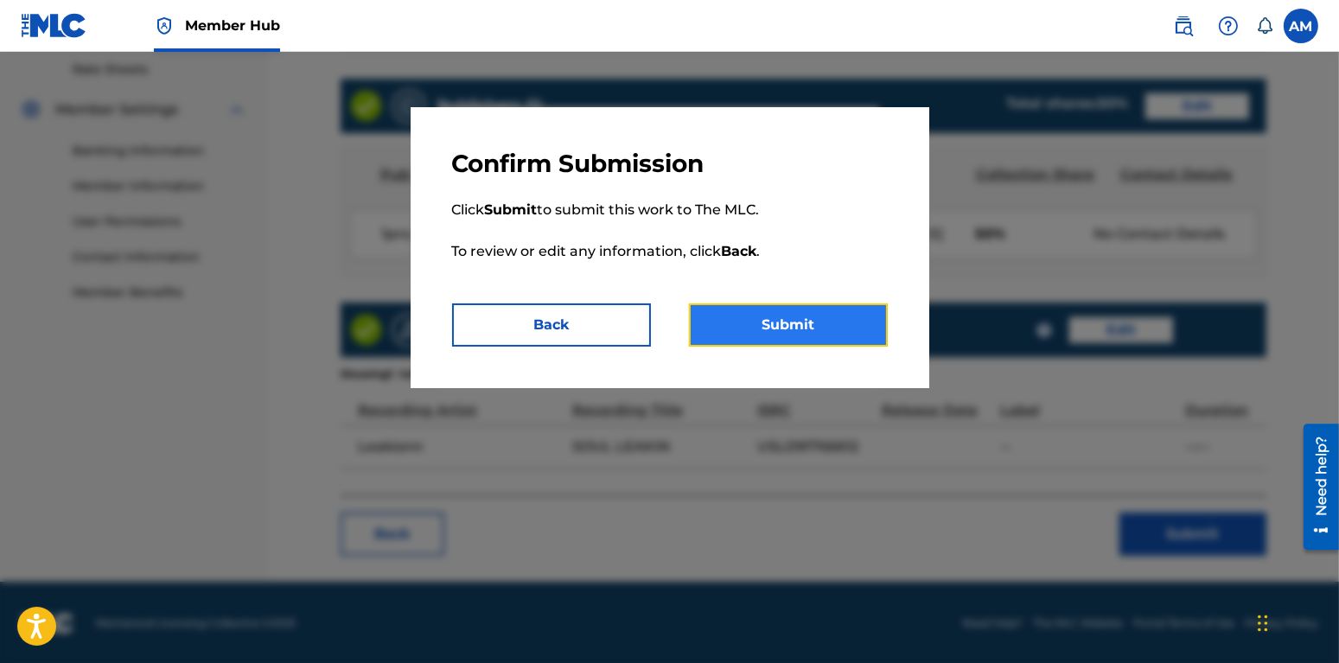
click at [774, 325] on button "Submit" at bounding box center [788, 324] width 199 height 43
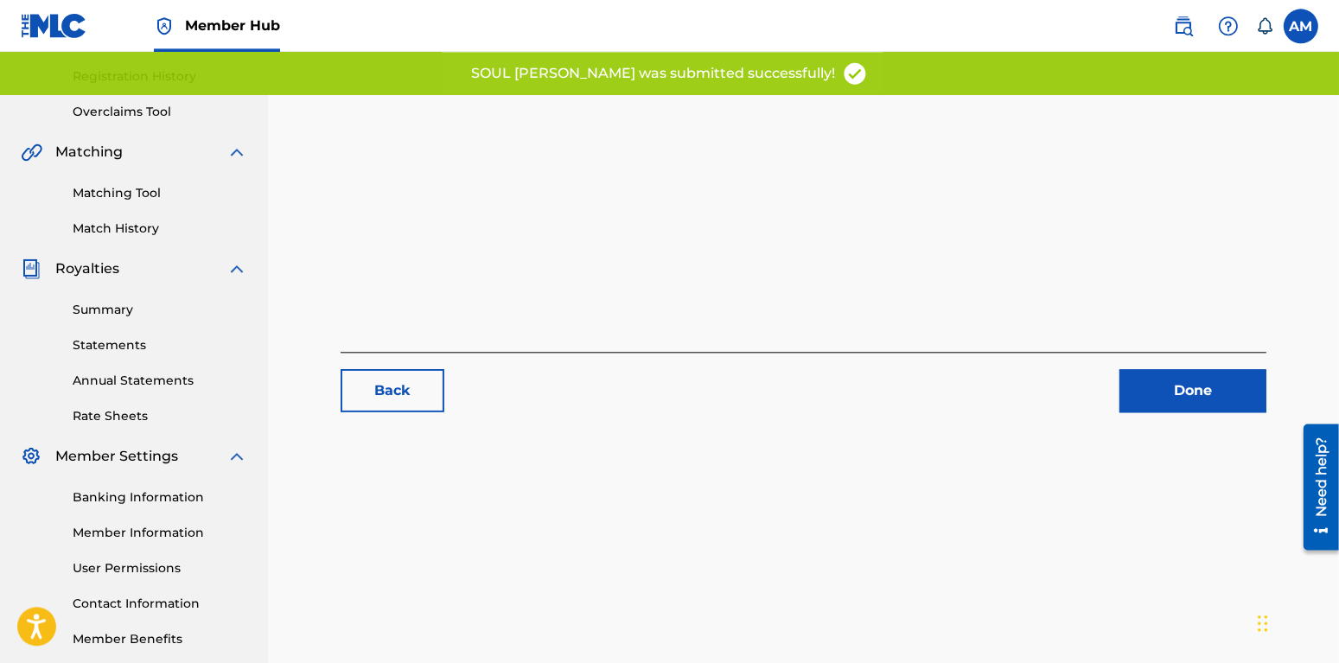
scroll to position [272, 0]
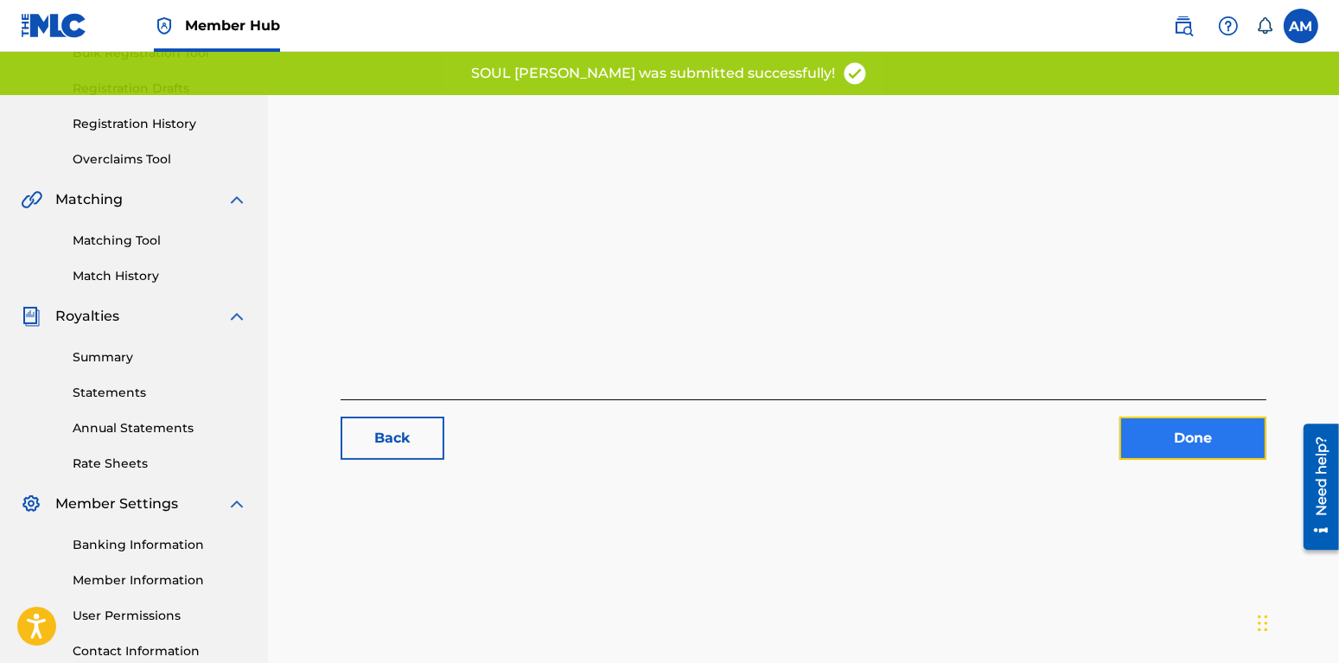
click at [1140, 439] on link "Done" at bounding box center [1193, 438] width 147 height 43
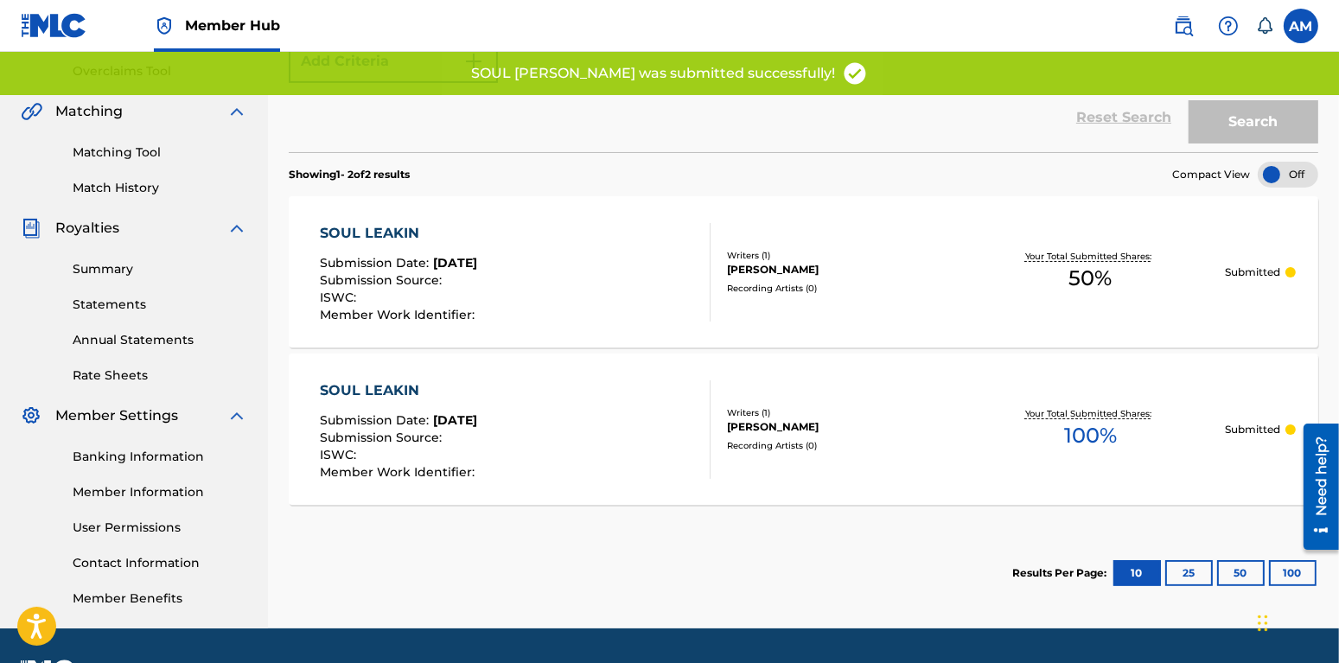
scroll to position [363, 0]
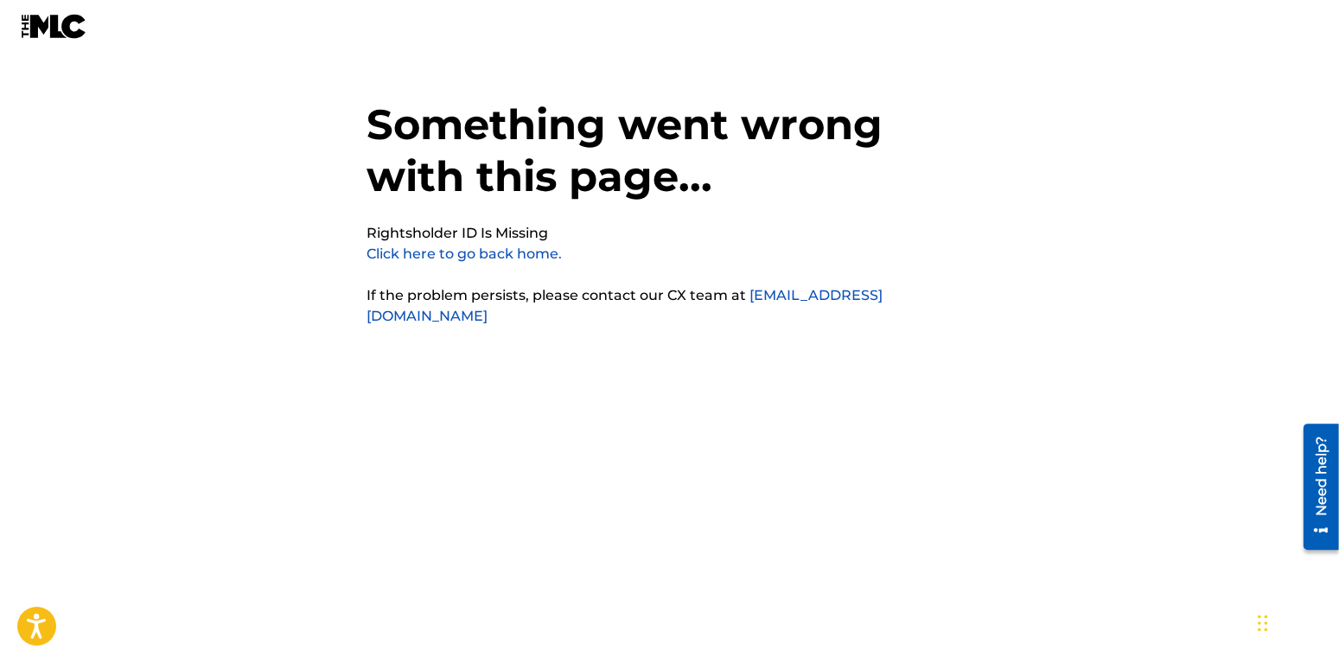
click at [476, 257] on link "Click here to go back home." at bounding box center [464, 254] width 195 height 16
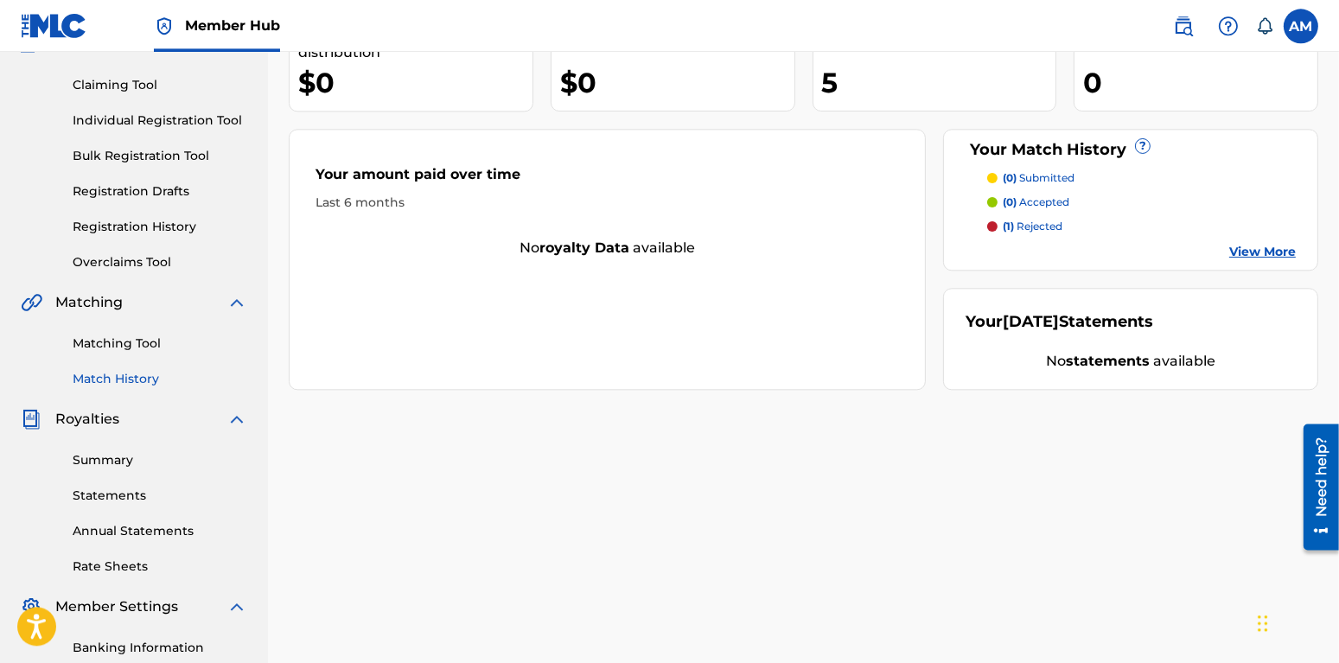
scroll to position [182, 0]
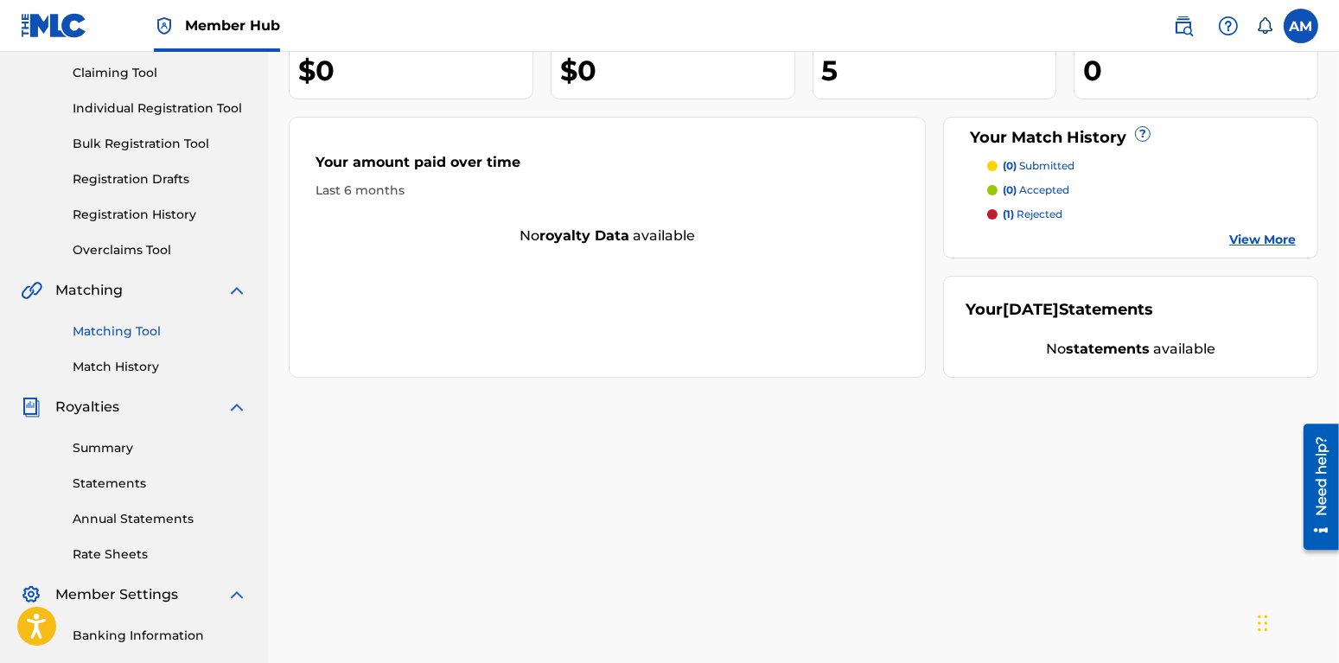
click at [128, 329] on link "Matching Tool" at bounding box center [160, 331] width 175 height 18
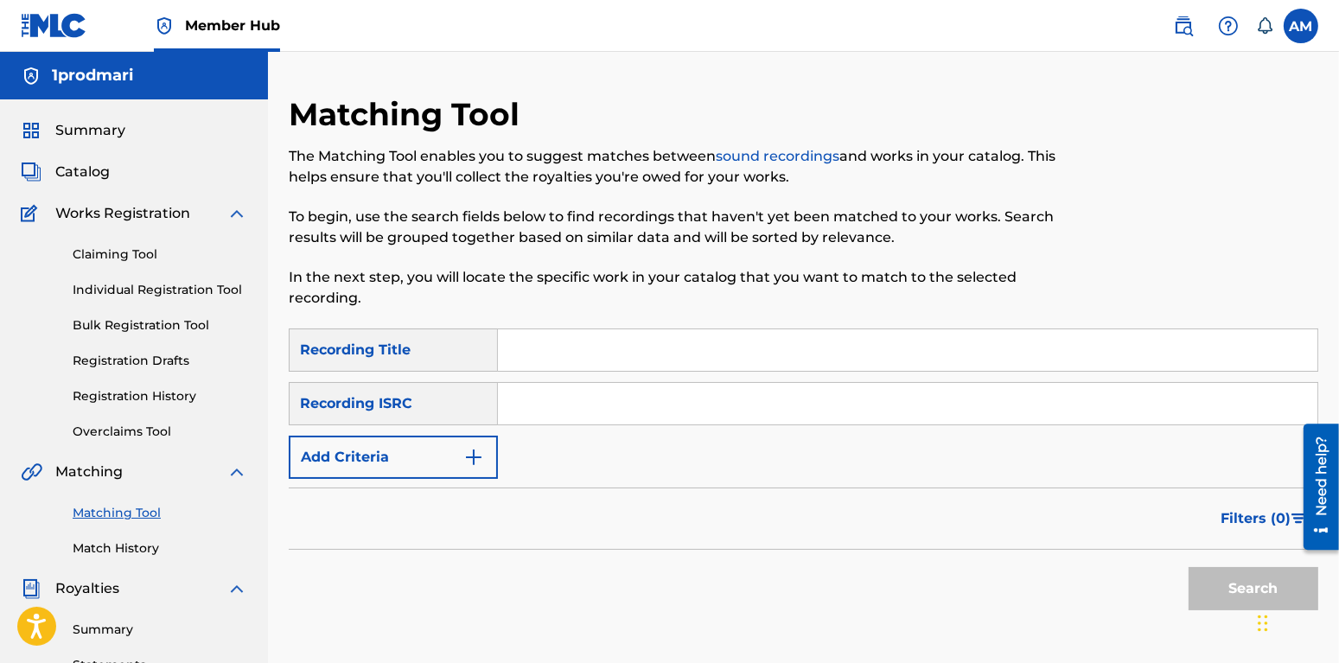
click at [551, 361] on input "Search Form" at bounding box center [908, 349] width 820 height 41
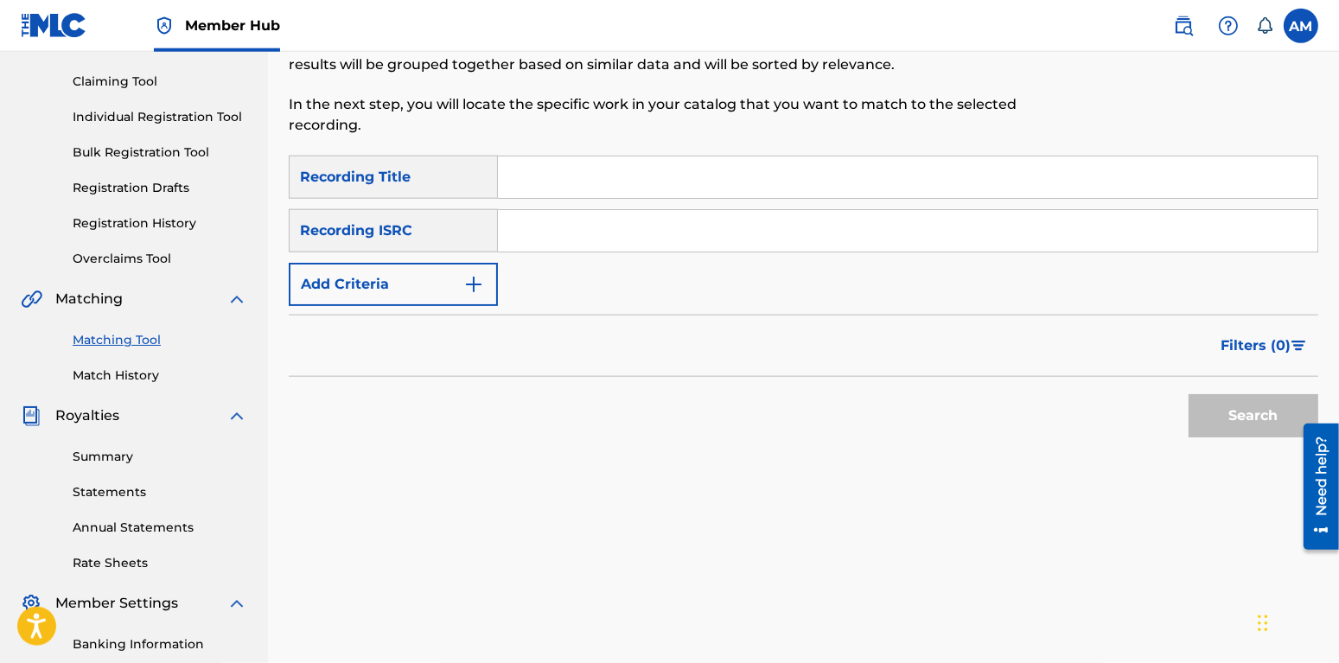
scroll to position [182, 0]
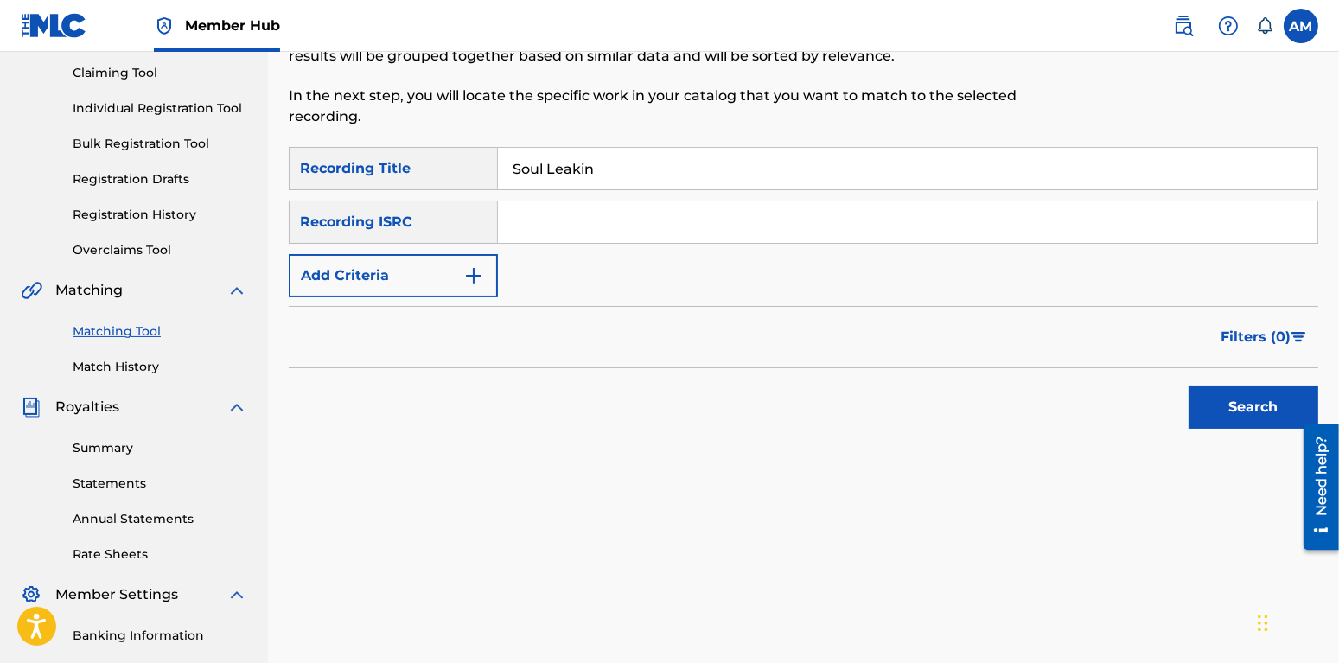
type input "Soul Leakin"
click at [547, 213] on input "Search Form" at bounding box center [908, 221] width 820 height 41
click at [463, 283] on button "Add Criteria" at bounding box center [393, 275] width 209 height 43
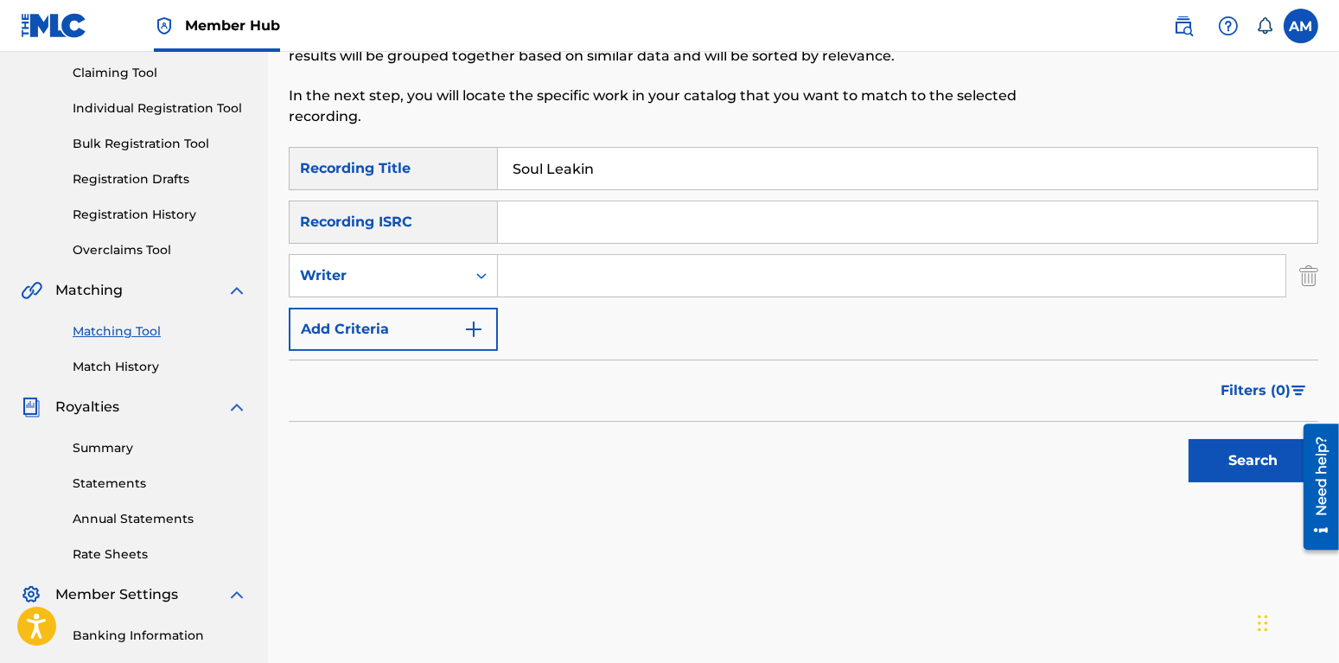
click at [547, 276] on input "Search Form" at bounding box center [892, 275] width 788 height 41
click at [471, 329] on img "Search Form" at bounding box center [473, 329] width 21 height 21
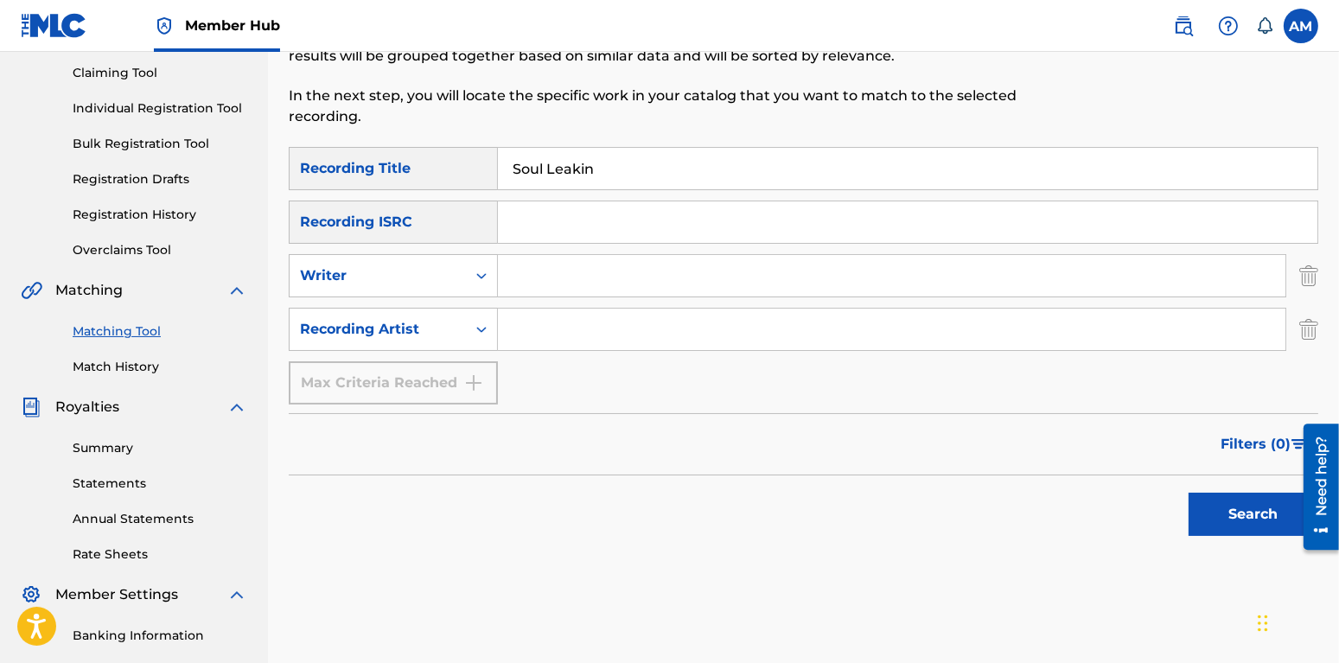
click at [520, 329] on input "Search Form" at bounding box center [892, 329] width 788 height 41
type input "Leakionn"
click at [1242, 519] on button "Search" at bounding box center [1254, 514] width 130 height 43
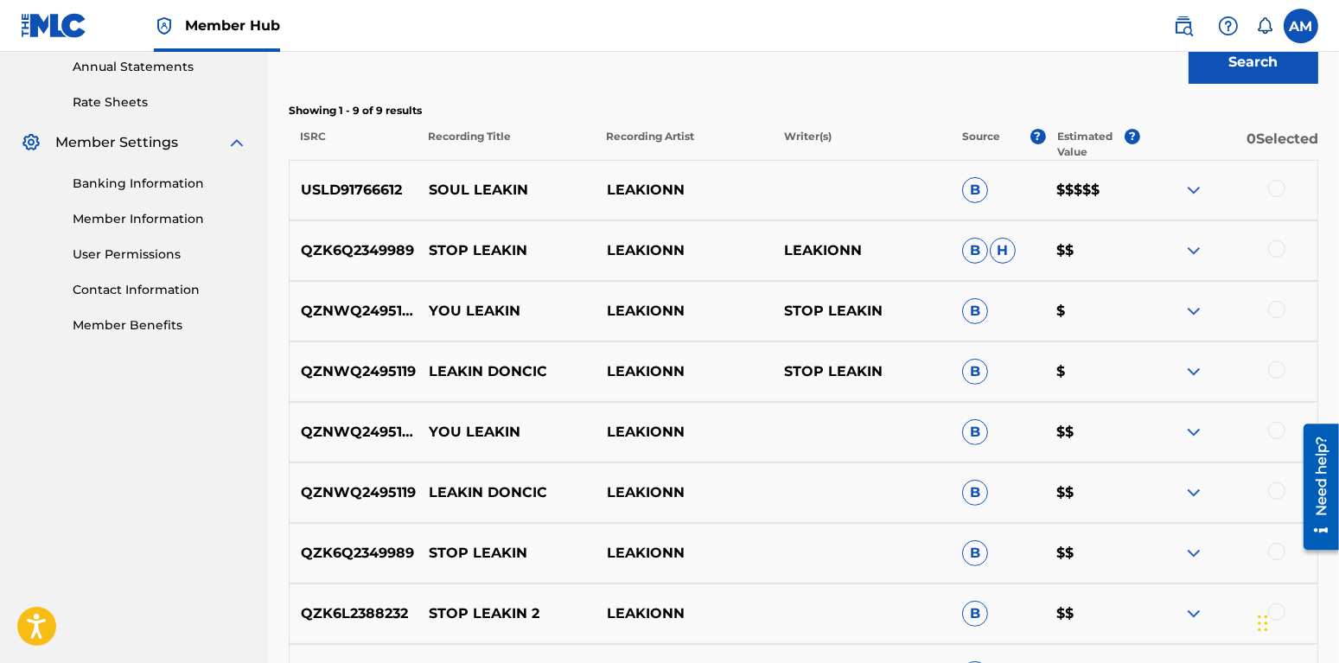
scroll to position [635, 0]
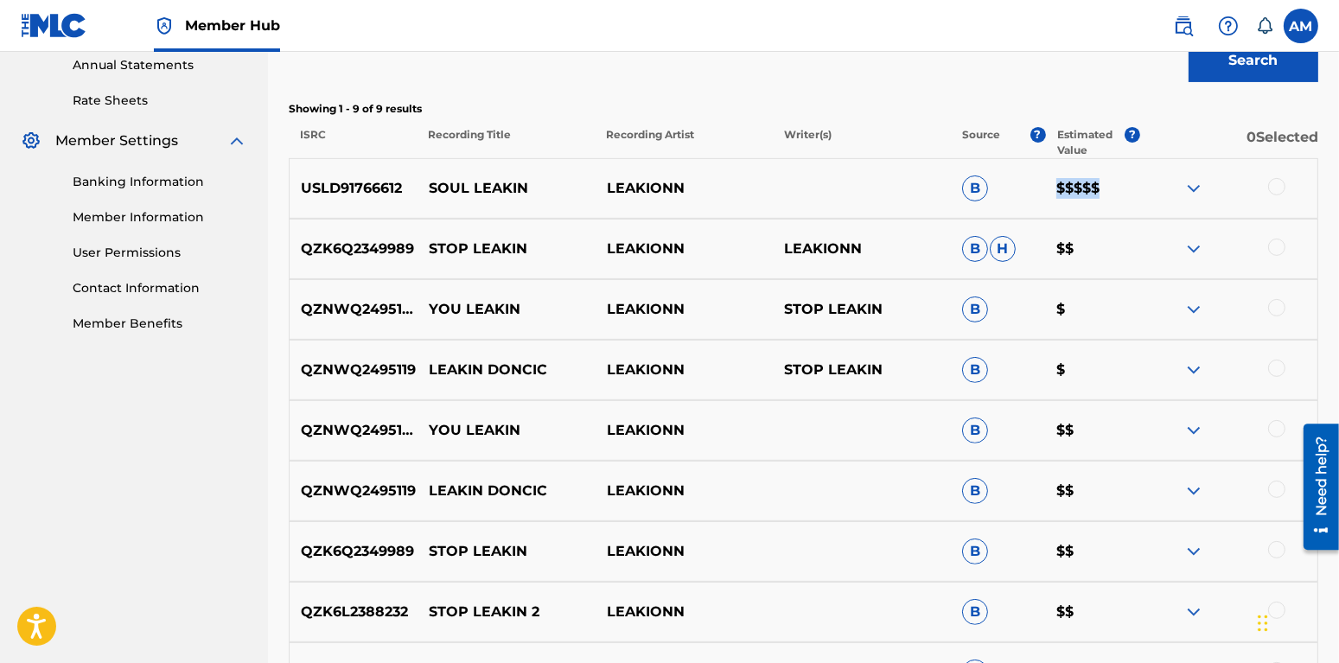
drag, startPoint x: 1127, startPoint y: 195, endPoint x: 1038, endPoint y: 188, distance: 88.4
click at [1028, 195] on div "USLD91766612 SOUL [PERSON_NAME] B $$$$$" at bounding box center [804, 188] width 1030 height 61
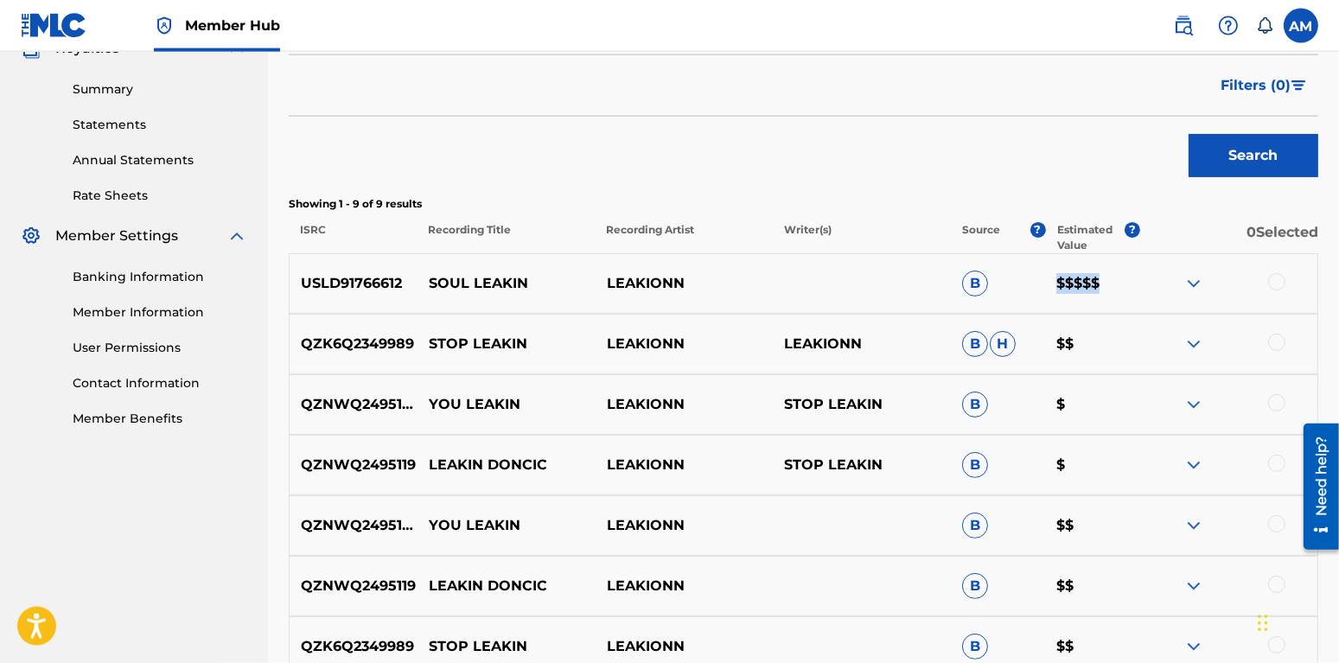
scroll to position [545, 0]
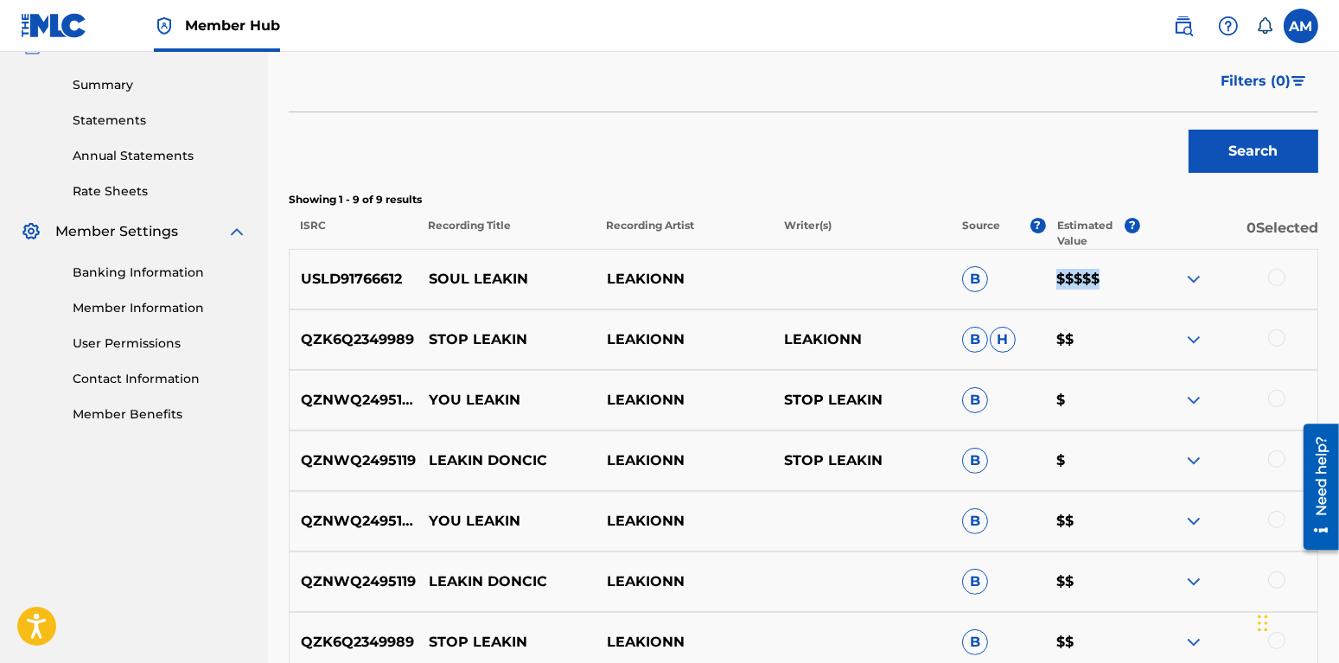
click at [1122, 262] on div "USLD91766612 SOUL [PERSON_NAME] B $$$$$" at bounding box center [804, 279] width 1030 height 61
click at [967, 276] on span "B" at bounding box center [975, 279] width 26 height 26
click at [1274, 278] on div at bounding box center [1276, 277] width 17 height 17
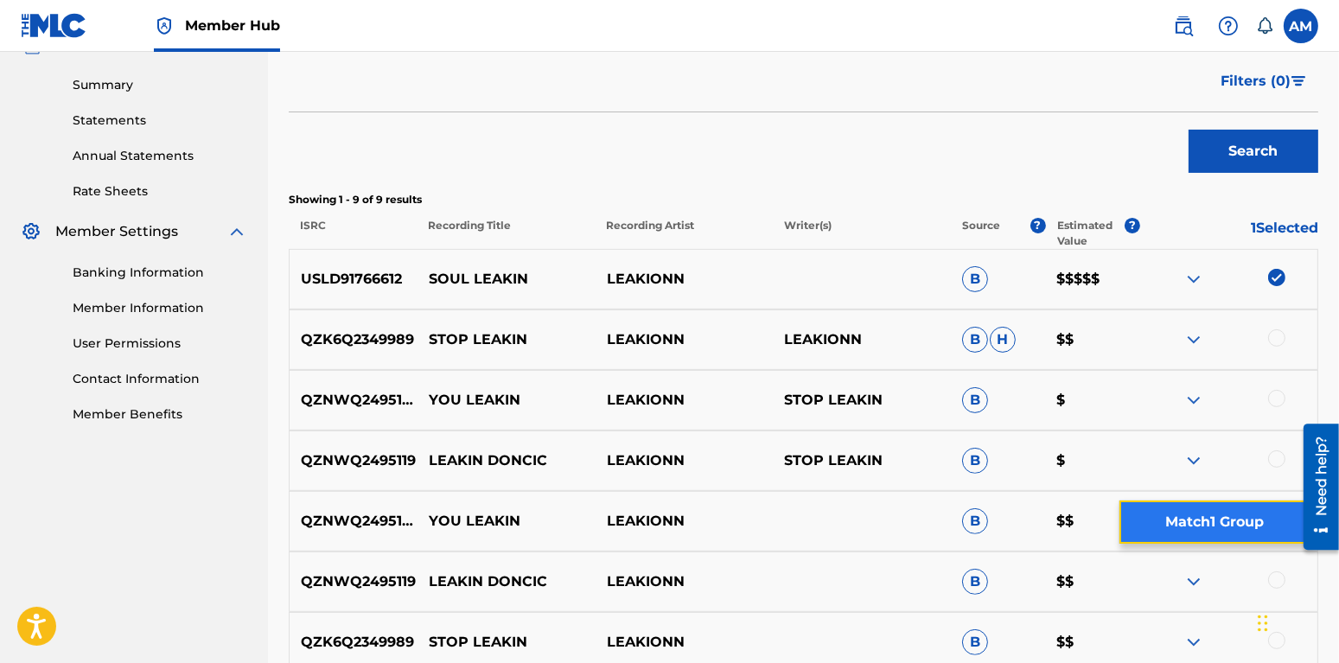
click at [1154, 514] on button "Match 1 Group" at bounding box center [1215, 522] width 191 height 43
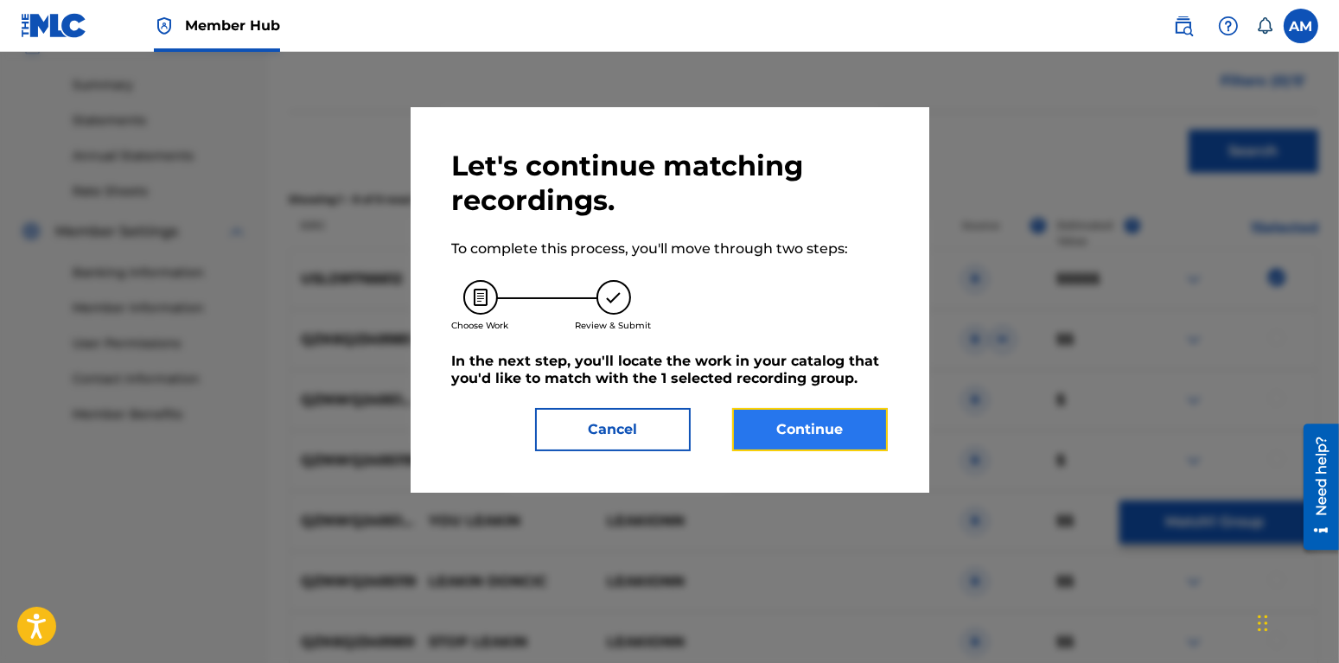
click at [791, 425] on button "Continue" at bounding box center [810, 429] width 156 height 43
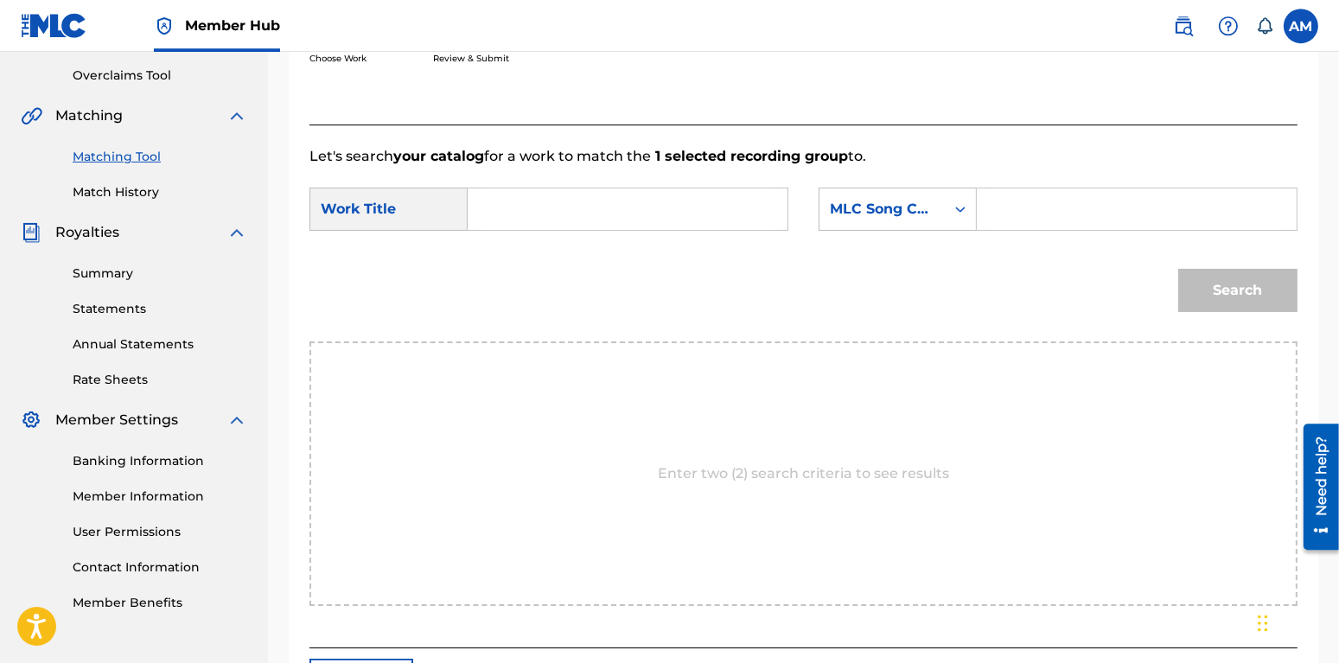
scroll to position [318, 0]
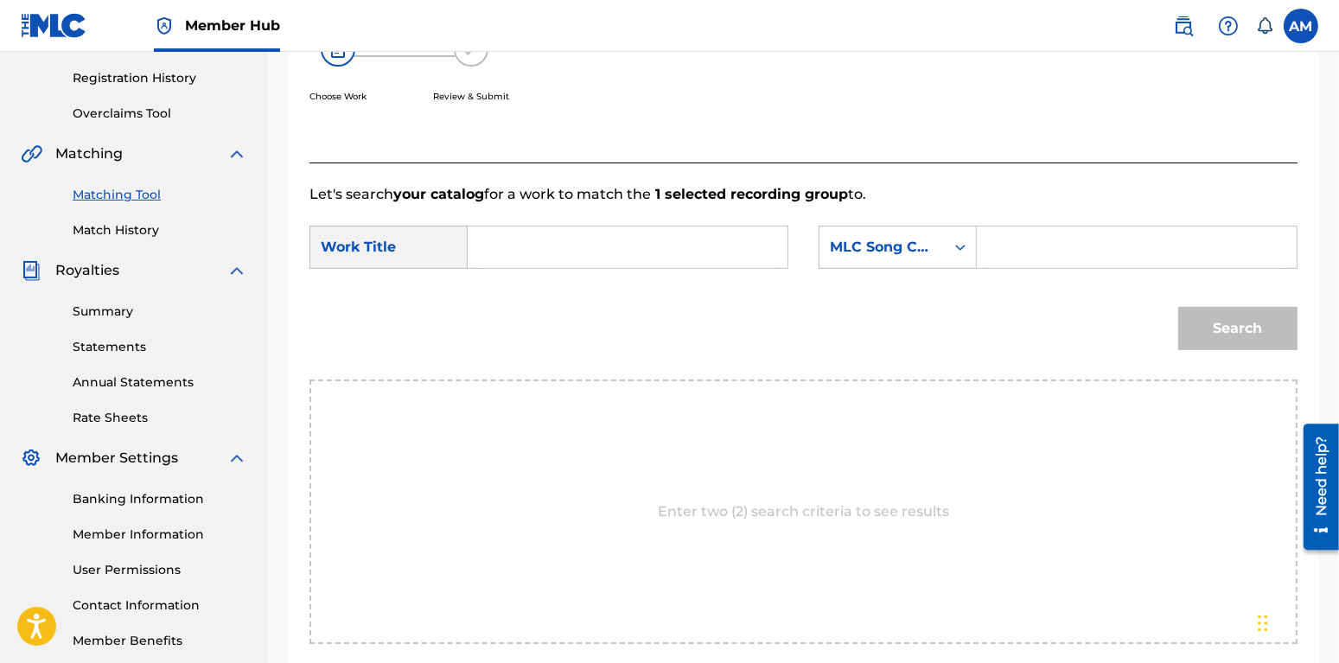
click at [580, 262] on input "Search Form" at bounding box center [627, 247] width 290 height 41
click at [504, 297] on div "soul leakin" at bounding box center [497, 297] width 30 height 52
drag, startPoint x: 490, startPoint y: 249, endPoint x: 476, endPoint y: 253, distance: 15.3
click at [482, 253] on input "soul leakin" at bounding box center [627, 247] width 290 height 41
click at [529, 245] on input "Soul leakin" at bounding box center [627, 247] width 290 height 41
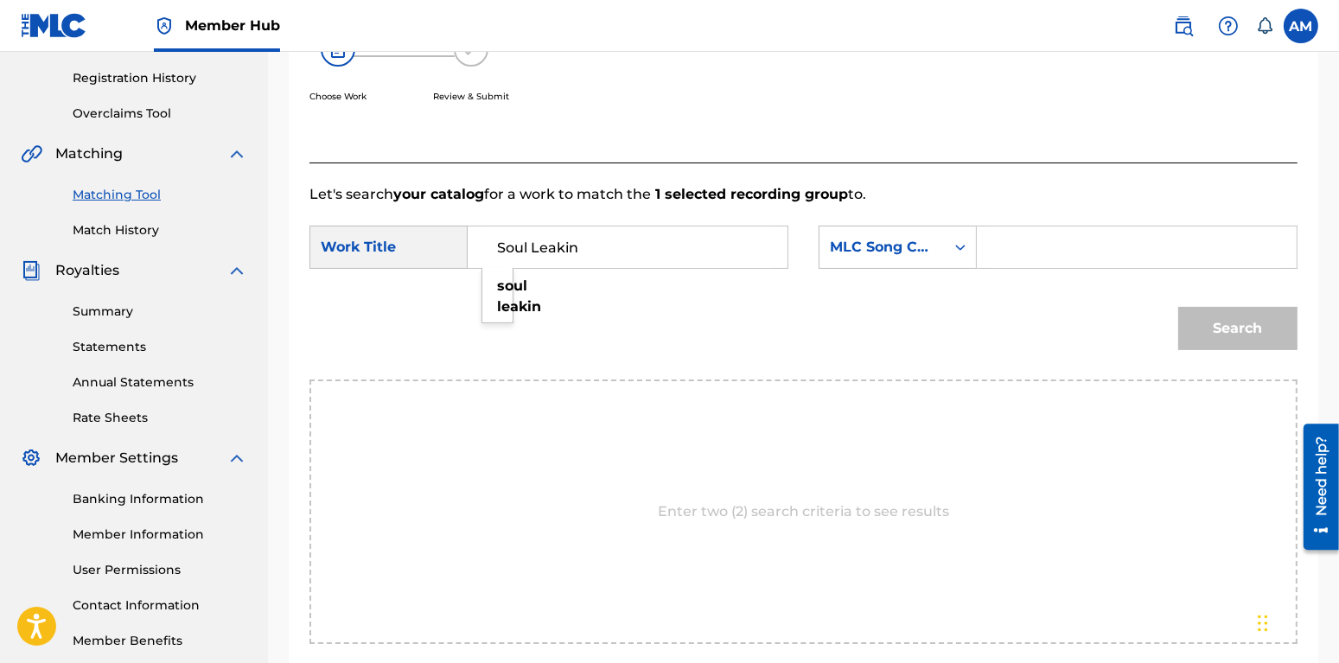
type input "Soul Leakin"
click at [710, 374] on div "Search" at bounding box center [804, 335] width 988 height 90
click at [1018, 227] on input "Search Form" at bounding box center [1137, 247] width 290 height 41
paste input "S65GDC"
drag, startPoint x: 1006, startPoint y: 252, endPoint x: 913, endPoint y: 269, distance: 95.0
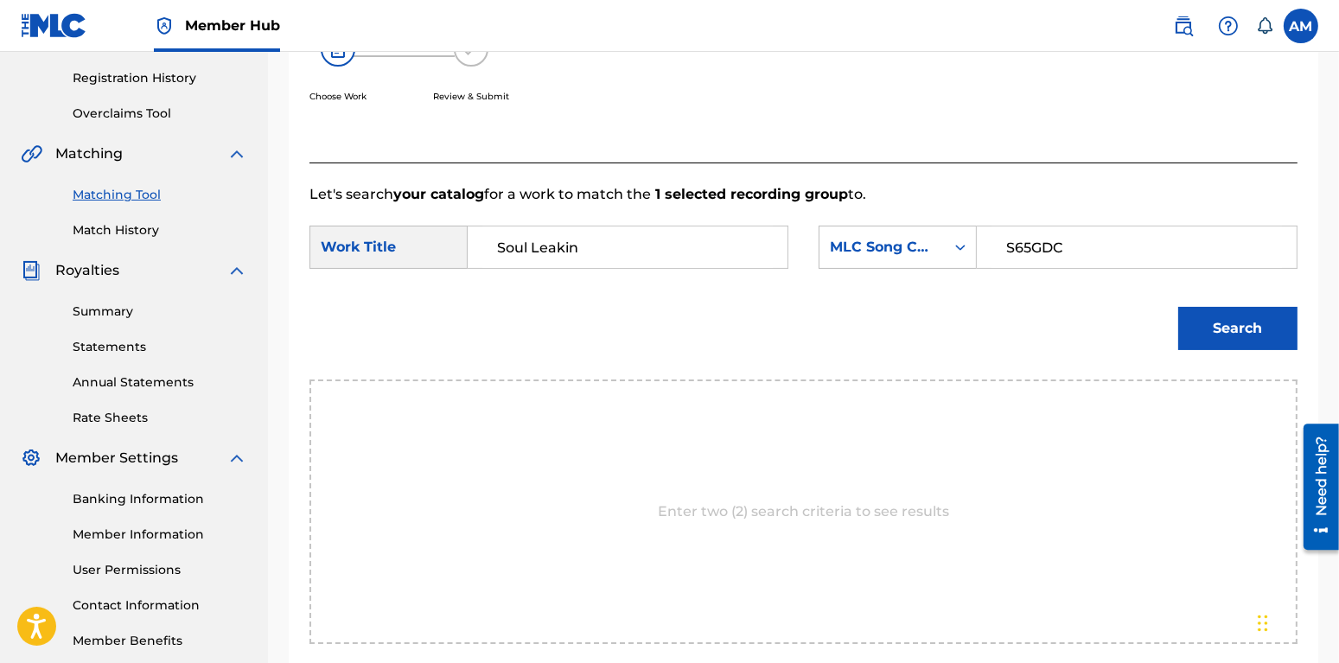
click at [992, 268] on input "S65GDC" at bounding box center [1137, 247] width 290 height 41
type input "S65GDC"
click at [1226, 337] on button "Search" at bounding box center [1237, 328] width 119 height 43
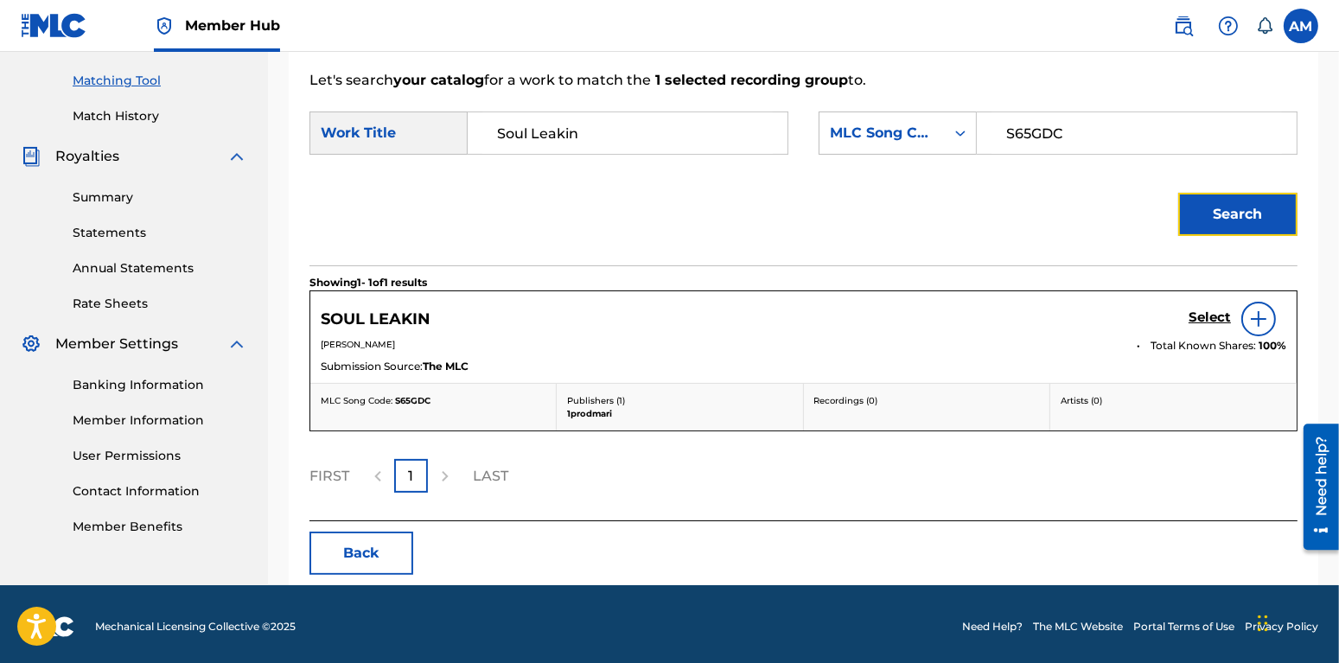
scroll to position [437, 0]
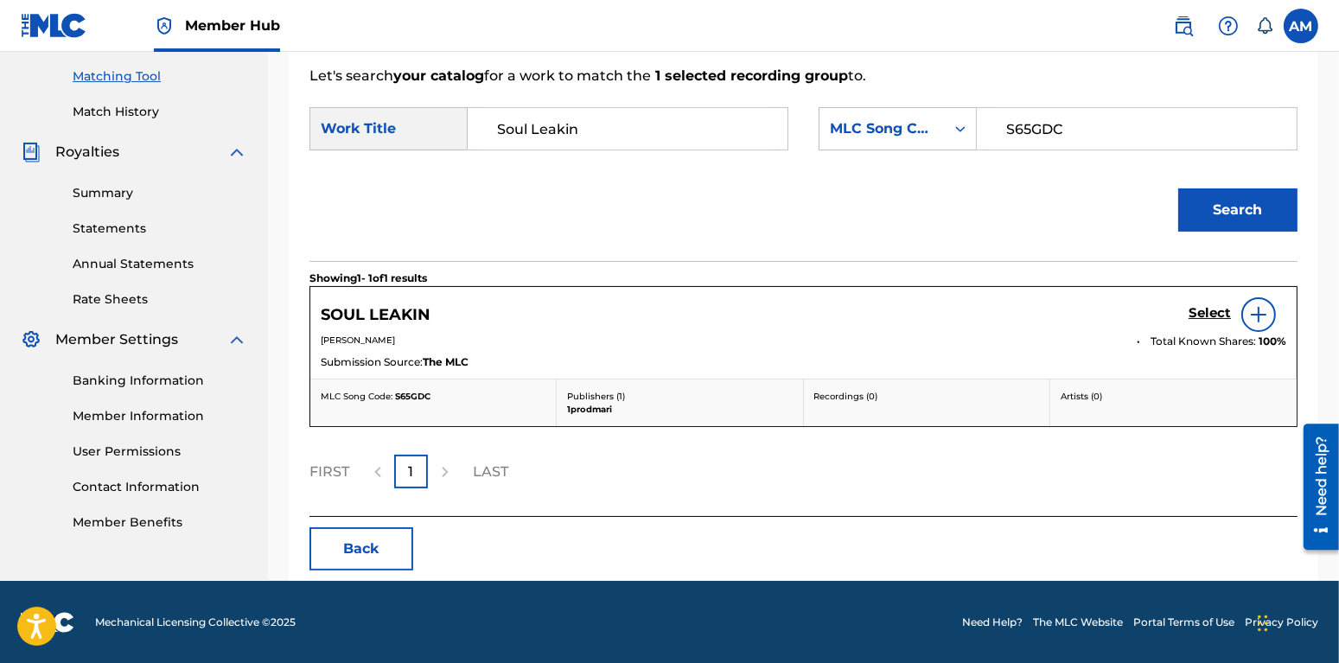
click at [1244, 310] on div at bounding box center [1259, 314] width 35 height 35
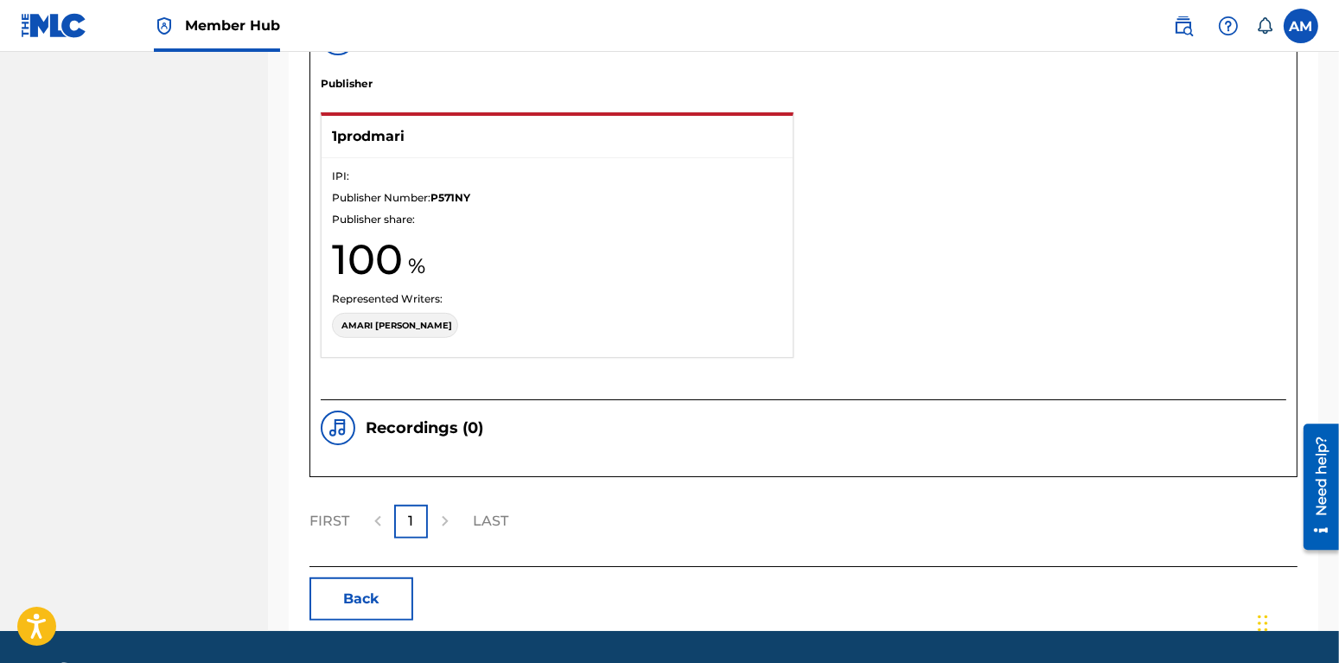
scroll to position [1271, 0]
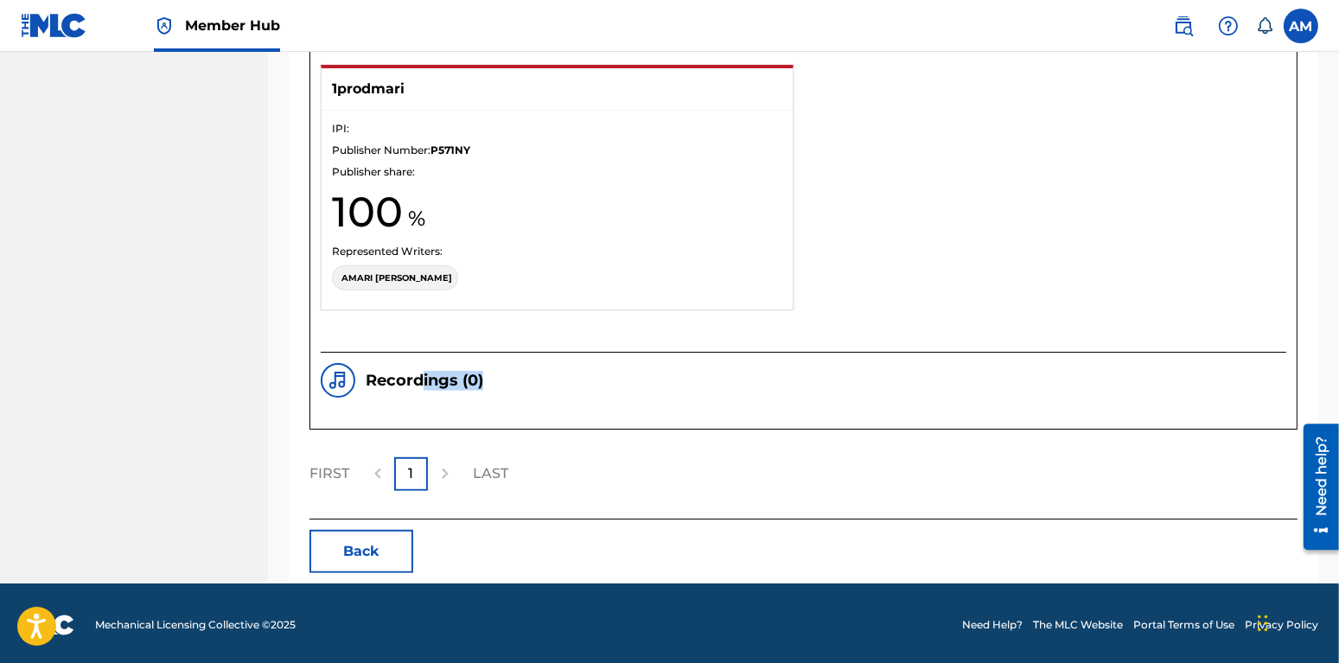
drag, startPoint x: 502, startPoint y: 392, endPoint x: 386, endPoint y: 383, distance: 116.2
click at [386, 383] on div "Recordings ( 0 )" at bounding box center [804, 380] width 966 height 35
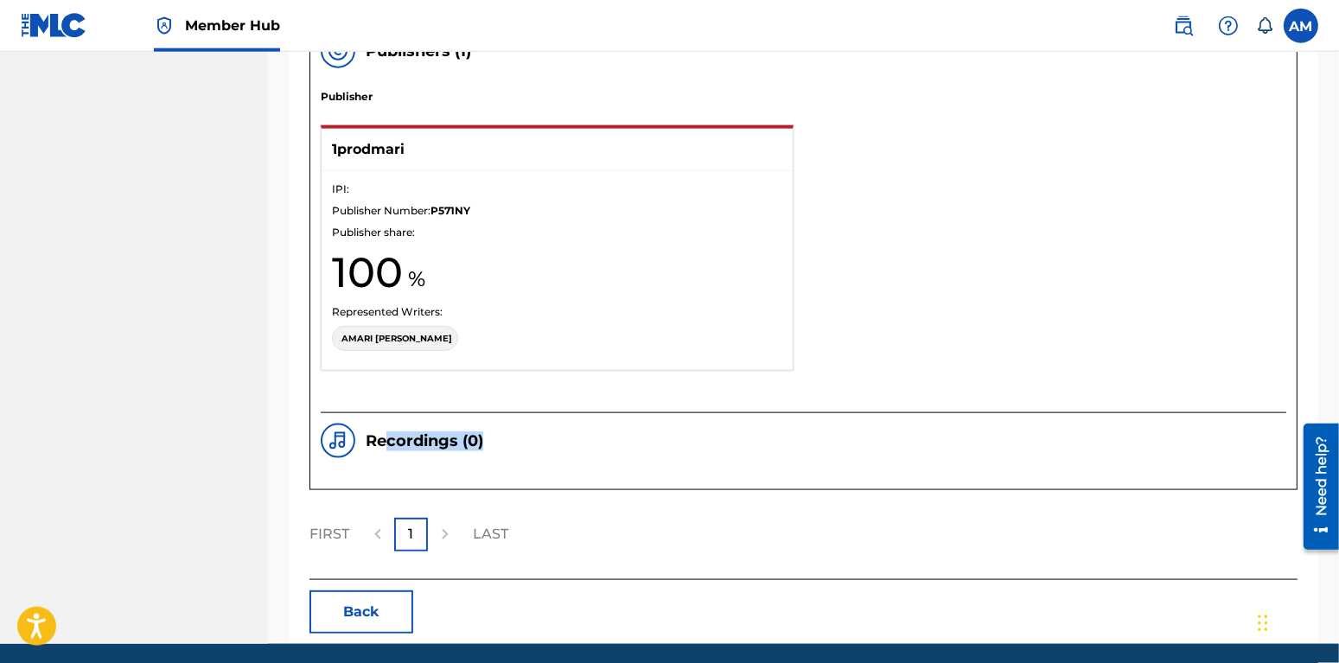
scroll to position [1180, 0]
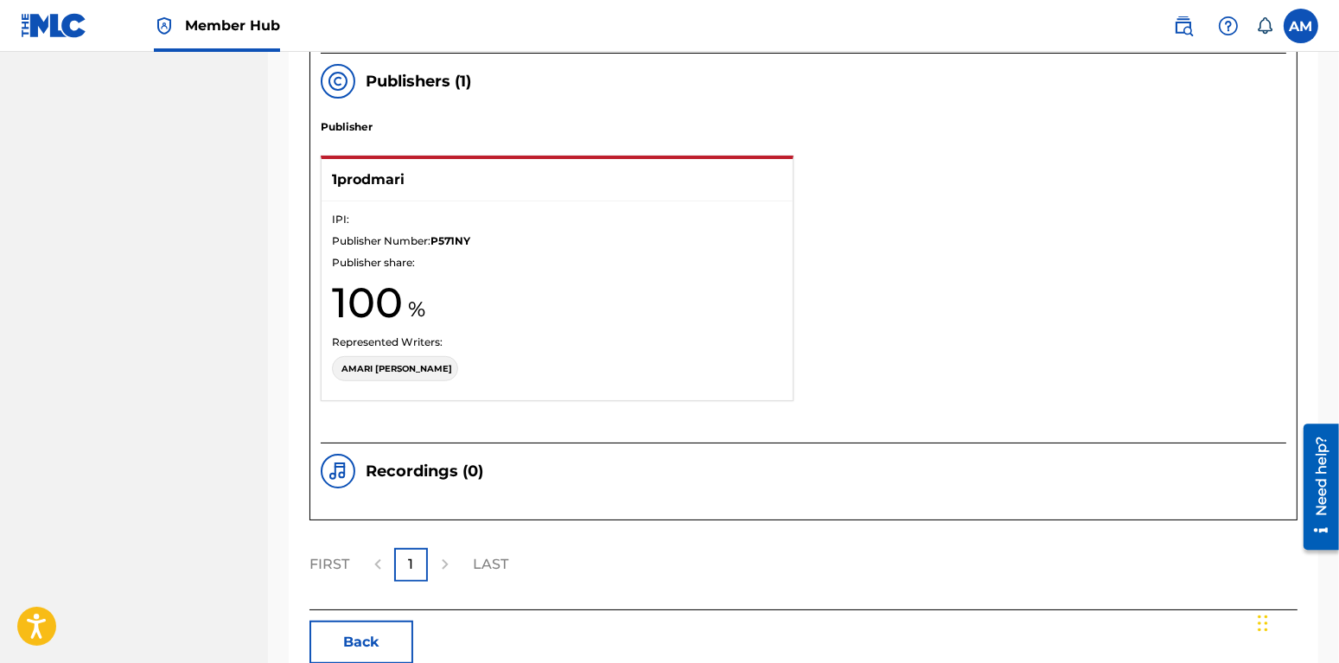
drag, startPoint x: 890, startPoint y: 361, endPoint x: 889, endPoint y: 370, distance: 9.5
click at [890, 368] on div "Publisher 1prodmari IPI: Publisher Number: P571NY Publisher share: 100 Represen…" at bounding box center [804, 280] width 966 height 323
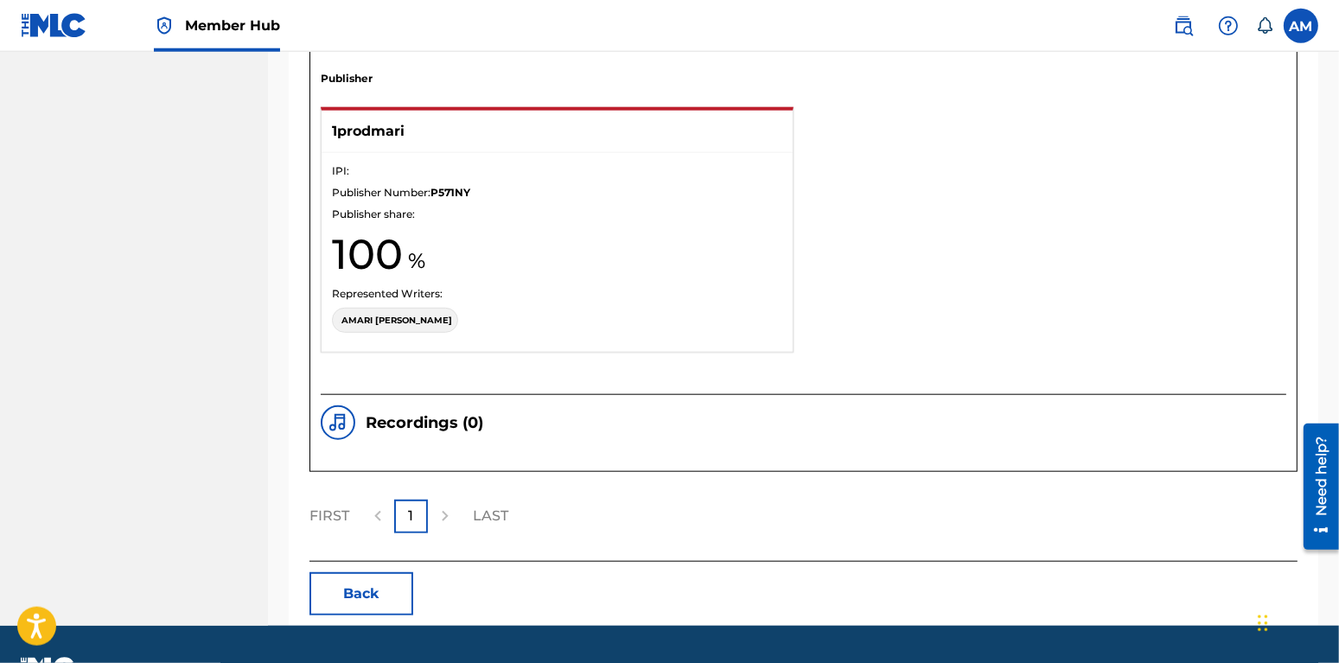
scroll to position [1271, 0]
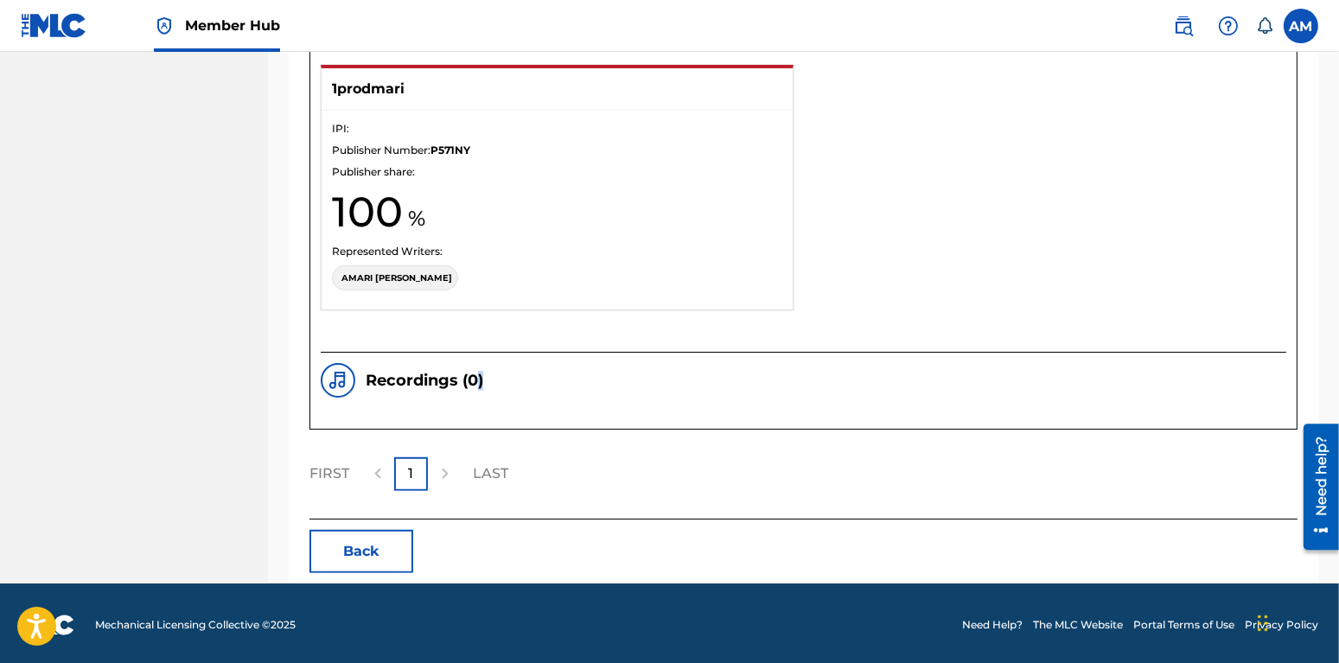
drag, startPoint x: 499, startPoint y: 388, endPoint x: 476, endPoint y: 380, distance: 23.8
click at [476, 380] on div "Recordings ( 0 )" at bounding box center [804, 380] width 966 height 35
click at [780, 267] on div "[PERSON_NAME]" at bounding box center [557, 282] width 450 height 34
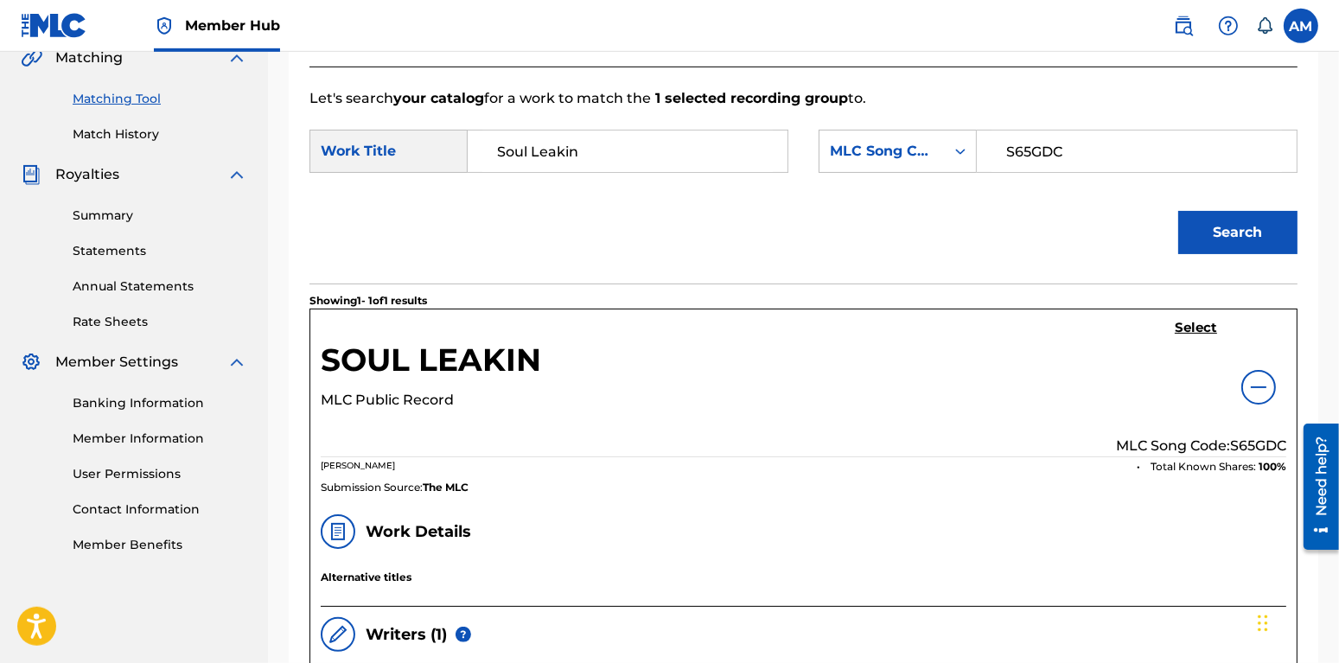
scroll to position [363, 0]
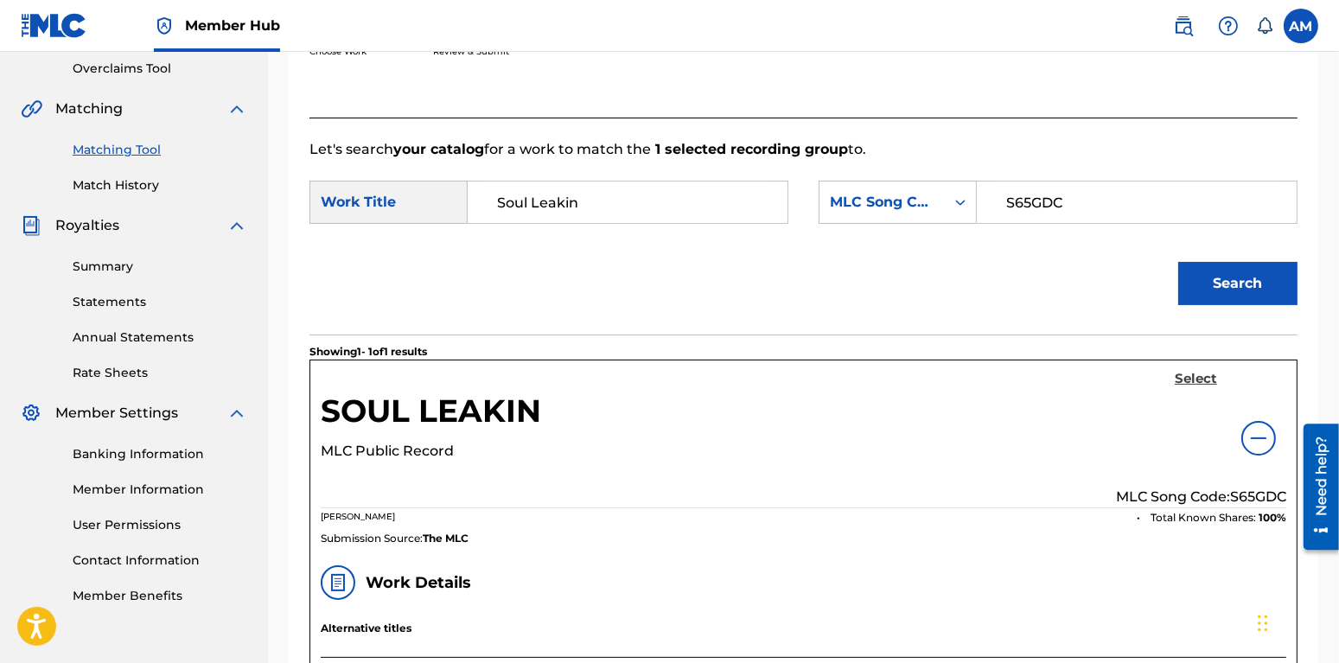
click at [1190, 378] on h5 "Select" at bounding box center [1196, 379] width 42 height 16
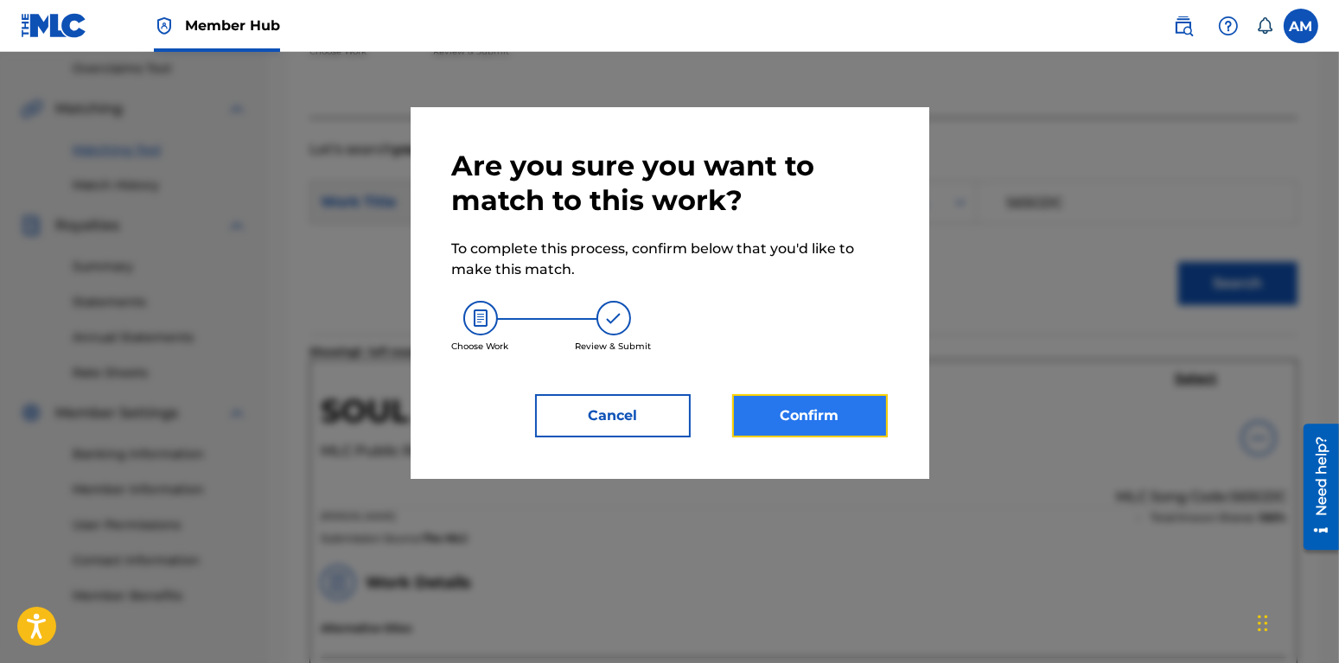
click at [828, 410] on button "Confirm" at bounding box center [810, 415] width 156 height 43
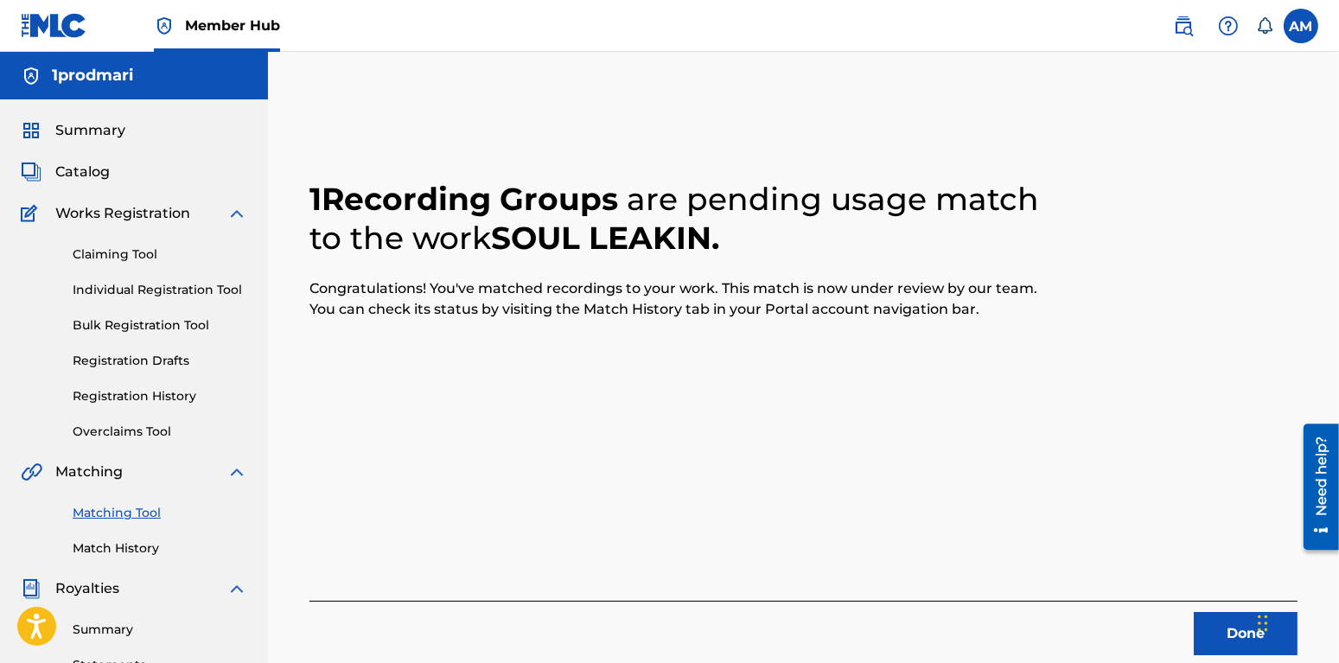
scroll to position [91, 0]
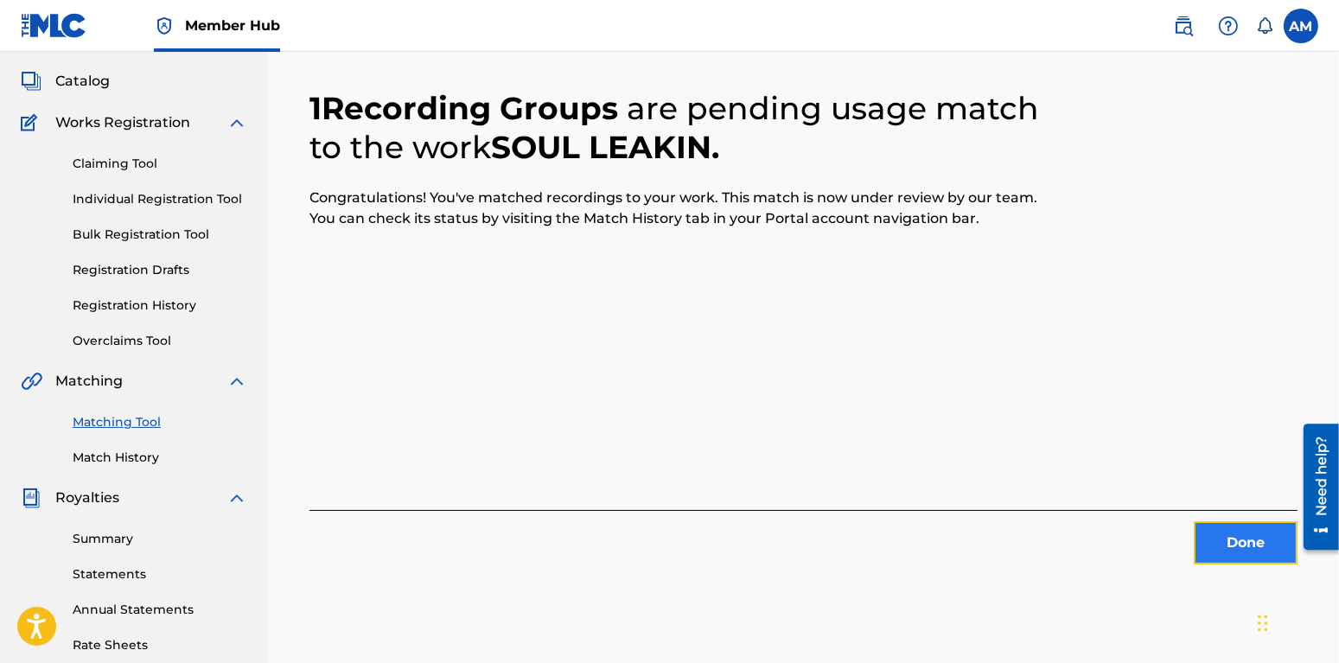
click at [1243, 527] on button "Done" at bounding box center [1246, 542] width 104 height 43
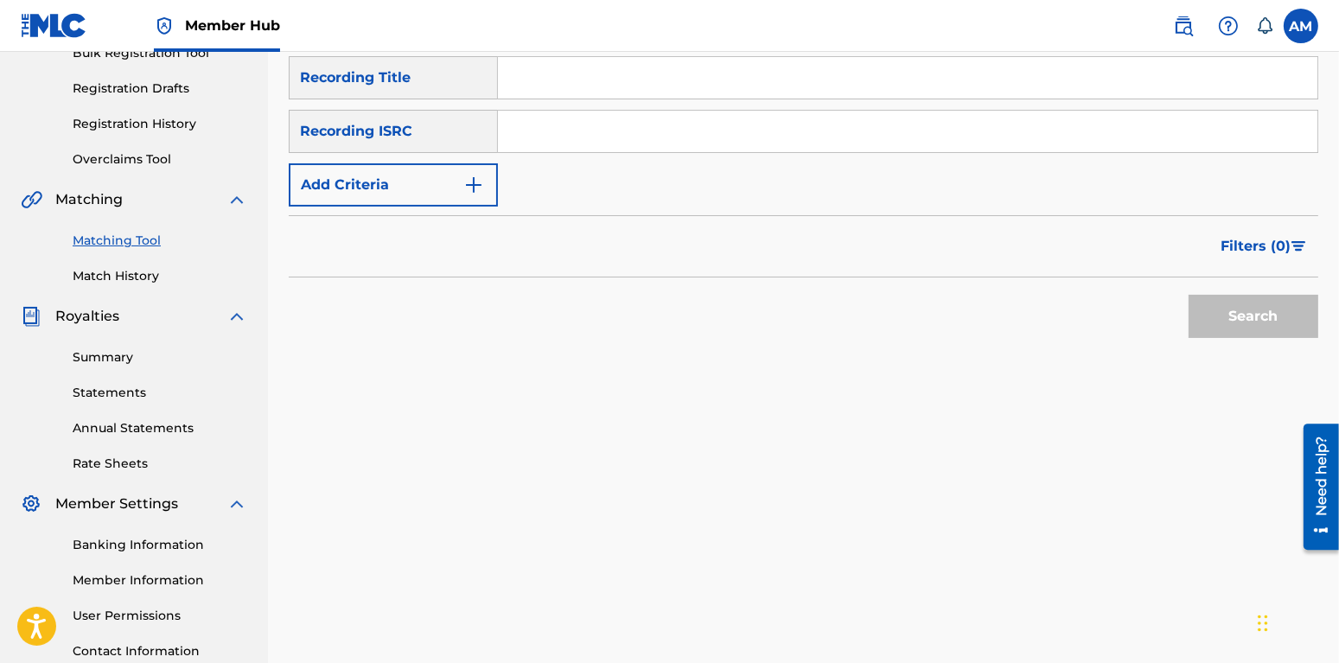
scroll to position [0, 0]
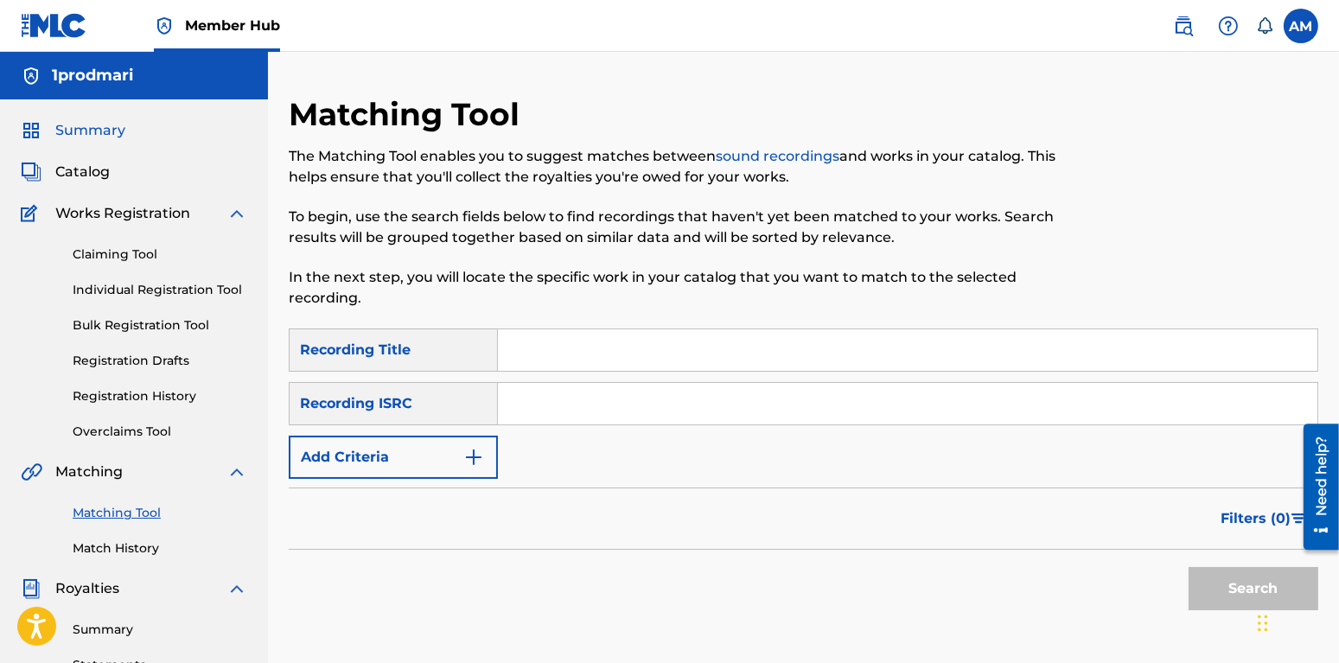
click at [106, 126] on span "Summary" at bounding box center [90, 130] width 70 height 21
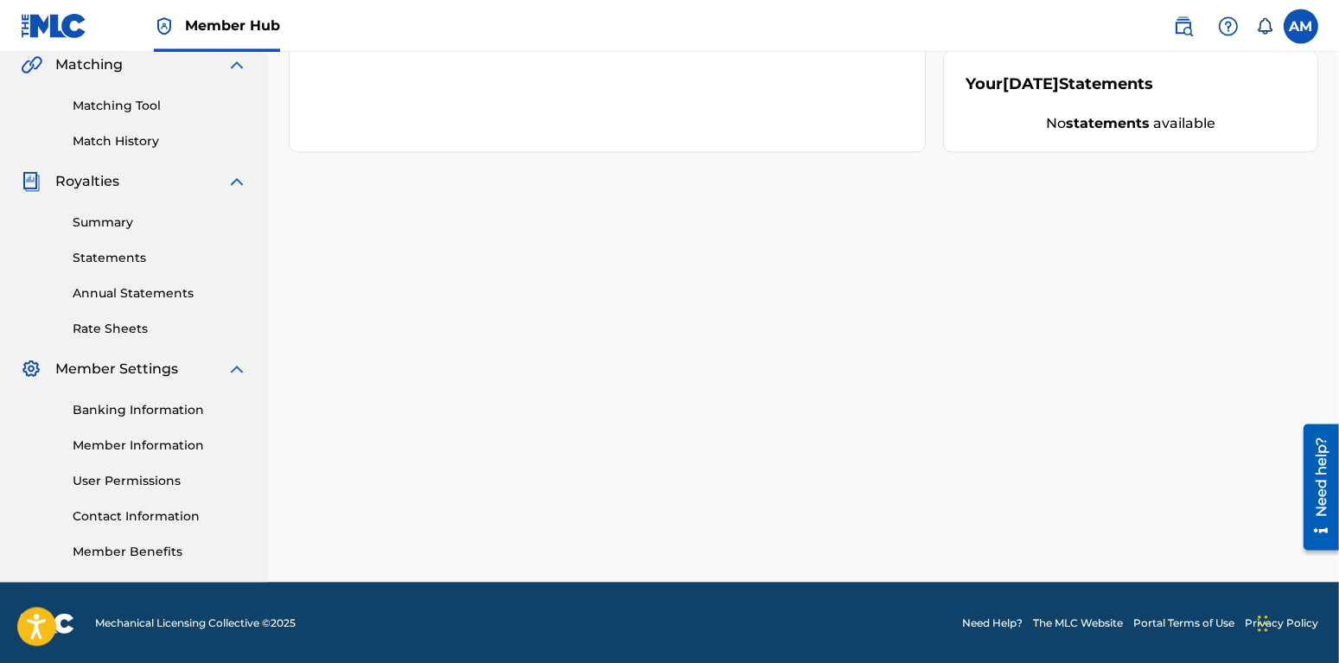
scroll to position [409, 0]
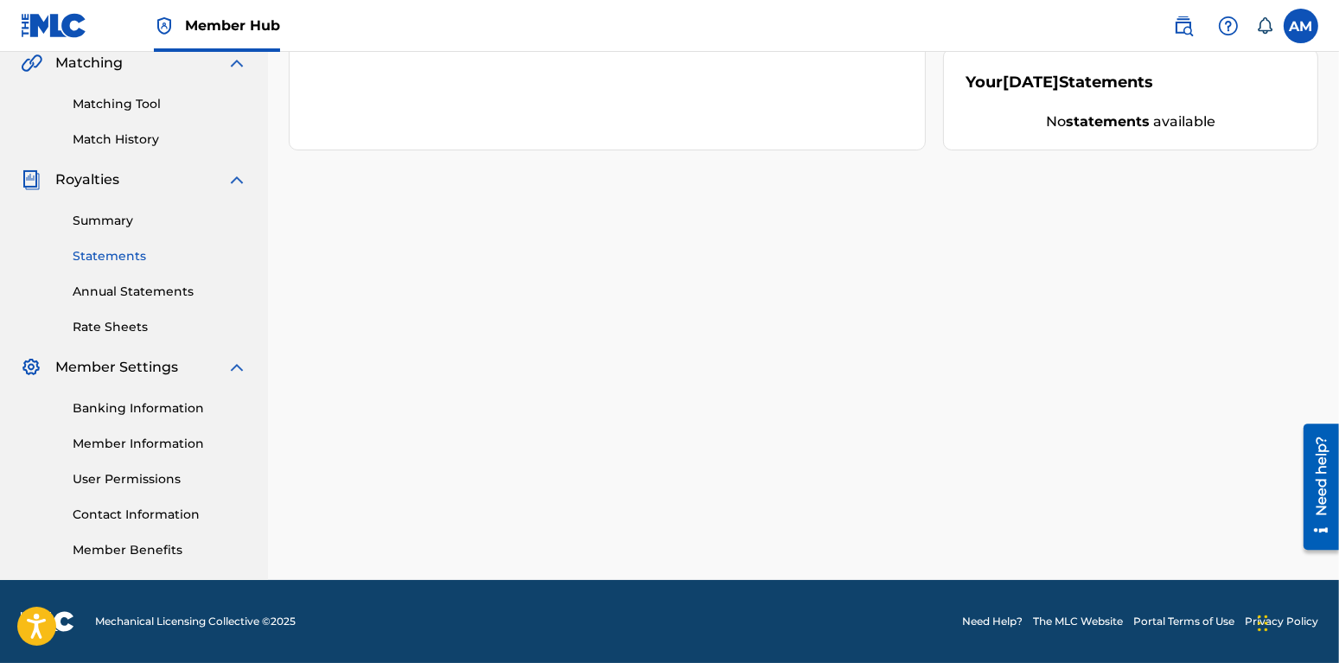
click at [98, 264] on link "Statements" at bounding box center [160, 256] width 175 height 18
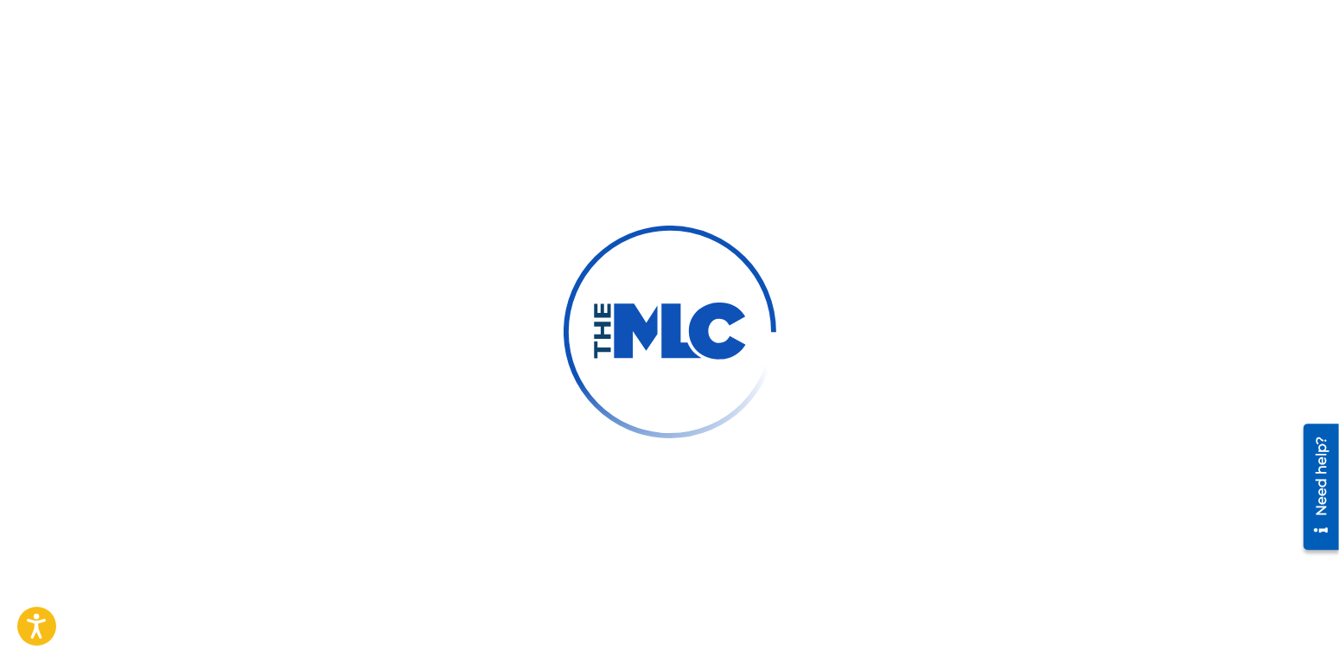
click at [102, 259] on div at bounding box center [669, 331] width 1339 height 663
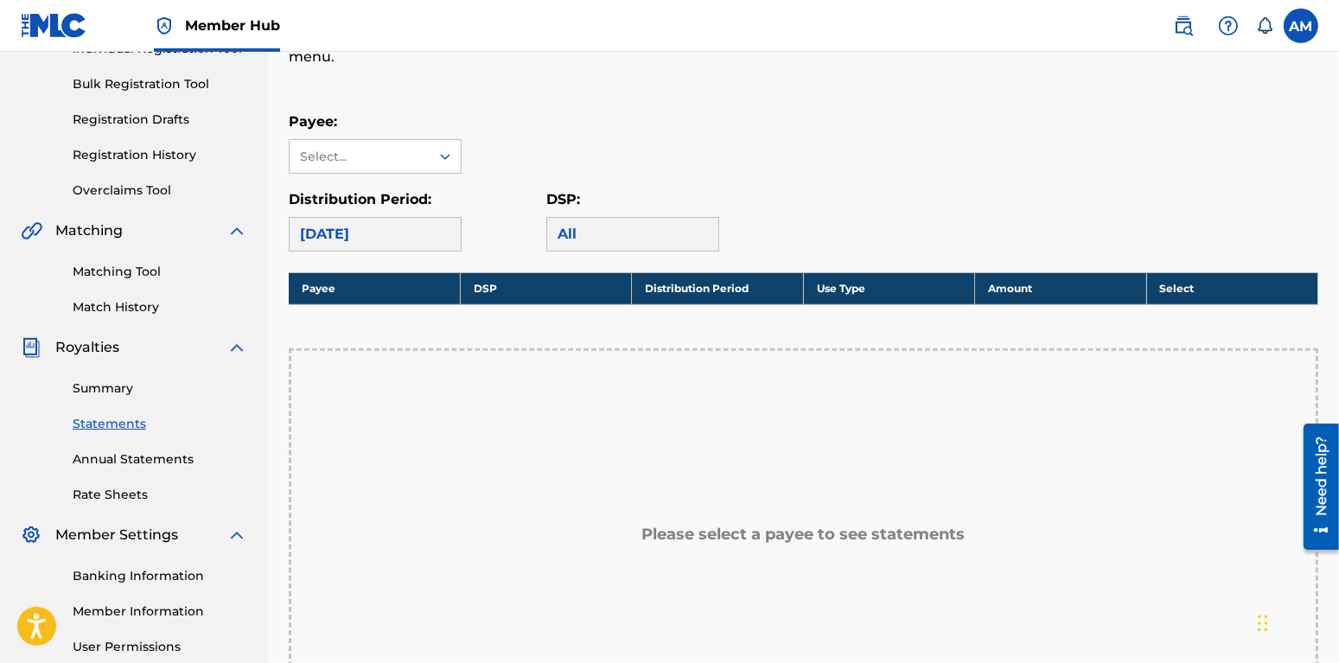
scroll to position [272, 0]
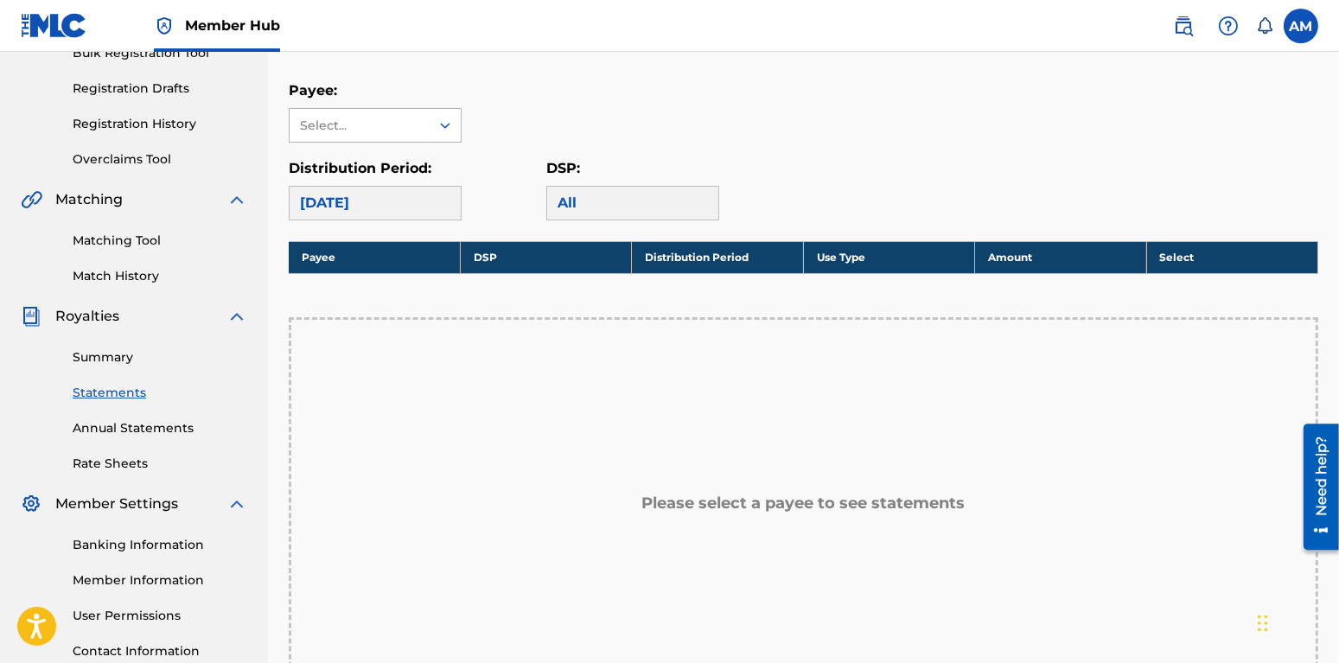
click at [413, 132] on div "Select..." at bounding box center [359, 126] width 118 height 18
drag, startPoint x: 335, startPoint y: 159, endPoint x: 445, endPoint y: 163, distance: 109.9
click at [445, 163] on div "No options" at bounding box center [375, 160] width 171 height 35
drag, startPoint x: 508, startPoint y: 191, endPoint x: 561, endPoint y: 305, distance: 125.7
click at [511, 194] on div "Distribution Period: [DATE]" at bounding box center [418, 189] width 258 height 62
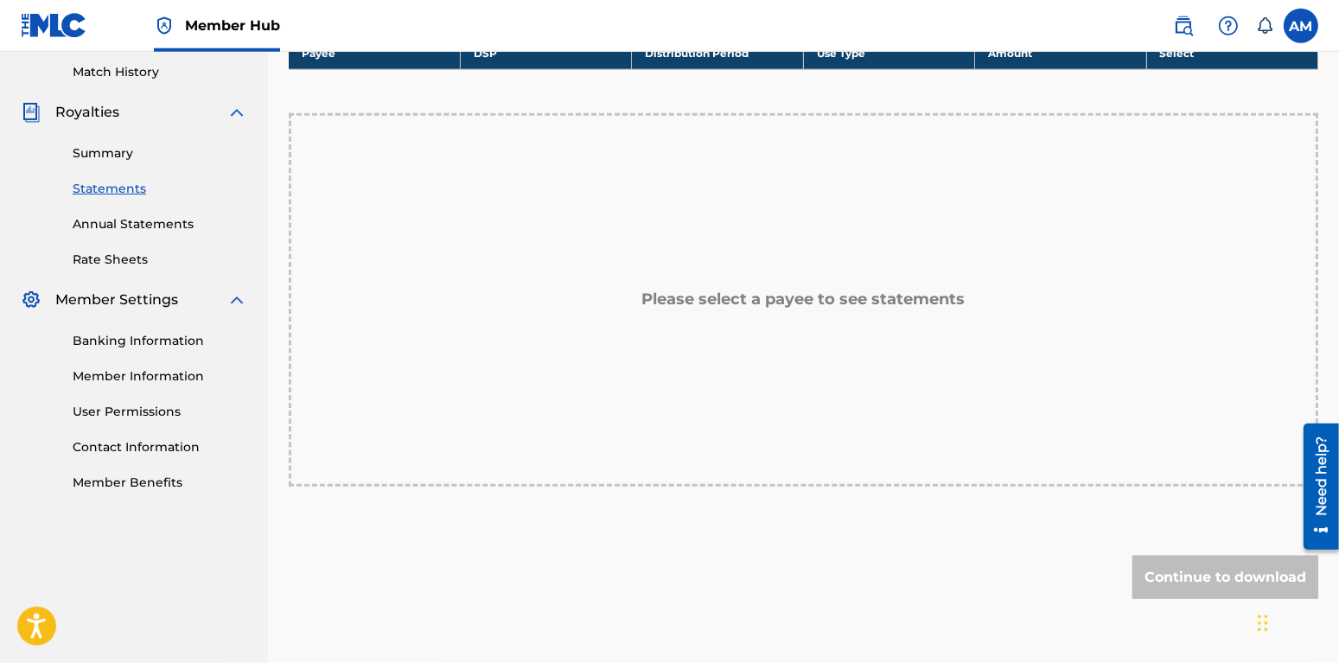
scroll to position [545, 0]
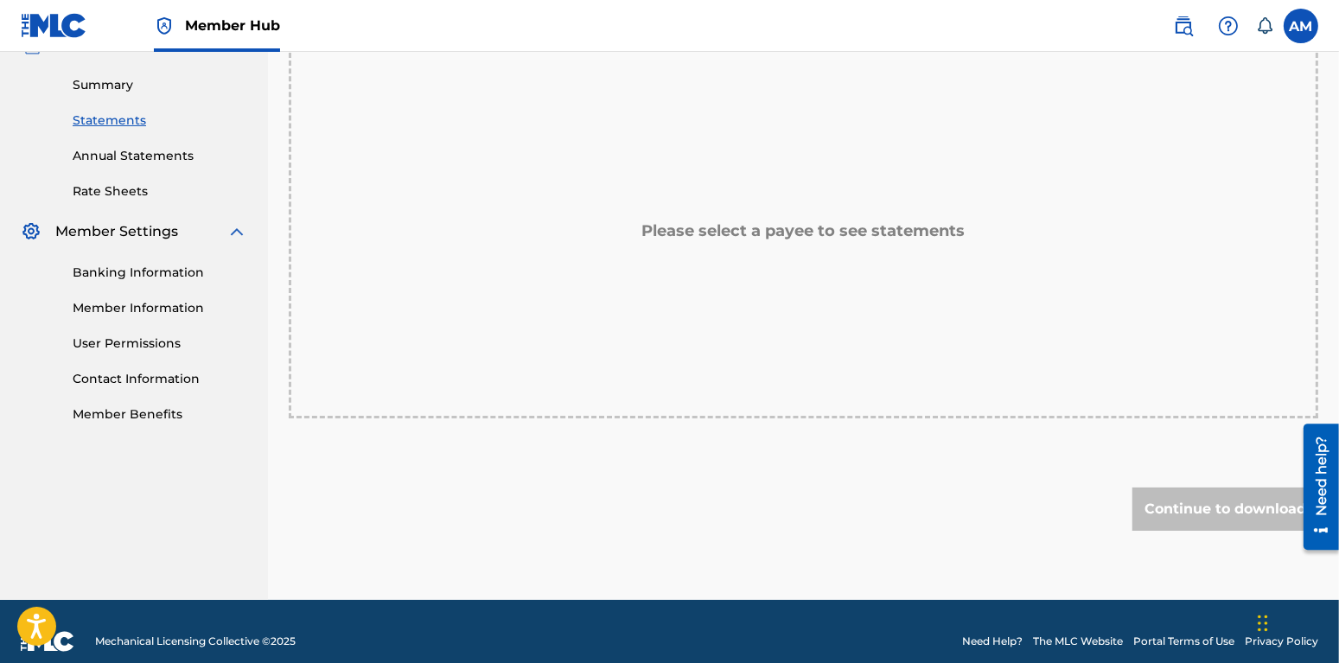
click at [762, 277] on div "Please select a payee to see statements" at bounding box center [804, 231] width 1030 height 373
click at [759, 247] on div "Please select a payee to see statements" at bounding box center [804, 231] width 1030 height 373
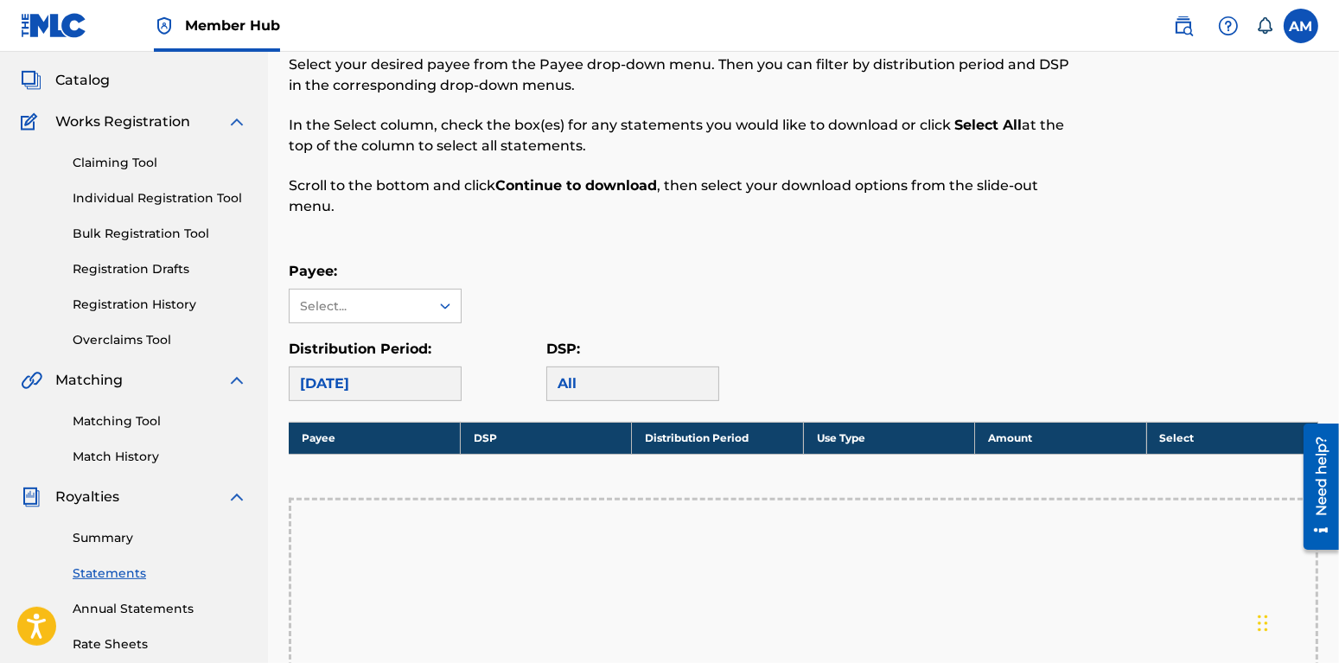
scroll to position [0, 0]
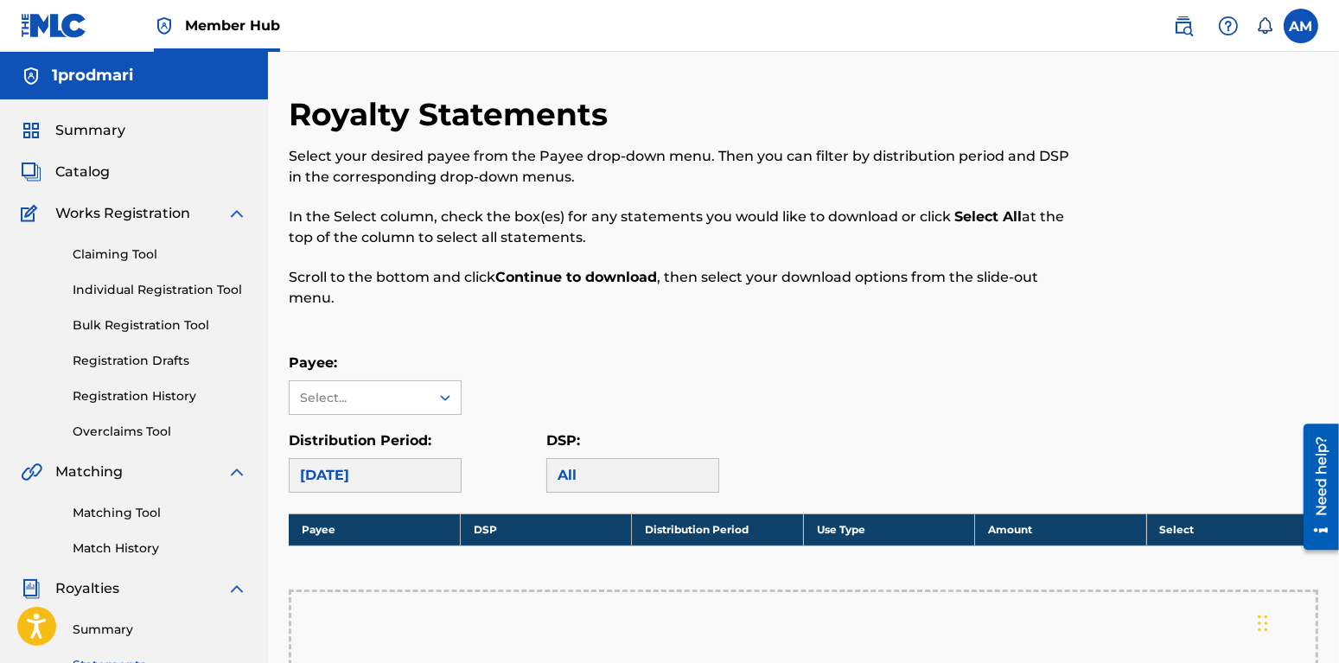
click at [90, 25] on div "Member Hub" at bounding box center [150, 25] width 259 height 51
click at [73, 21] on img at bounding box center [54, 25] width 67 height 25
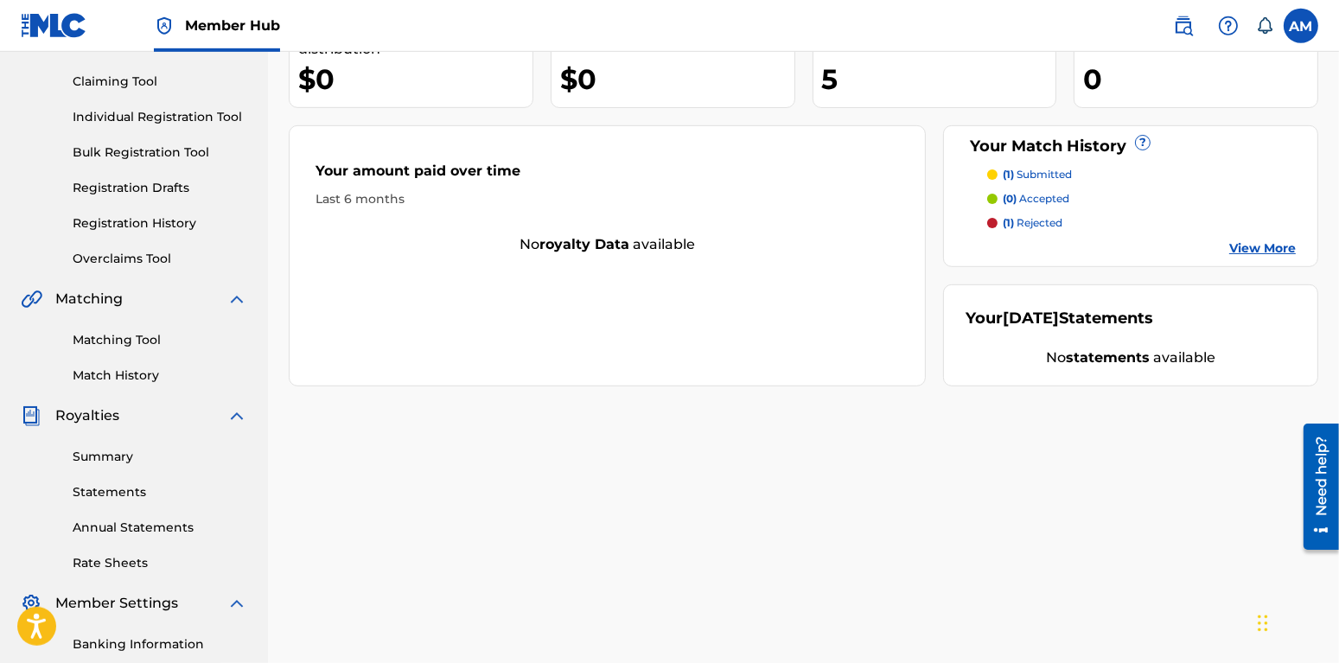
scroll to position [182, 0]
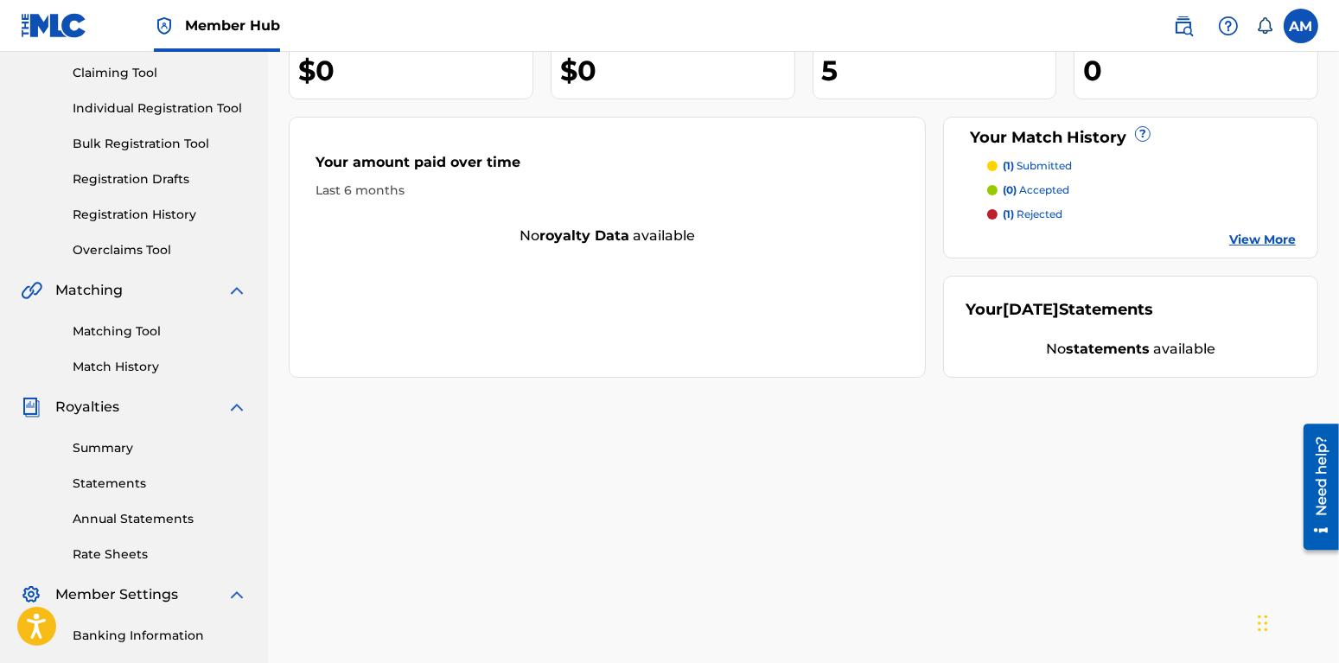
click at [1044, 210] on p "(1) rejected" at bounding box center [1033, 215] width 60 height 16
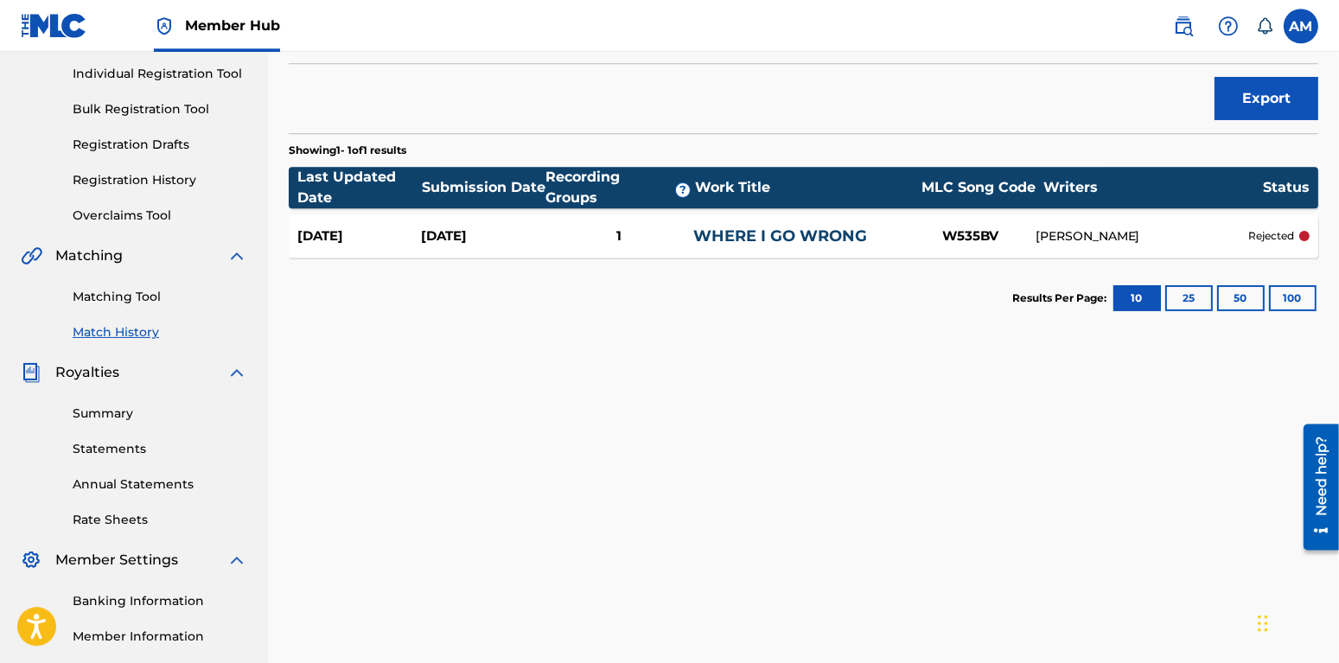
scroll to position [182, 0]
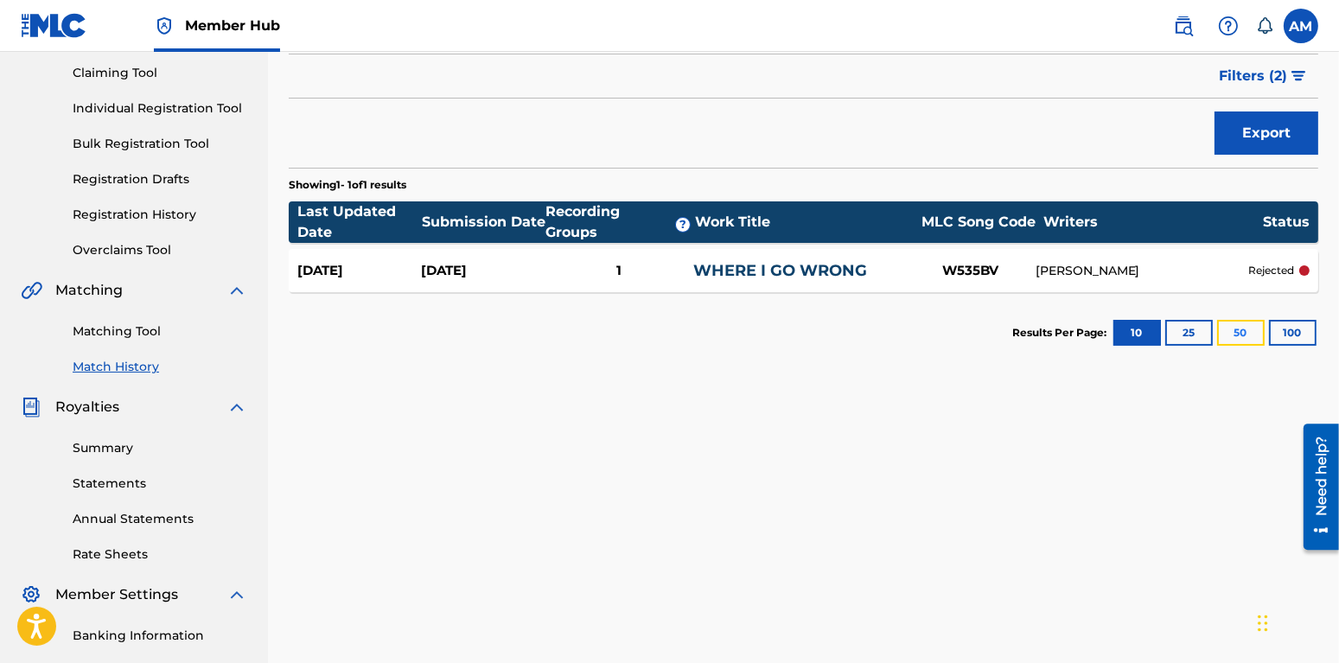
click at [1261, 331] on button "50" at bounding box center [1241, 333] width 48 height 26
click at [1120, 329] on button "10" at bounding box center [1138, 333] width 48 height 26
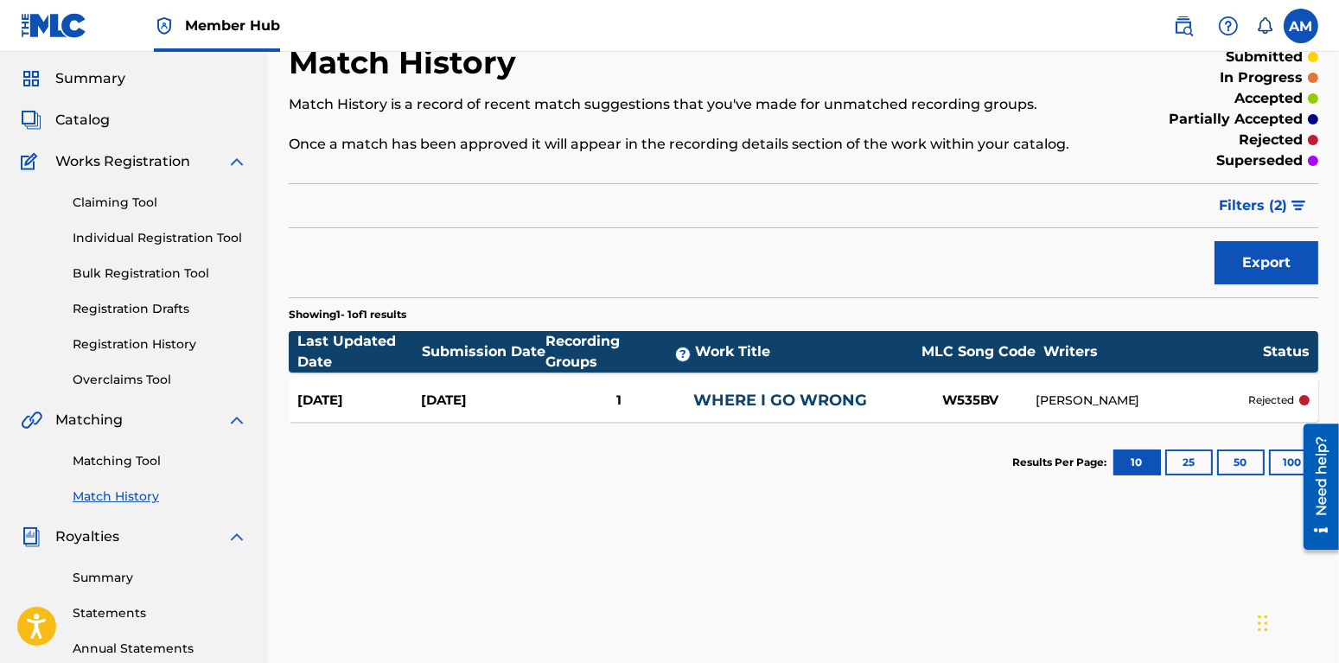
scroll to position [0, 0]
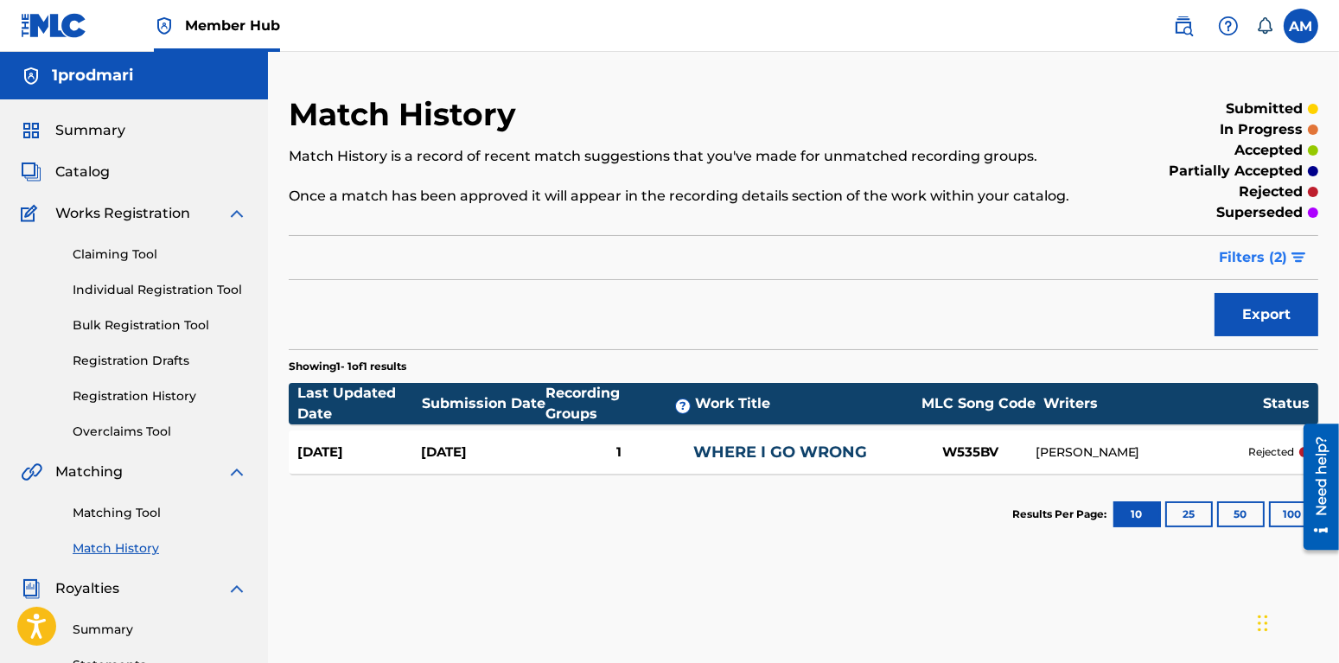
click at [1287, 262] on button "Filters ( 2 )" at bounding box center [1264, 257] width 110 height 43
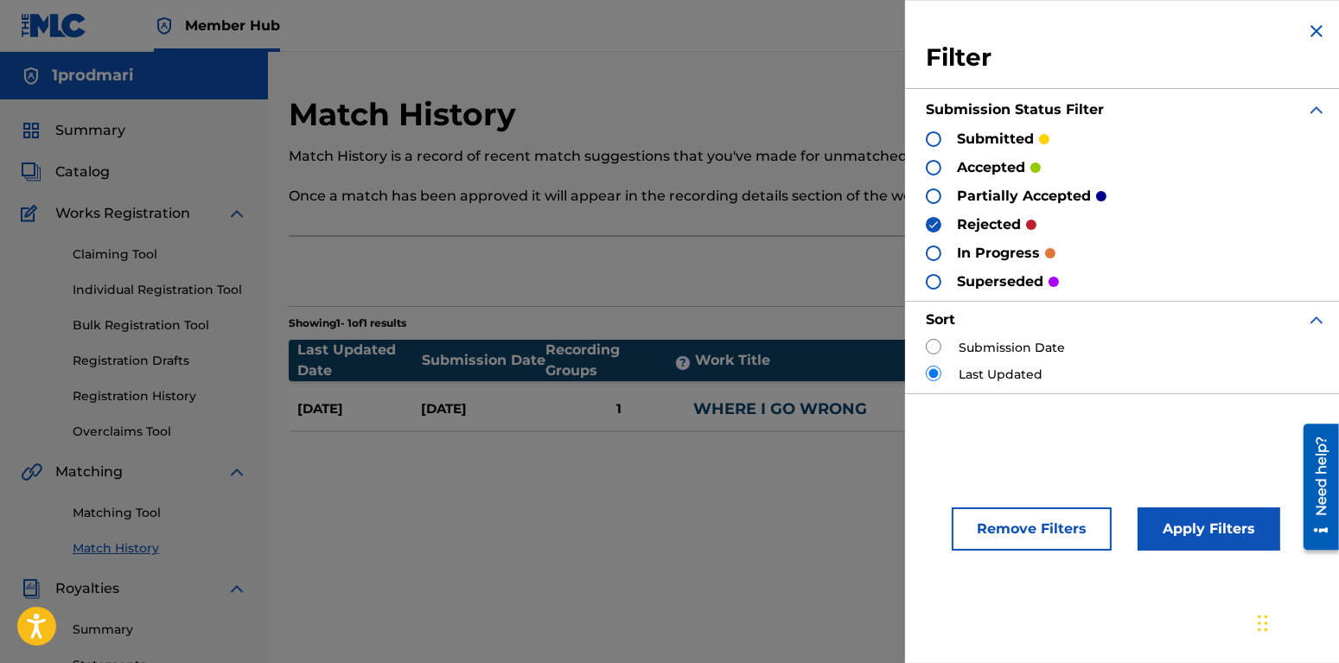
click at [936, 227] on img at bounding box center [934, 225] width 12 height 12
click at [1182, 533] on button "Apply Filters" at bounding box center [1209, 529] width 143 height 43
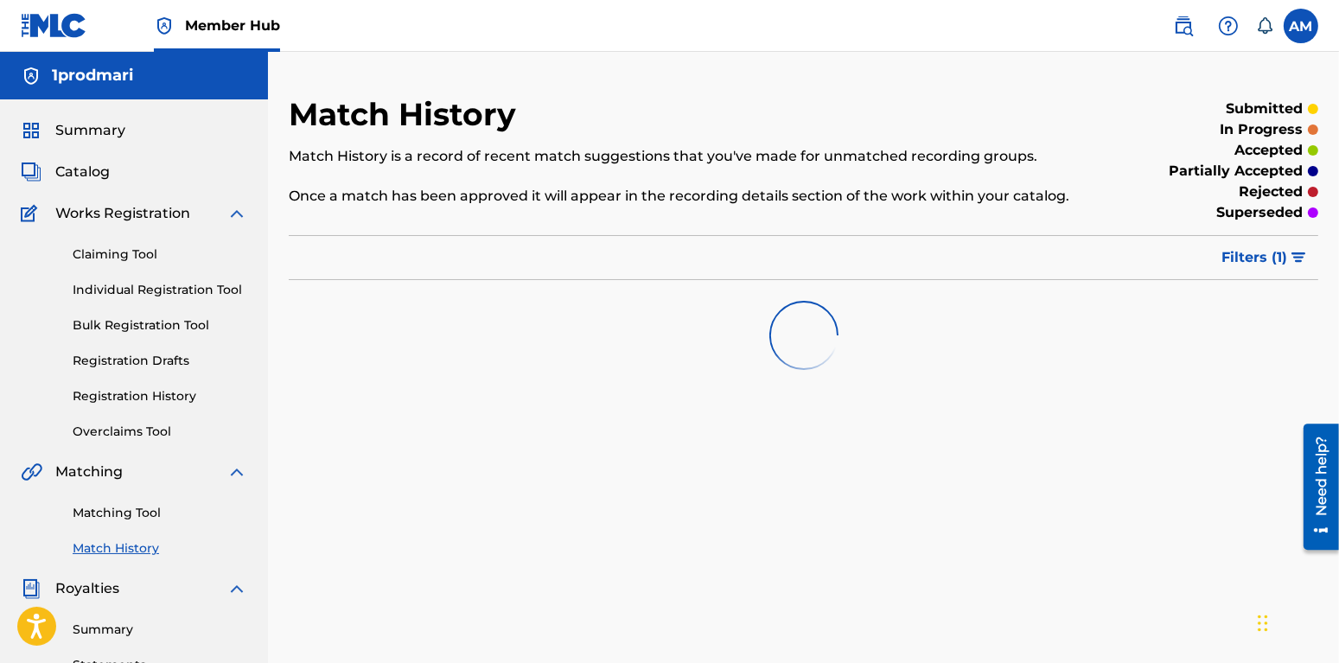
scroll to position [182, 0]
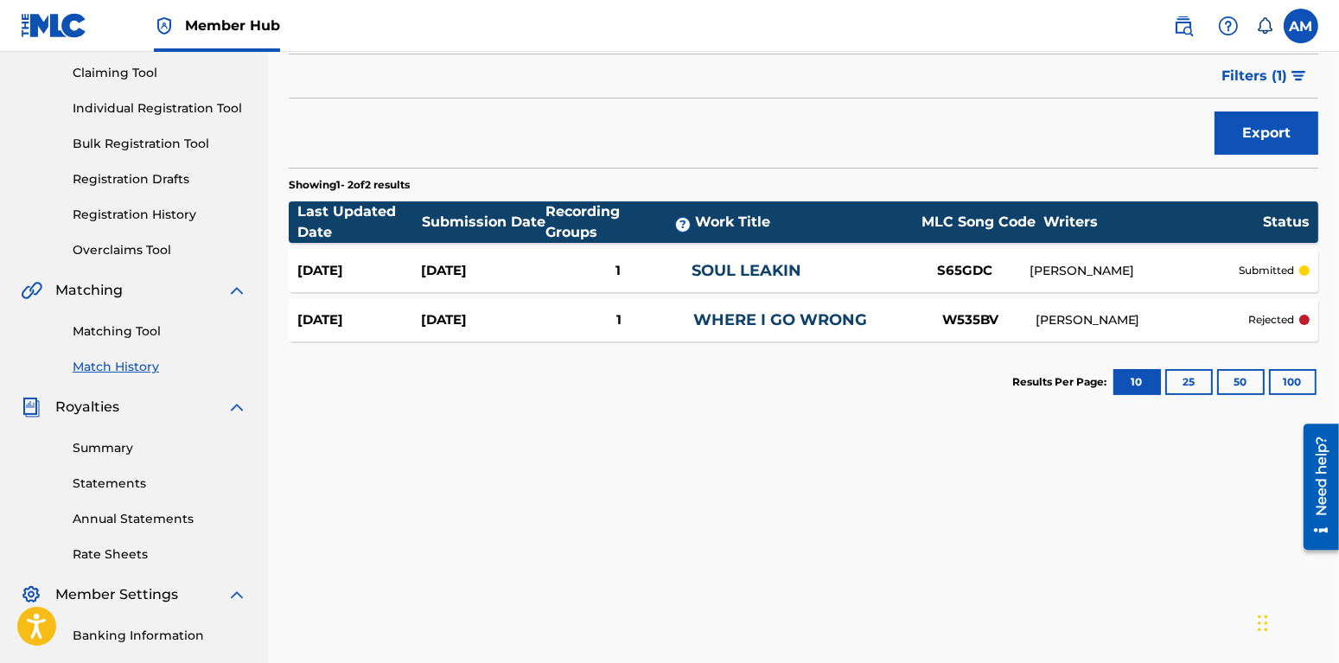
drag, startPoint x: 1316, startPoint y: 320, endPoint x: 641, endPoint y: 439, distance: 685.7
click at [641, 439] on div "Match History Match History is a record of recent match suggestions that you've…" at bounding box center [803, 361] width 1071 height 894
click at [613, 421] on section "Results Per Page: 10 25 50 100" at bounding box center [804, 382] width 1030 height 81
drag, startPoint x: 680, startPoint y: 143, endPoint x: 1216, endPoint y: 182, distance: 537.4
click at [1216, 182] on div "Match History Match History is a record of recent match suggestions that you've…" at bounding box center [804, 168] width 1030 height 509
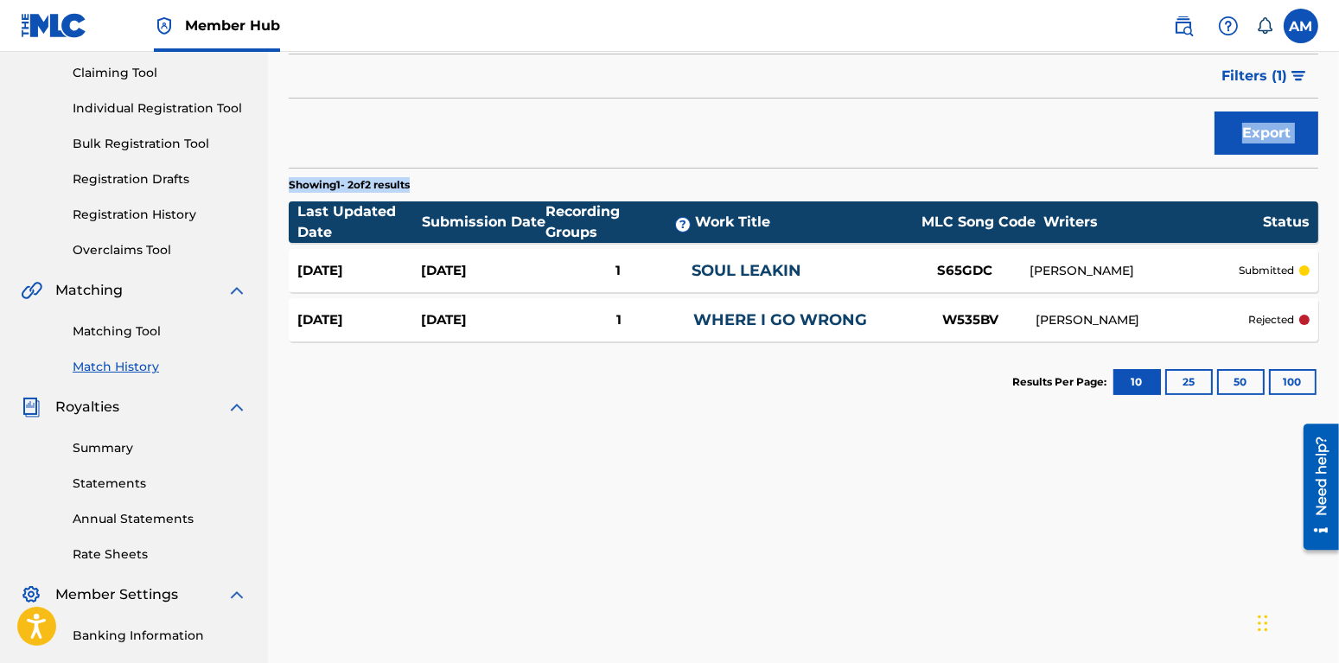
click at [1216, 182] on section "Showing 1 - 2 of 2 results" at bounding box center [804, 180] width 1030 height 25
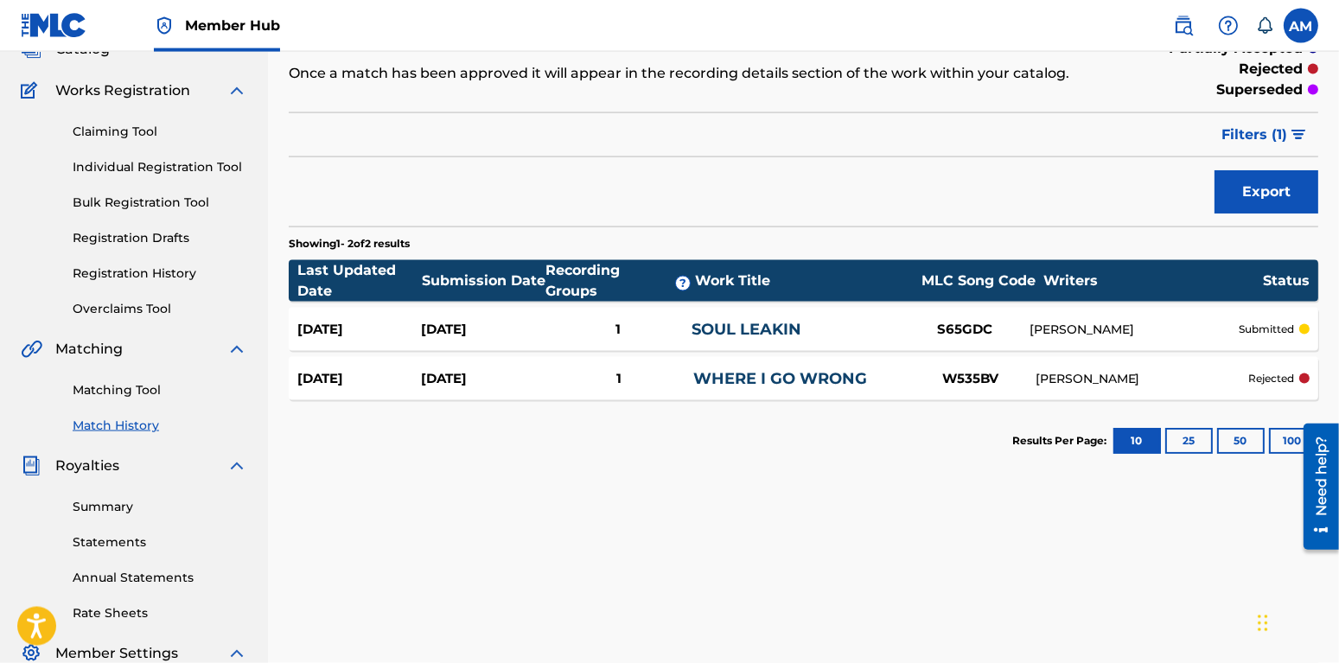
scroll to position [91, 0]
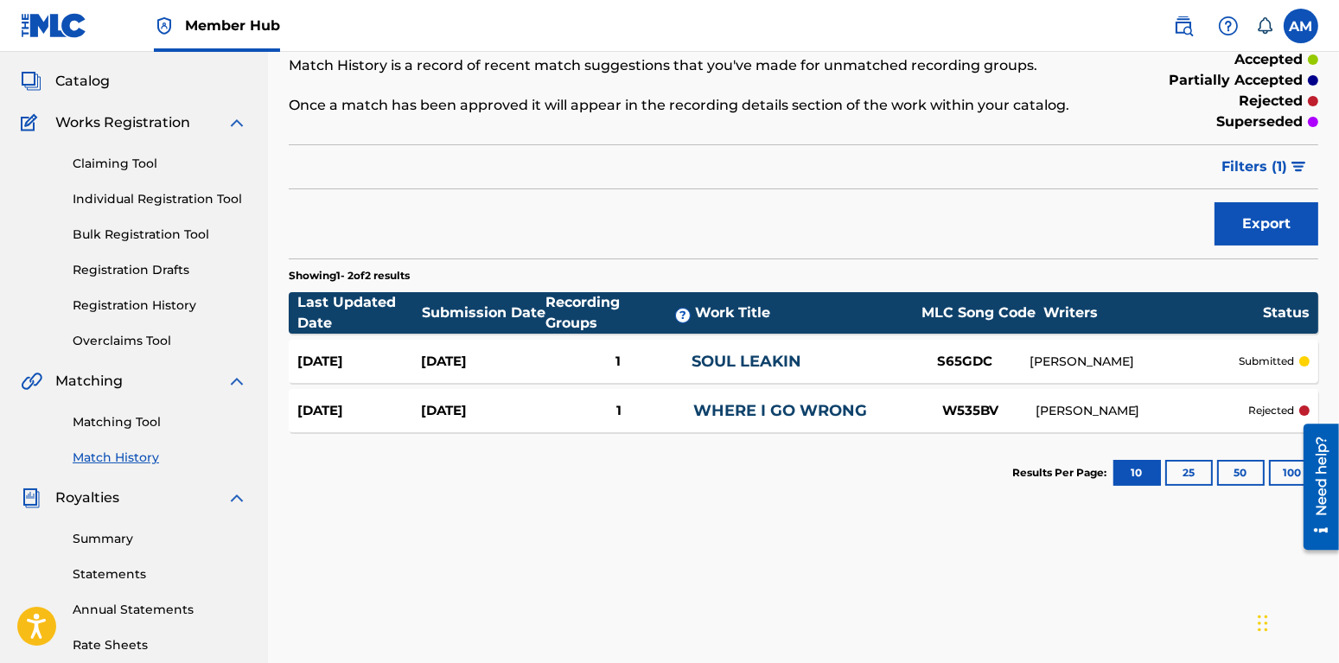
click at [1273, 412] on p "rejected" at bounding box center [1271, 411] width 46 height 16
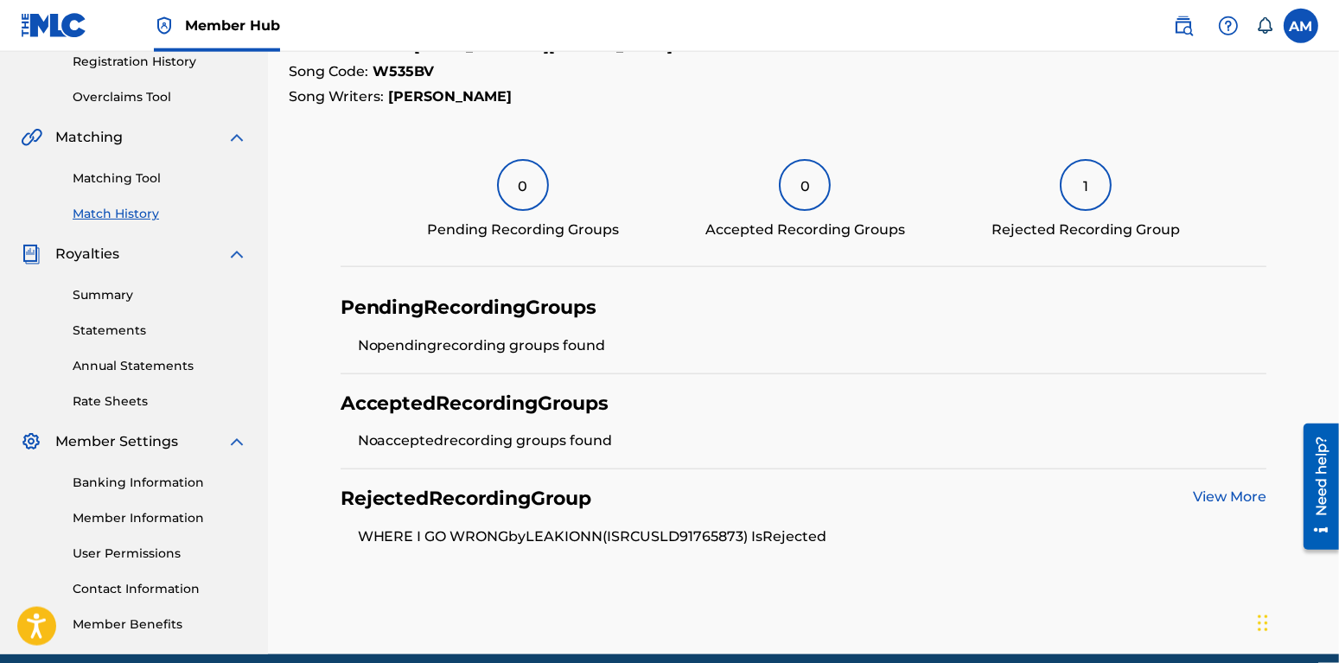
scroll to position [363, 0]
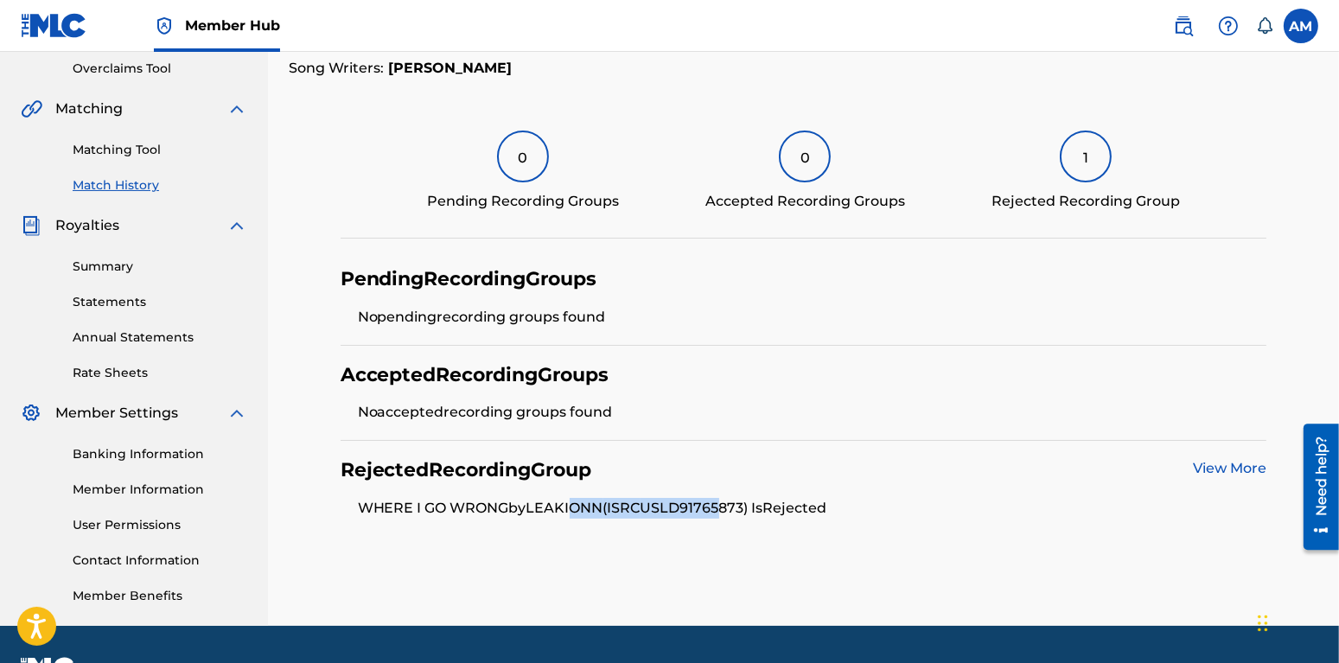
drag, startPoint x: 594, startPoint y: 508, endPoint x: 746, endPoint y: 503, distance: 152.3
click at [742, 505] on li "WHERE I GO WRONG by [PERSON_NAME] (ISRC USLD91765873 ) Is Rejected" at bounding box center [813, 508] width 910 height 21
click at [856, 481] on div "Rejected Recording Group View More" at bounding box center [804, 470] width 927 height 24
